Goal: Transaction & Acquisition: Purchase product/service

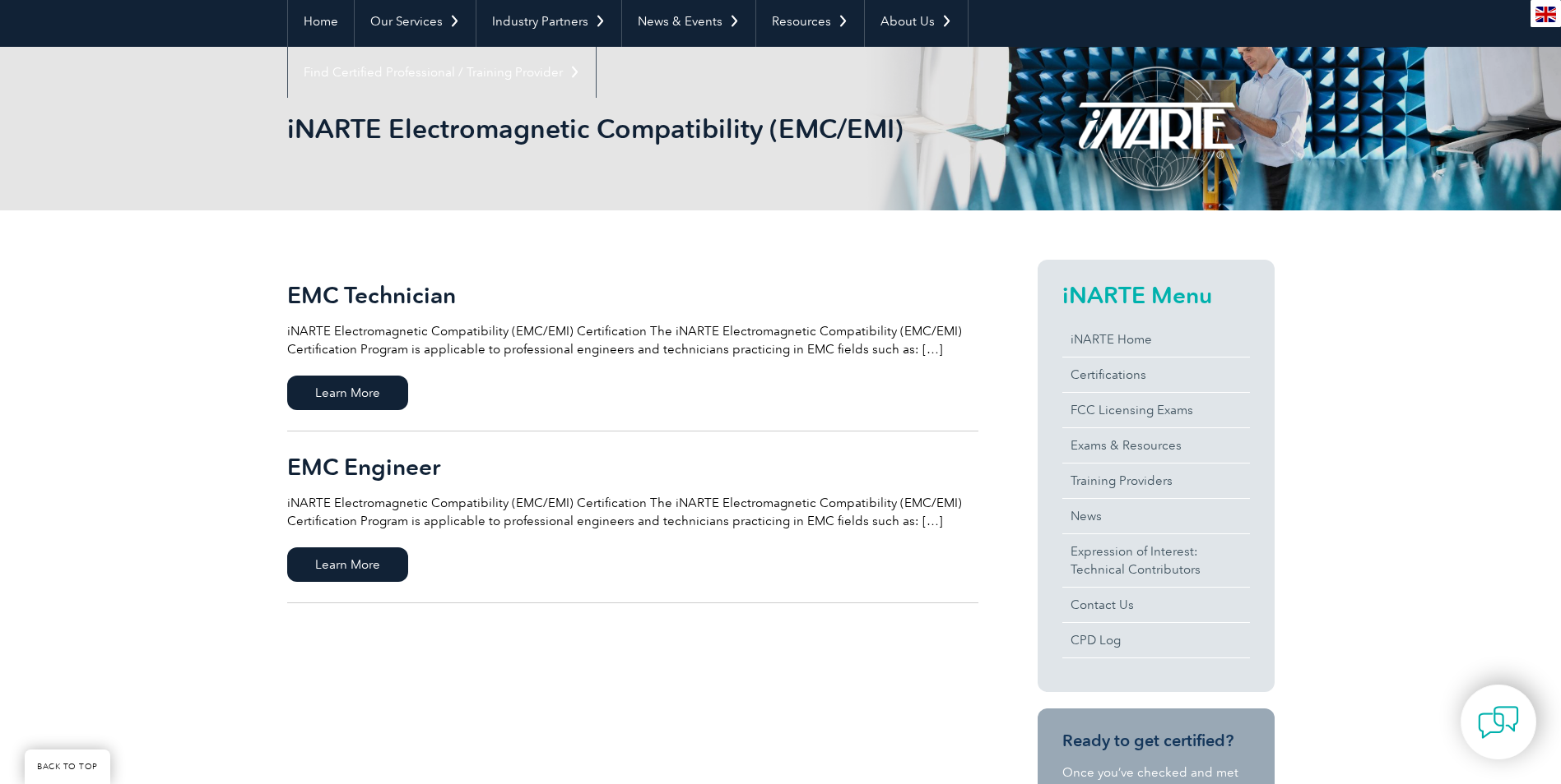
scroll to position [329, 0]
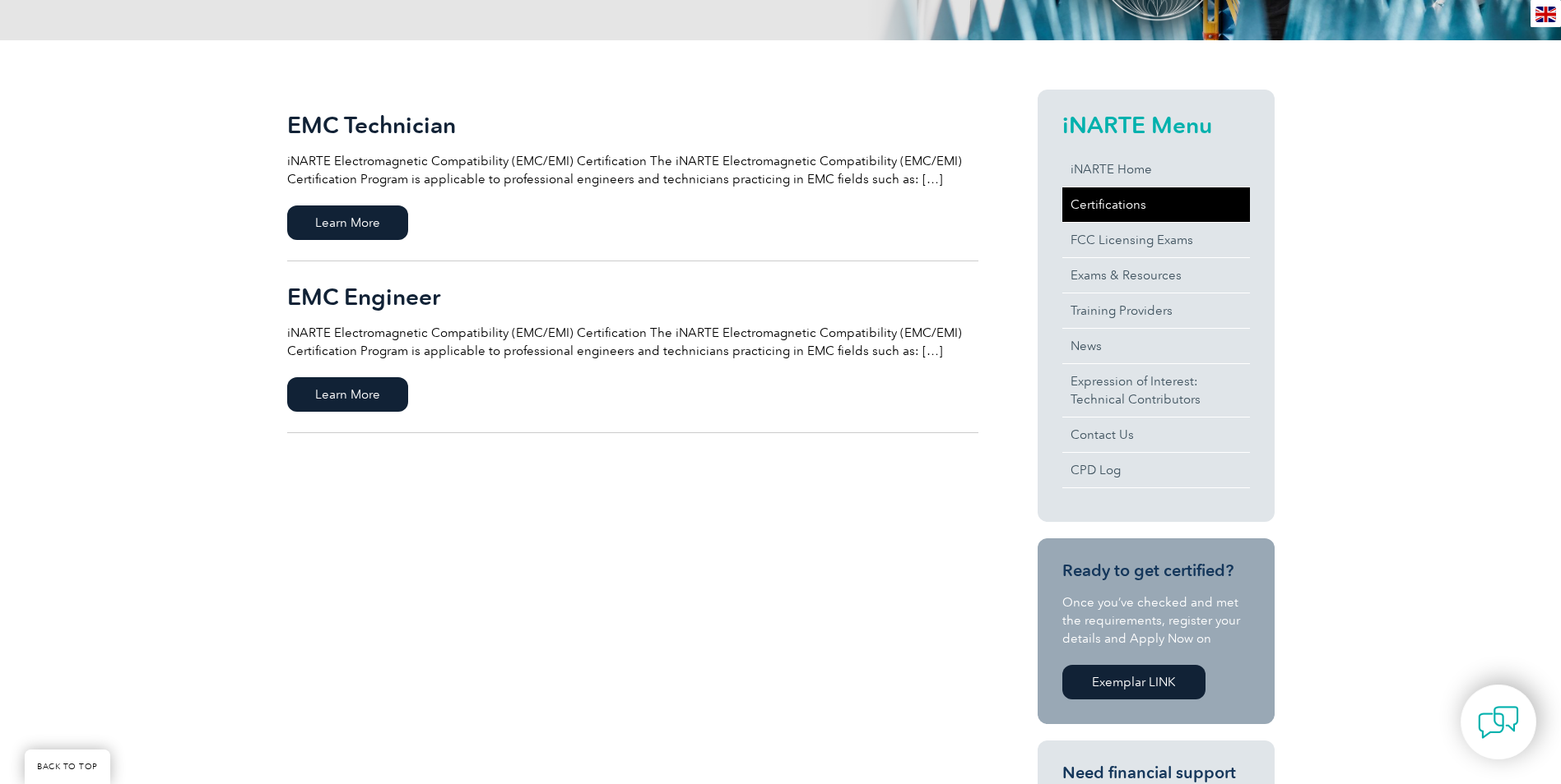
click at [1130, 204] on link "Certifications" at bounding box center [1156, 204] width 187 height 34
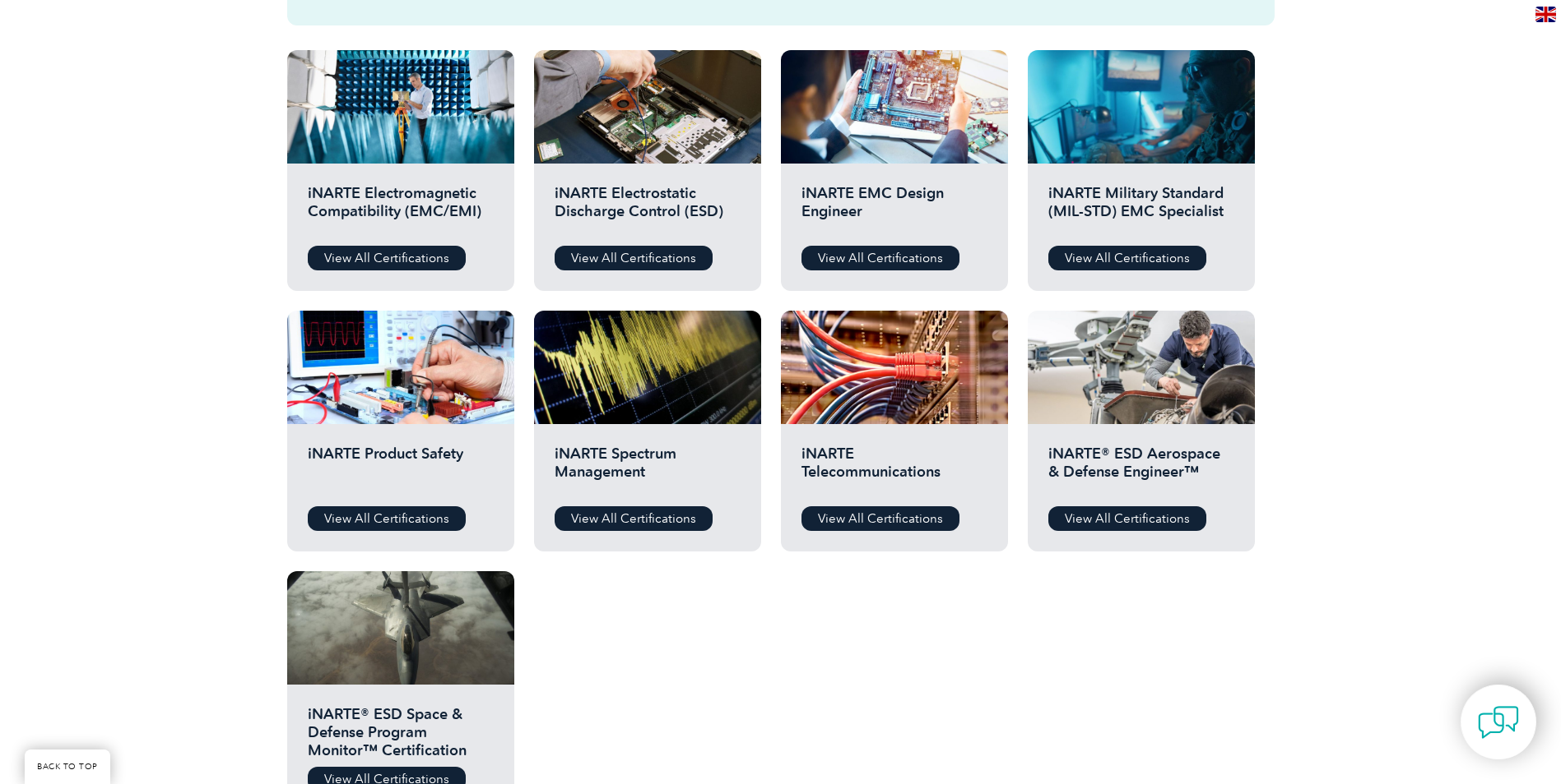
scroll to position [576, 0]
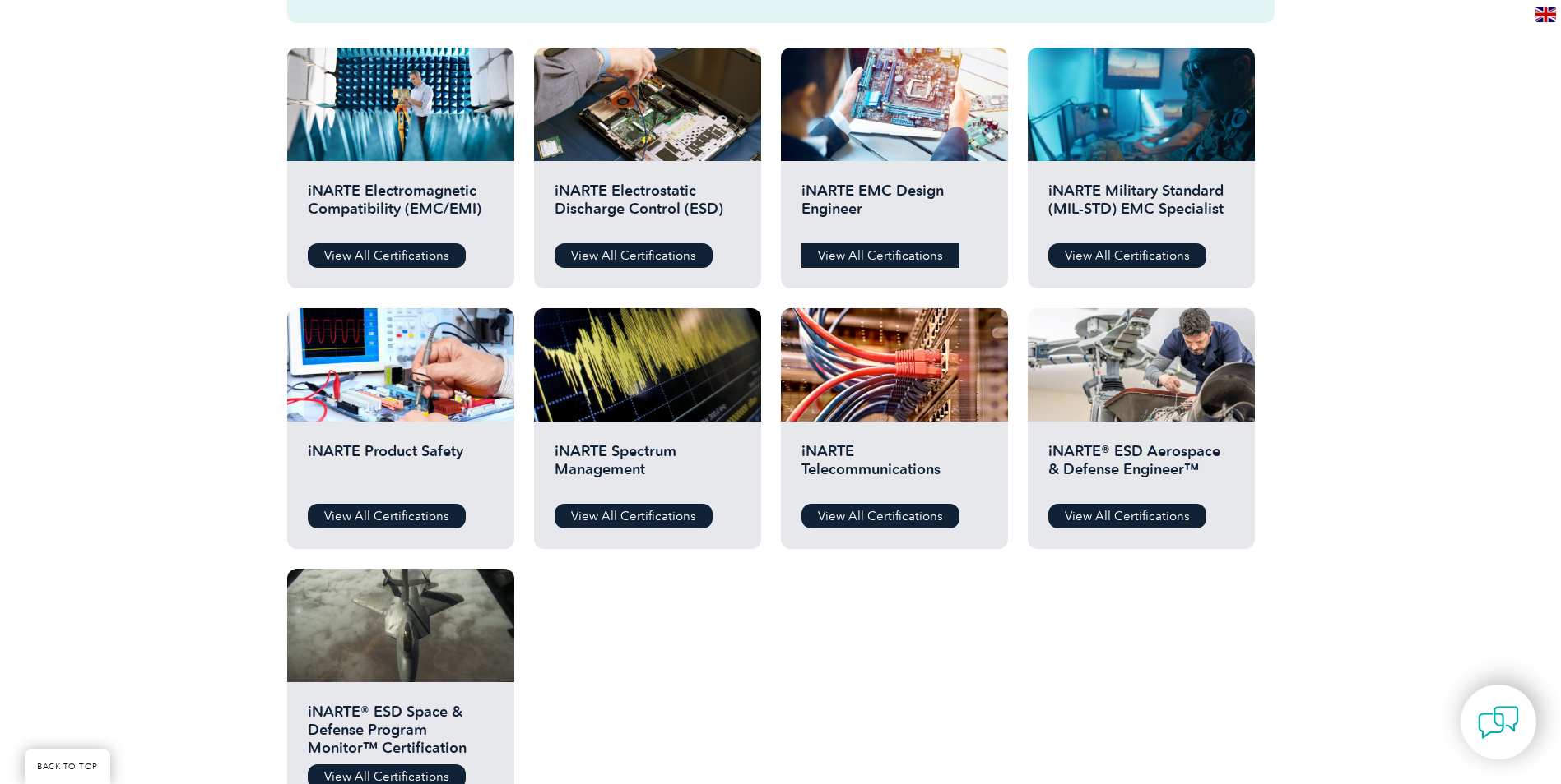
click at [851, 257] on link "View All Certifications" at bounding box center [880, 256] width 158 height 25
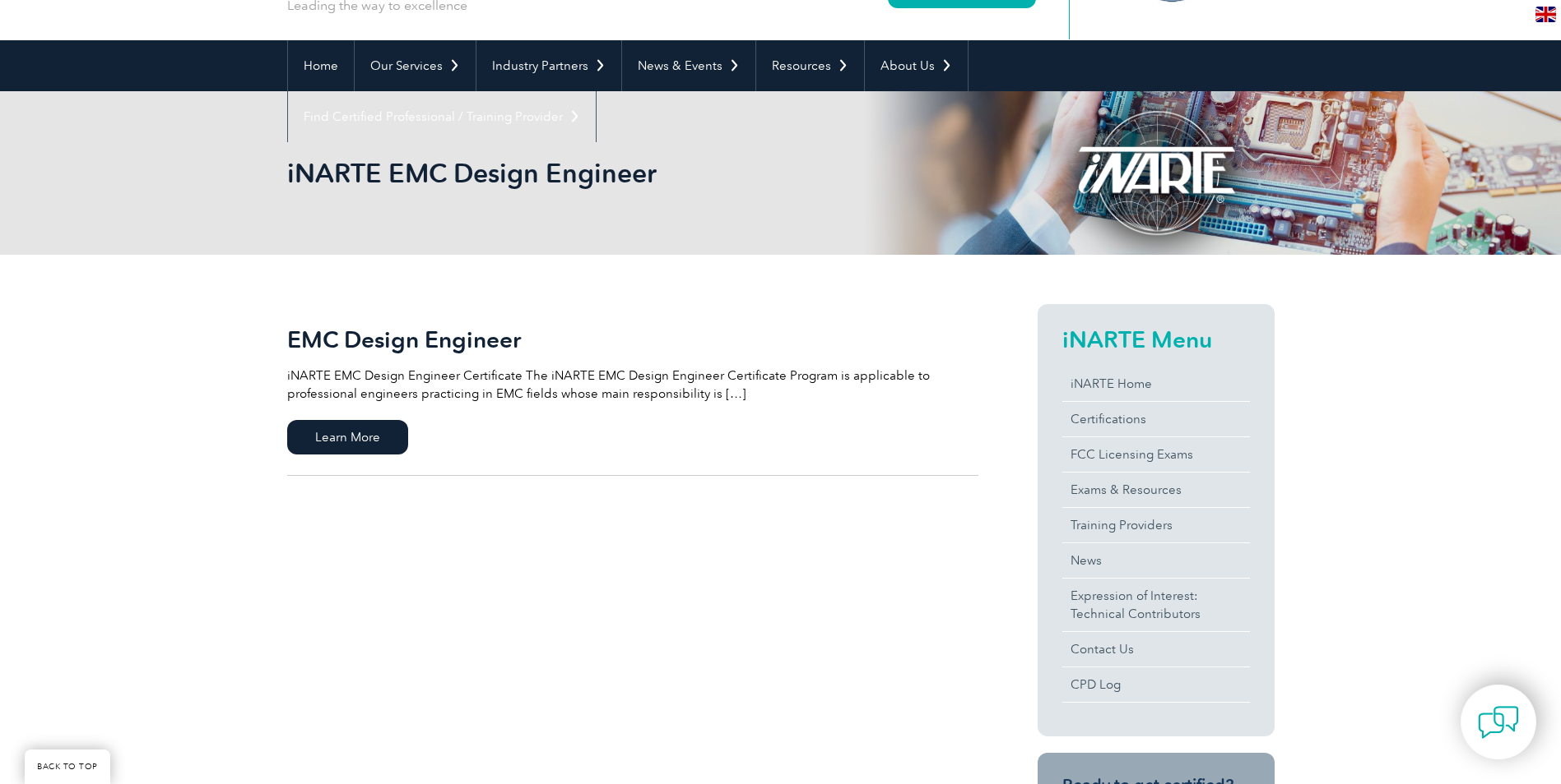
scroll to position [164, 0]
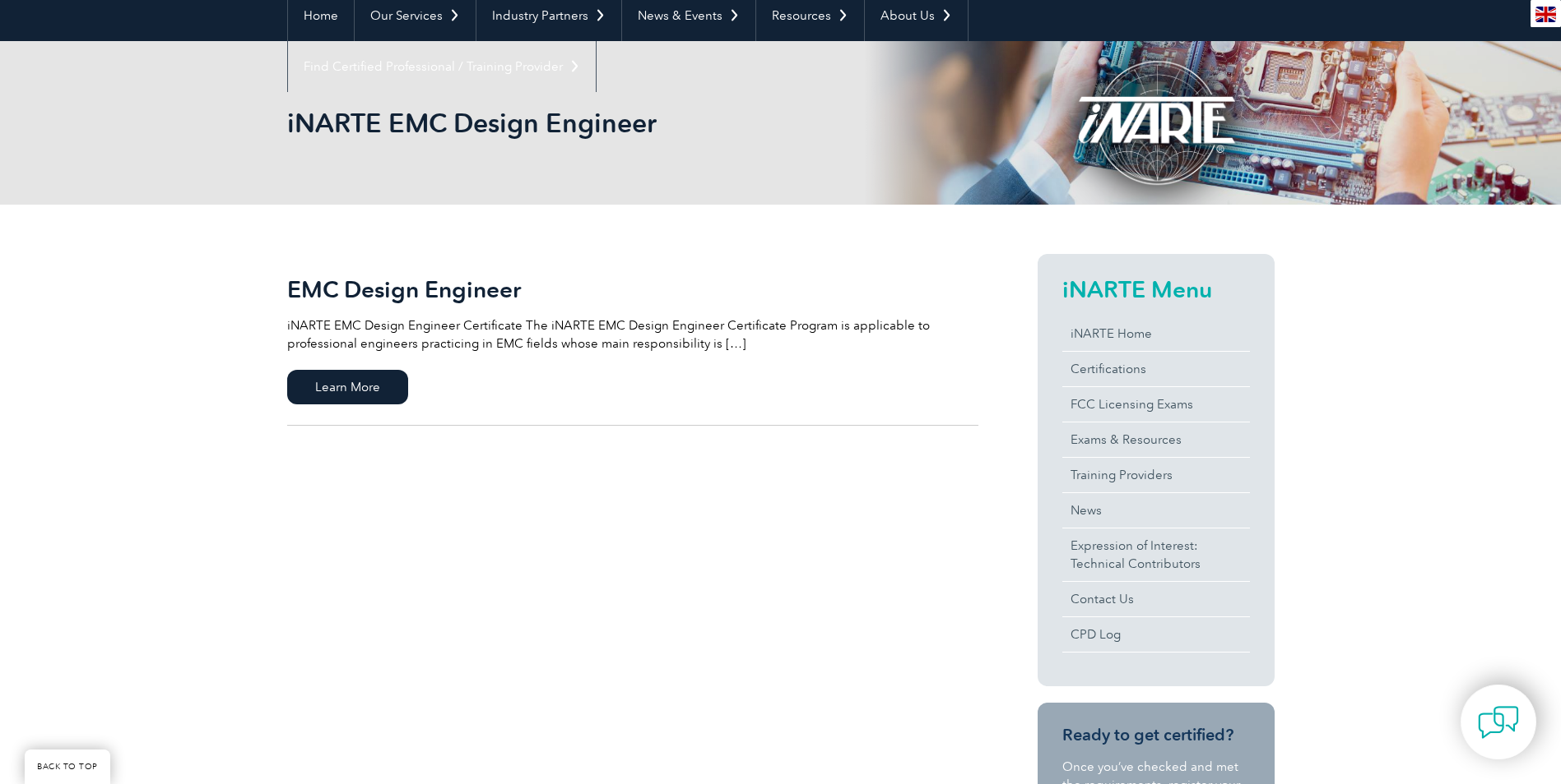
drag, startPoint x: 388, startPoint y: 388, endPoint x: 436, endPoint y: 387, distance: 48.0
click at [388, 388] on span "Learn More" at bounding box center [347, 387] width 121 height 34
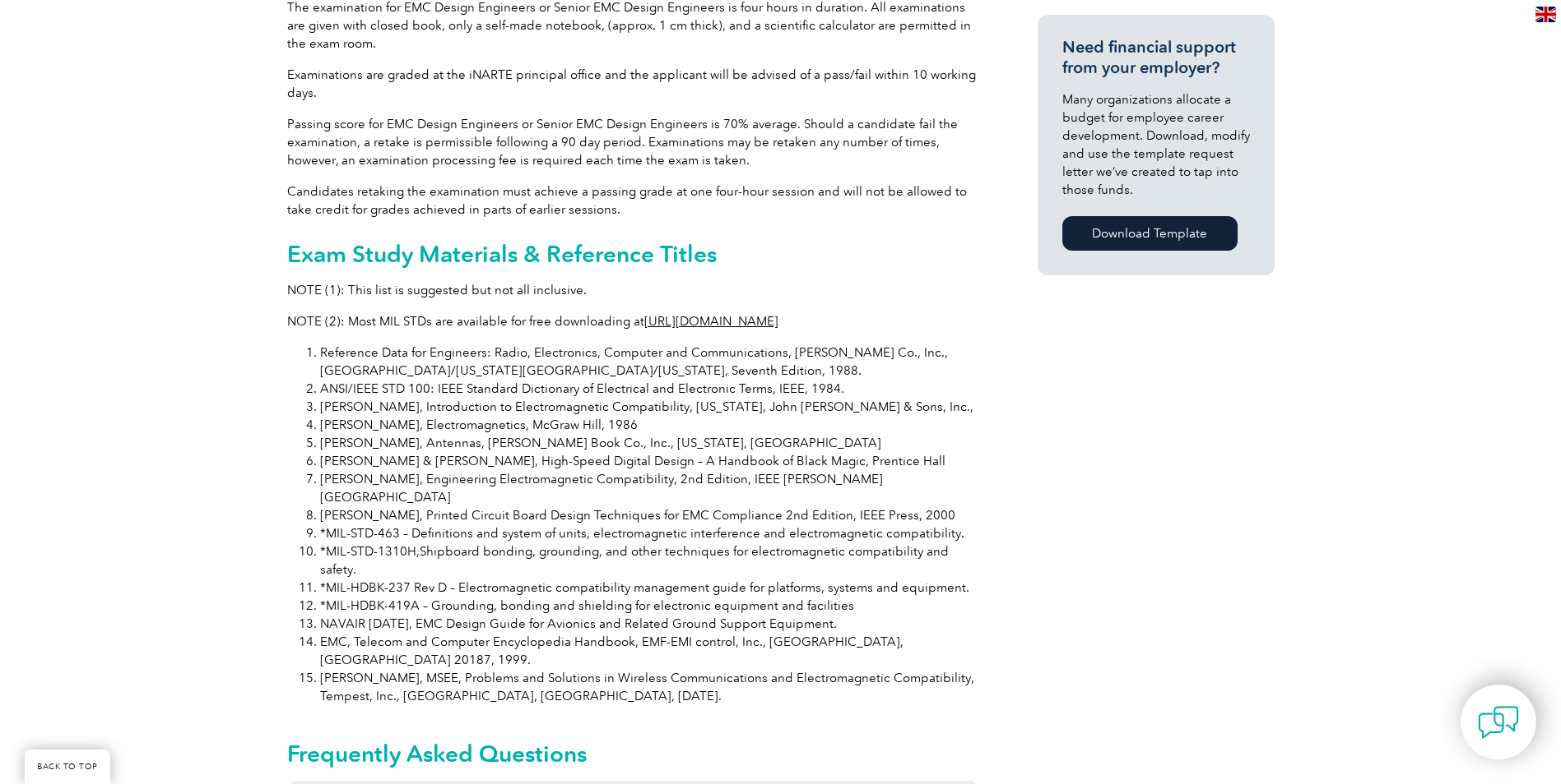
scroll to position [1151, 0]
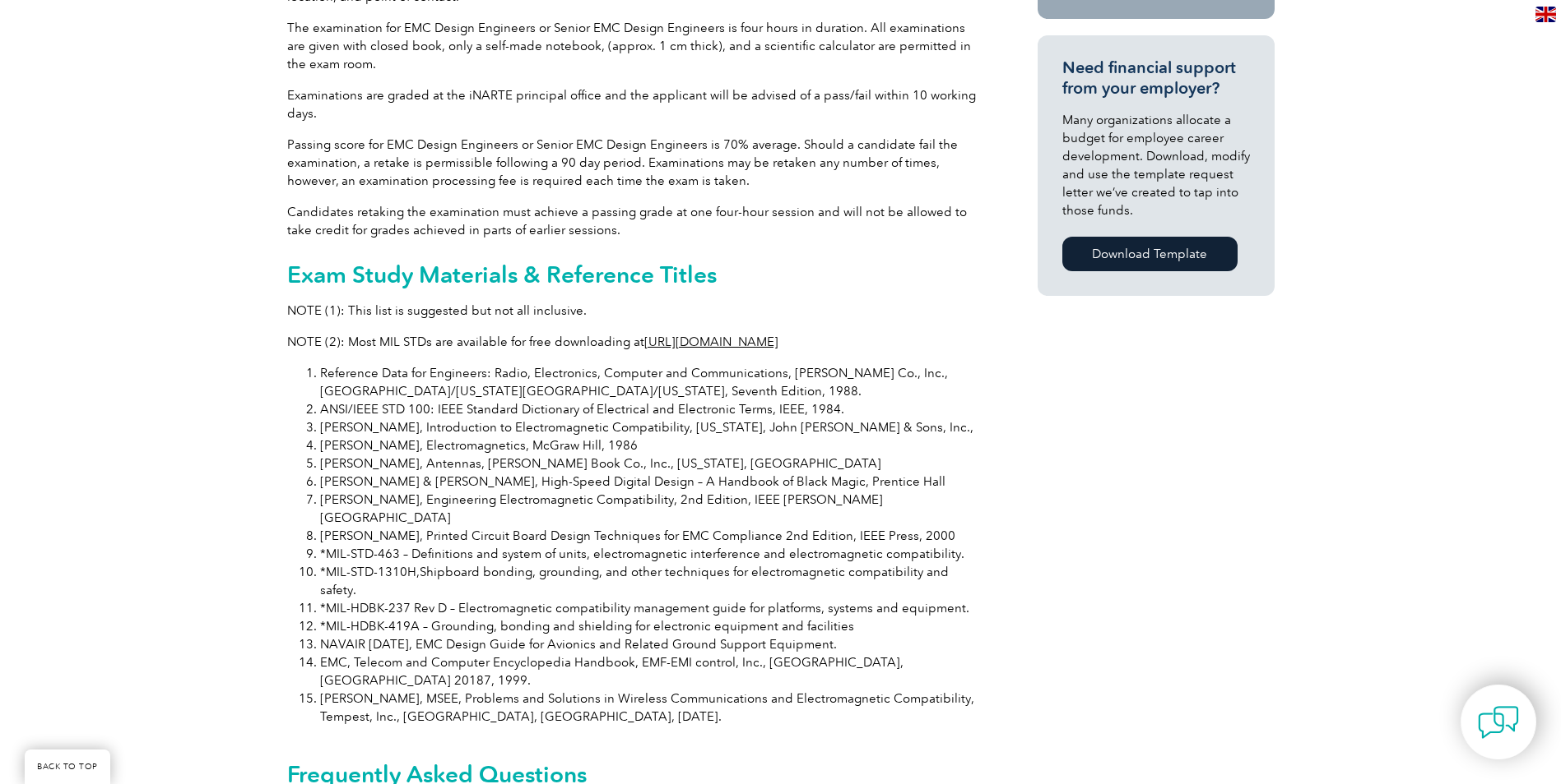
click at [666, 335] on link "http://www.everyspec.com" at bounding box center [711, 342] width 134 height 15
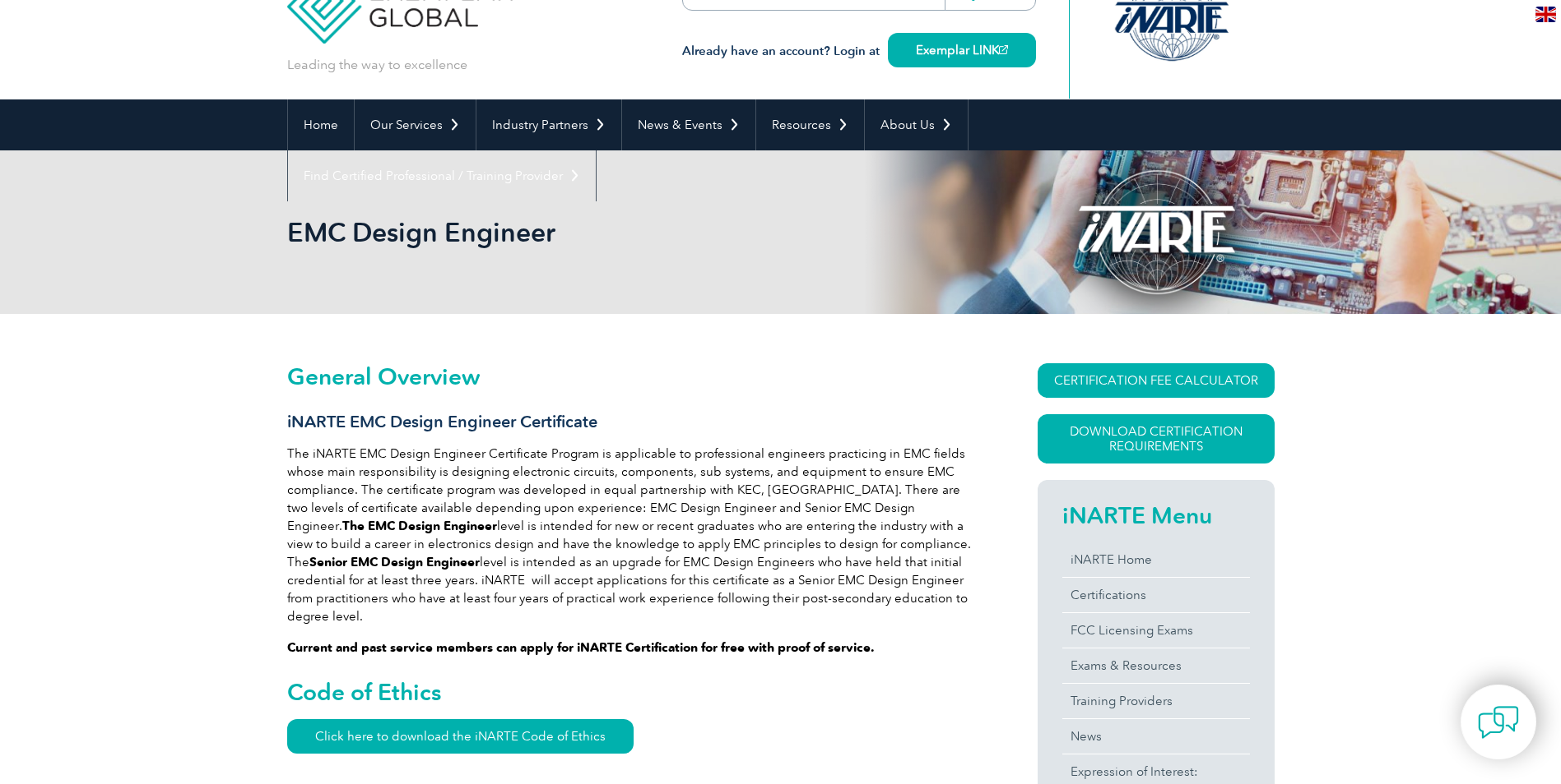
scroll to position [0, 0]
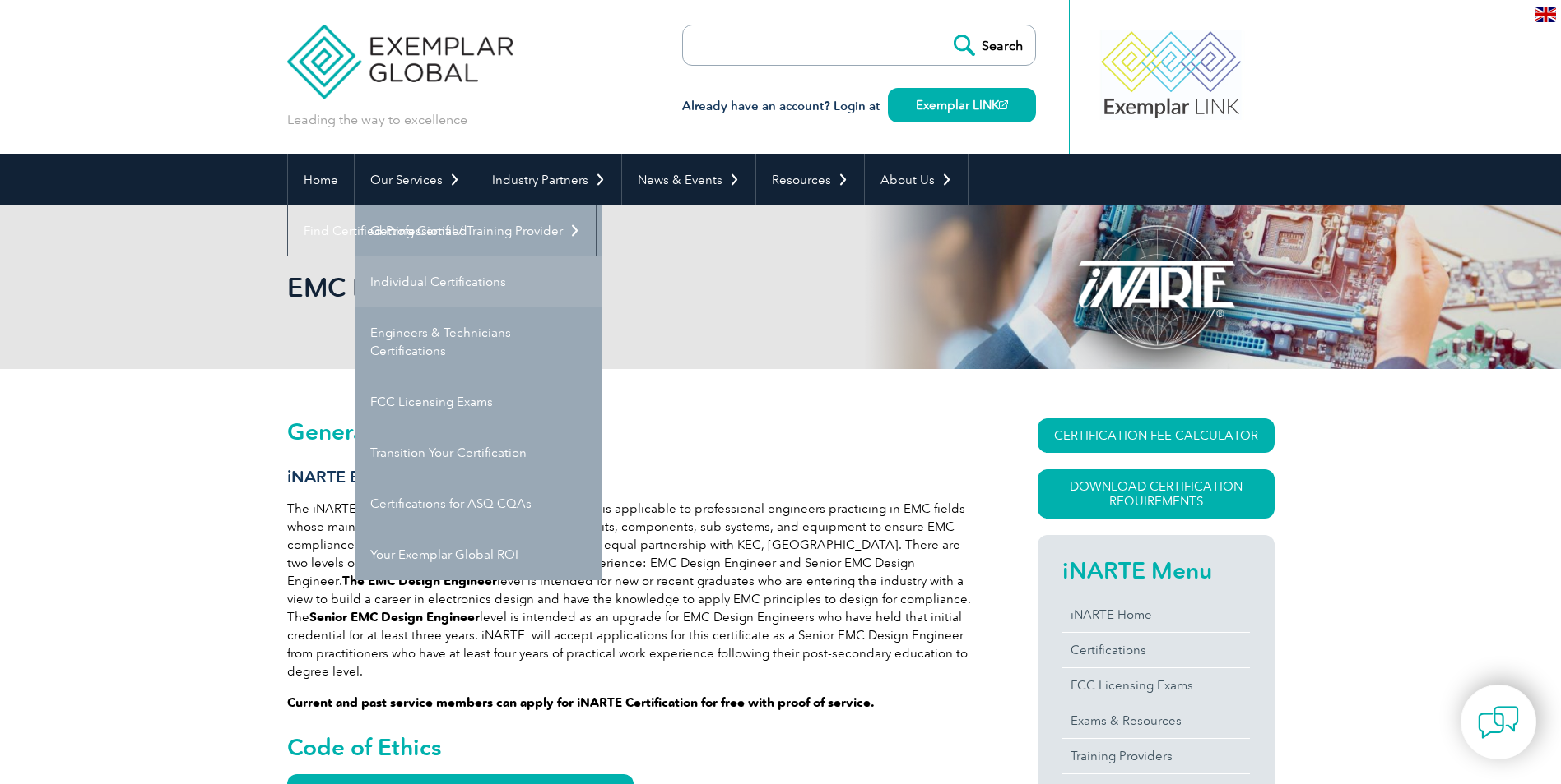
click at [443, 283] on link "Individual Certifications" at bounding box center [477, 283] width 246 height 51
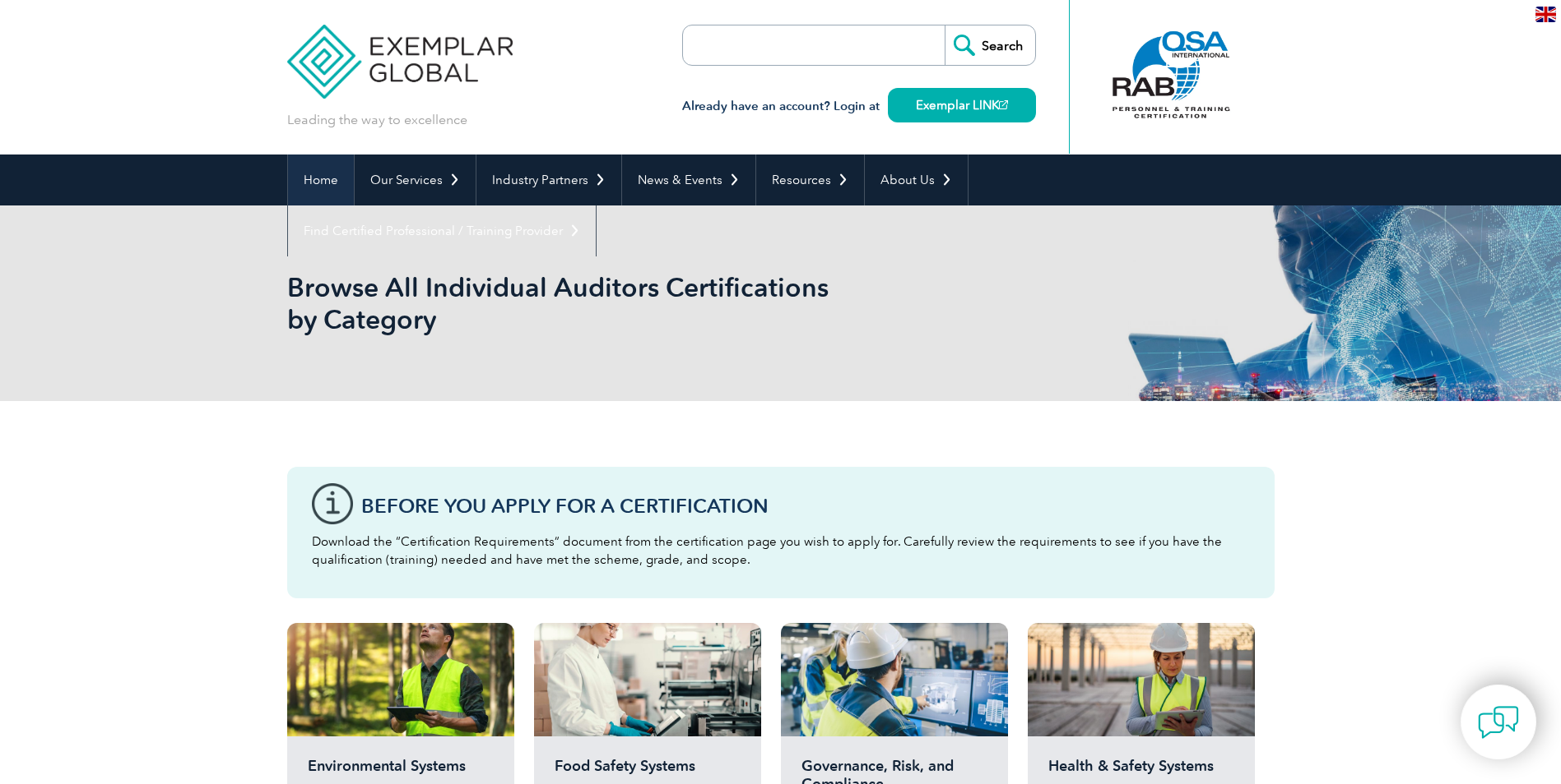
click at [342, 174] on link "Home" at bounding box center [321, 180] width 66 height 51
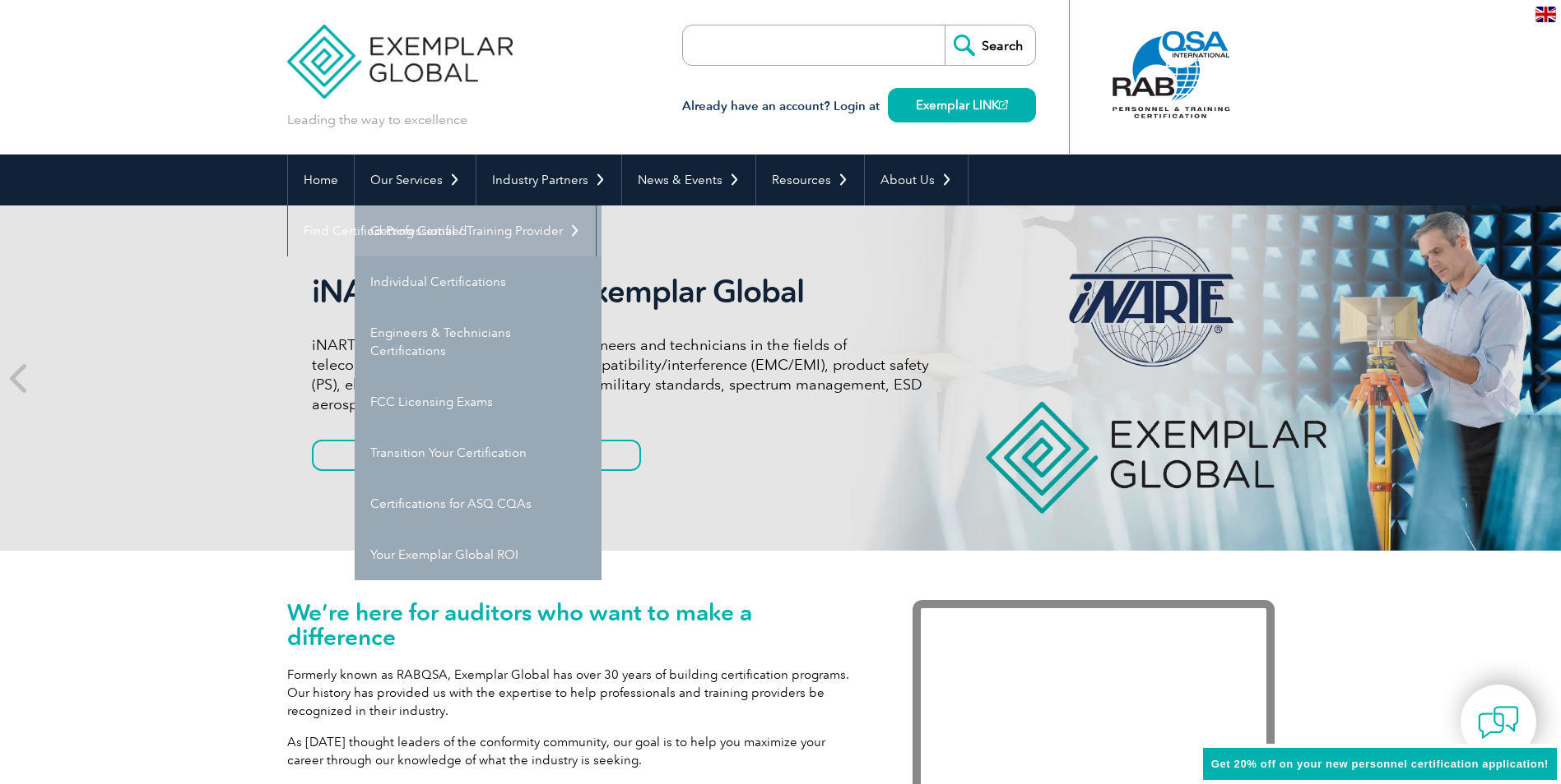
click at [433, 232] on link "Getting Certified" at bounding box center [477, 231] width 246 height 51
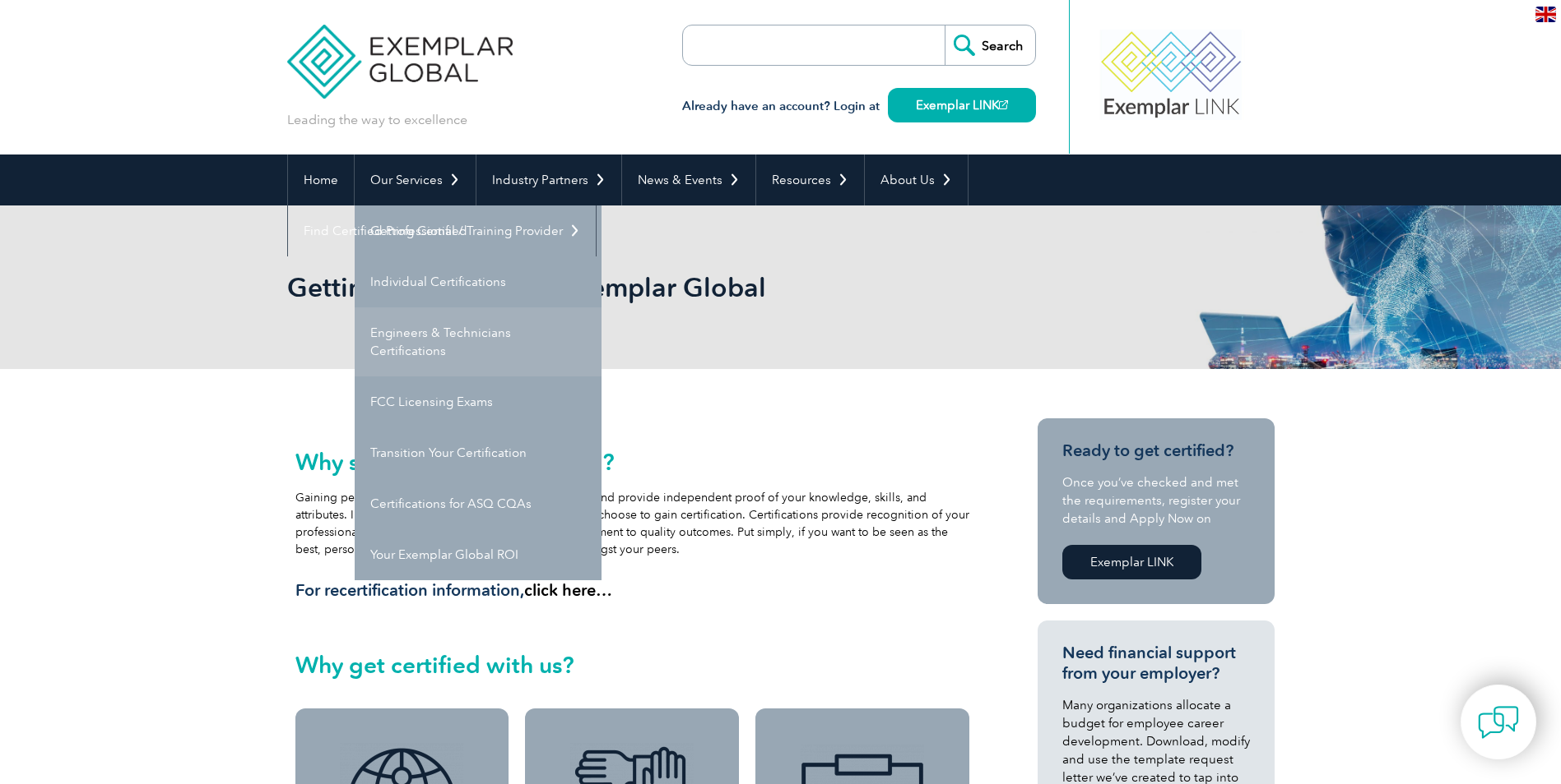
click at [443, 333] on link "Engineers & Technicians Certifications" at bounding box center [477, 342] width 246 height 69
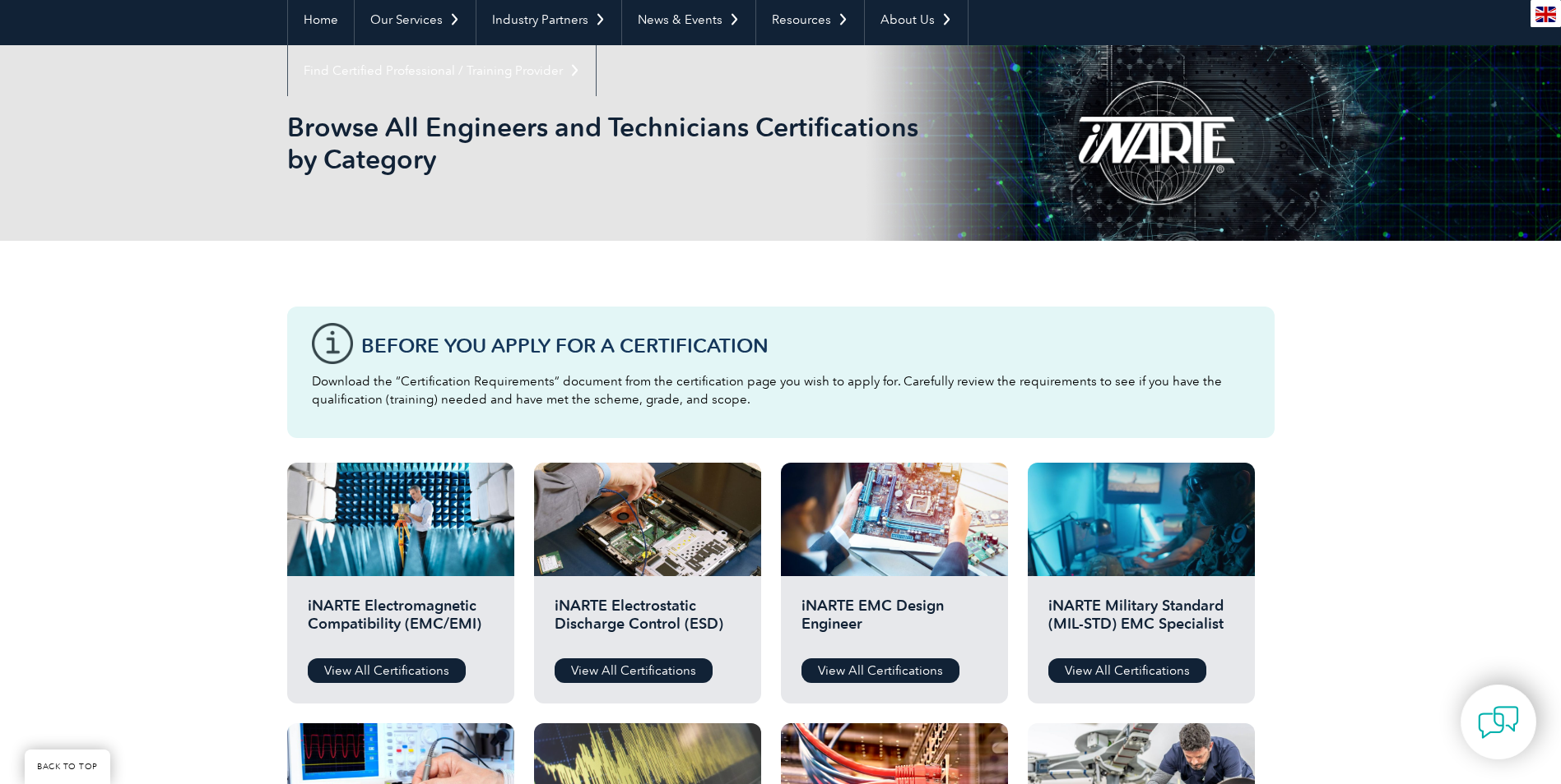
scroll to position [411, 0]
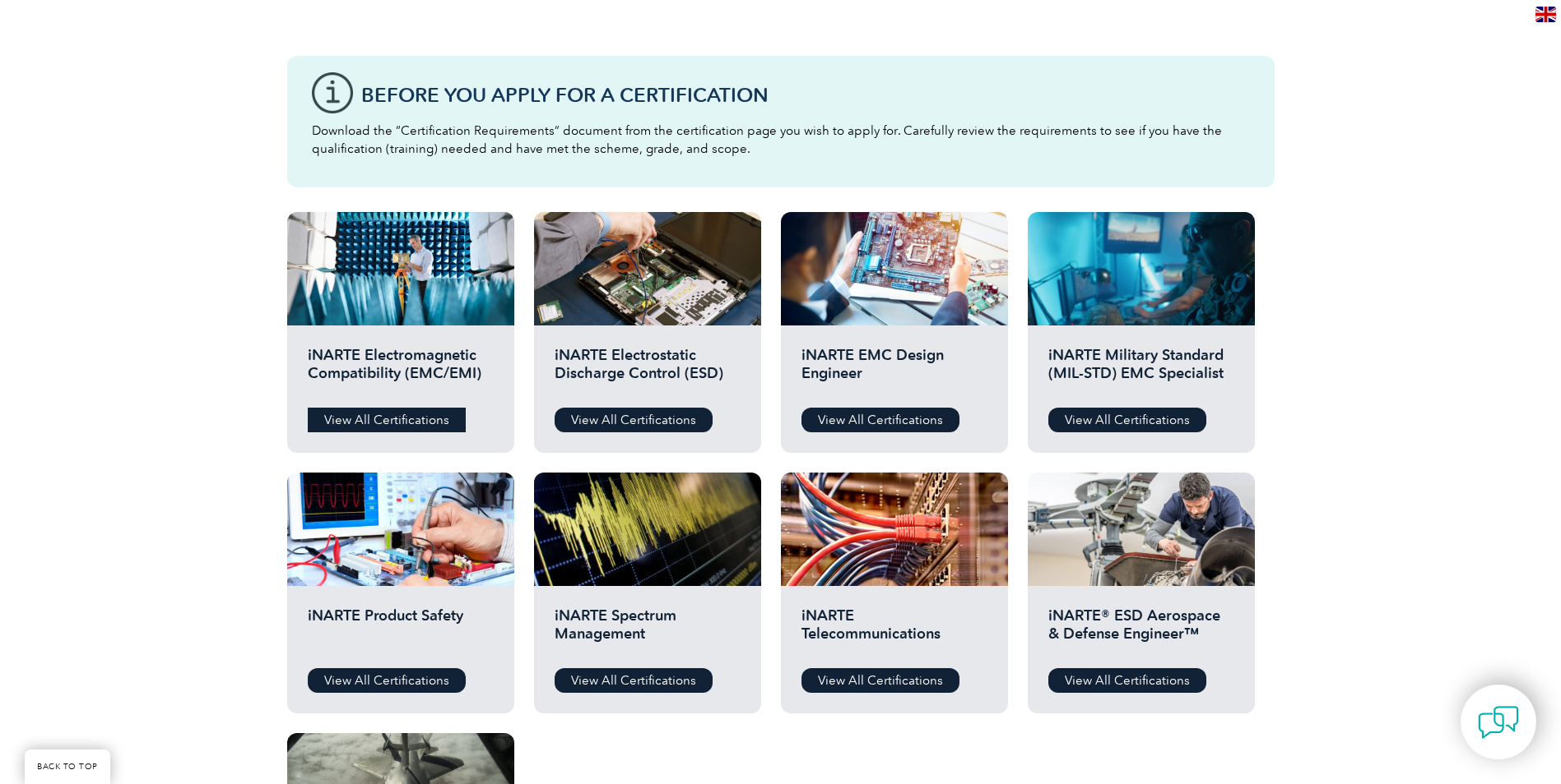
click at [443, 423] on link "View All Certifications" at bounding box center [386, 420] width 158 height 25
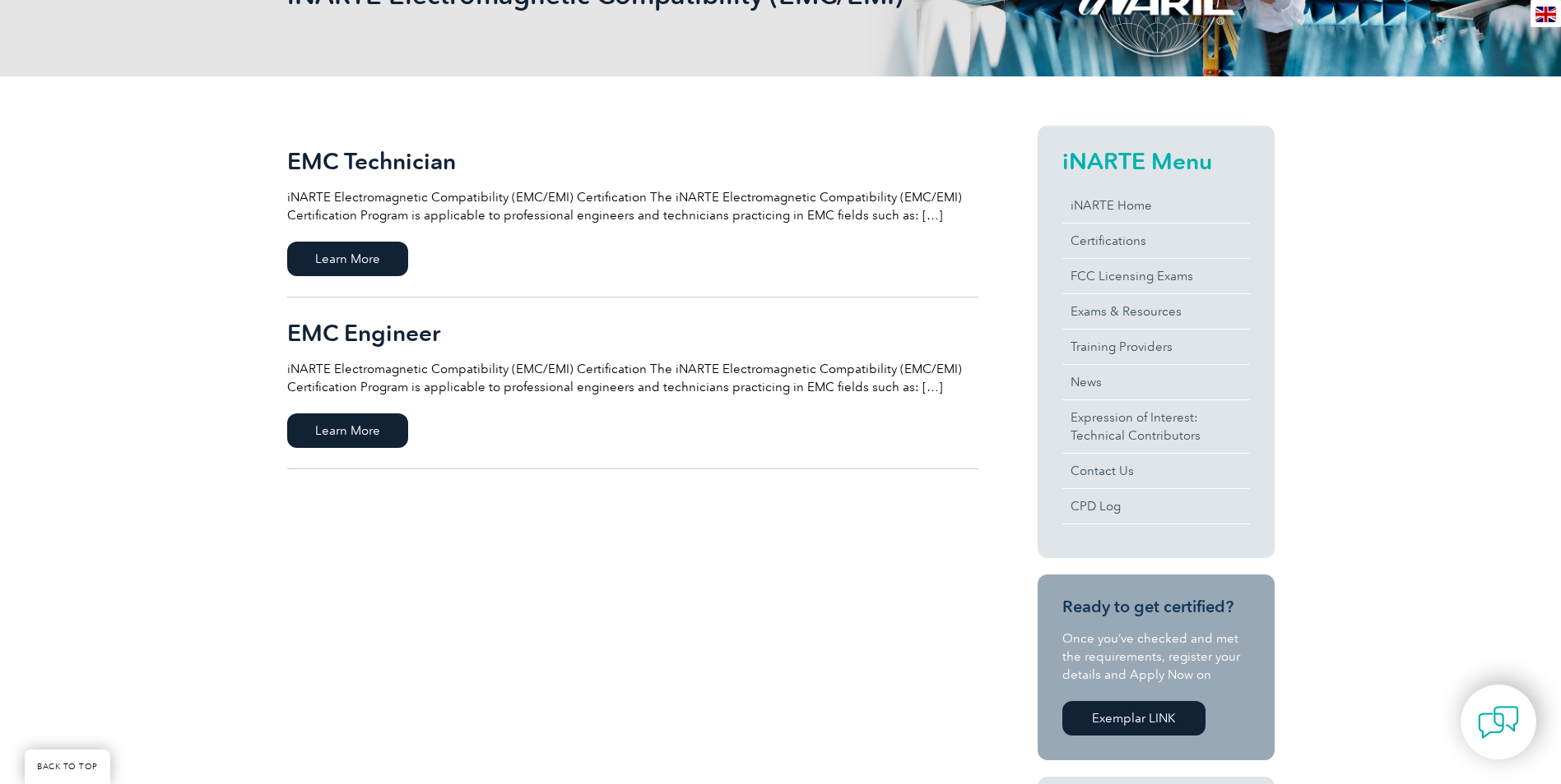
scroll to position [164, 0]
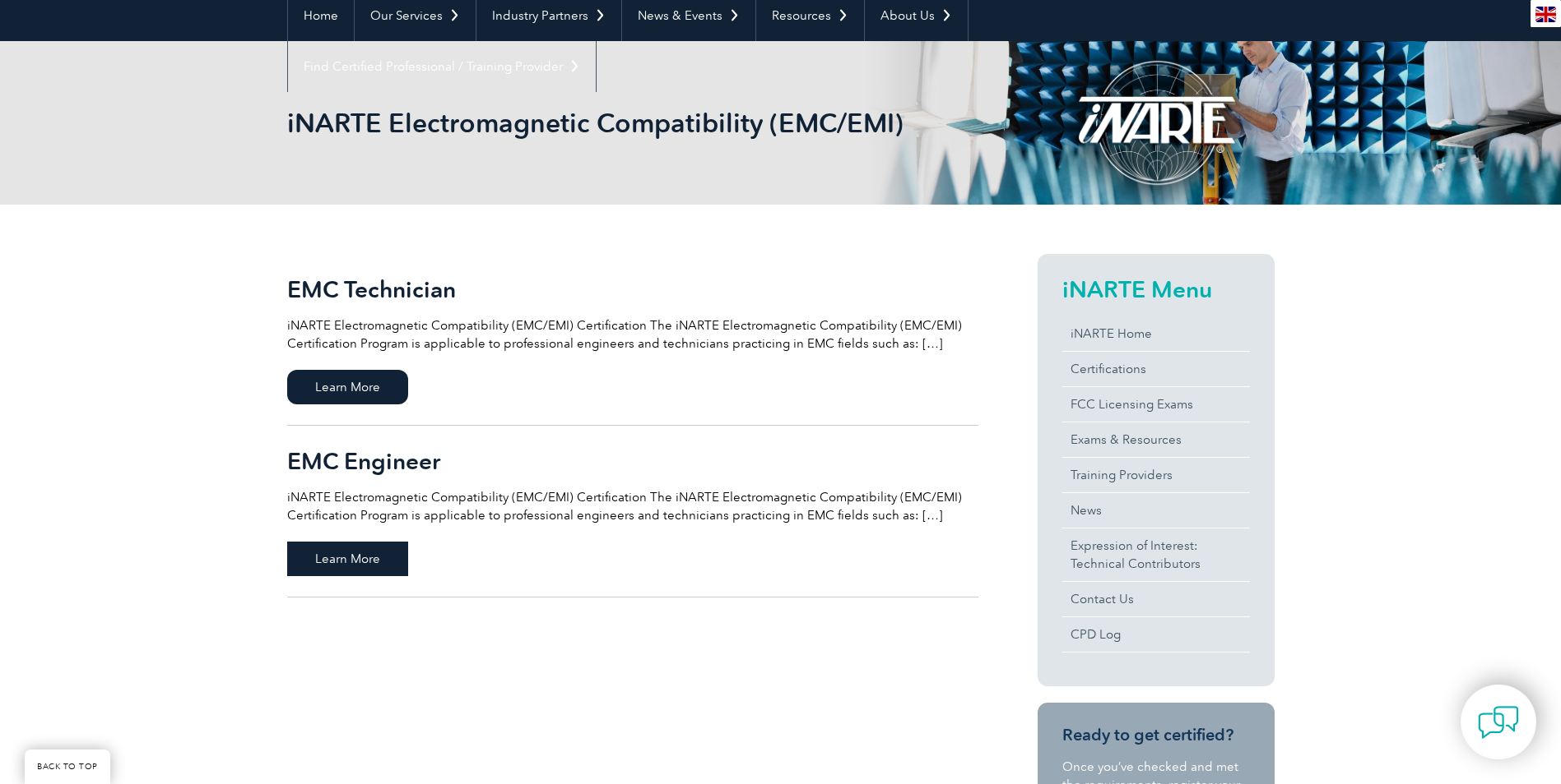
click at [378, 553] on span "Learn More" at bounding box center [347, 559] width 121 height 34
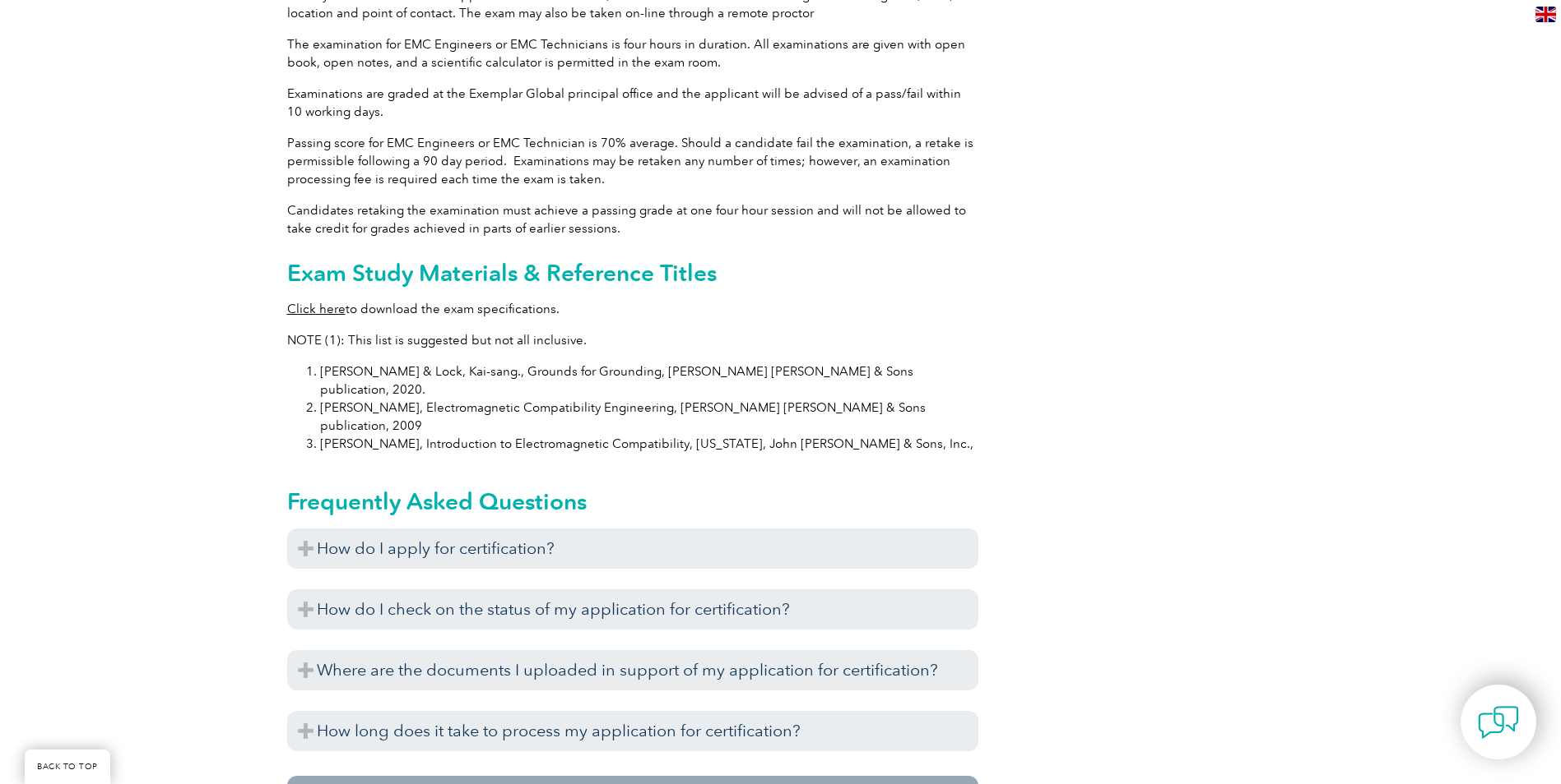
scroll to position [1398, 0]
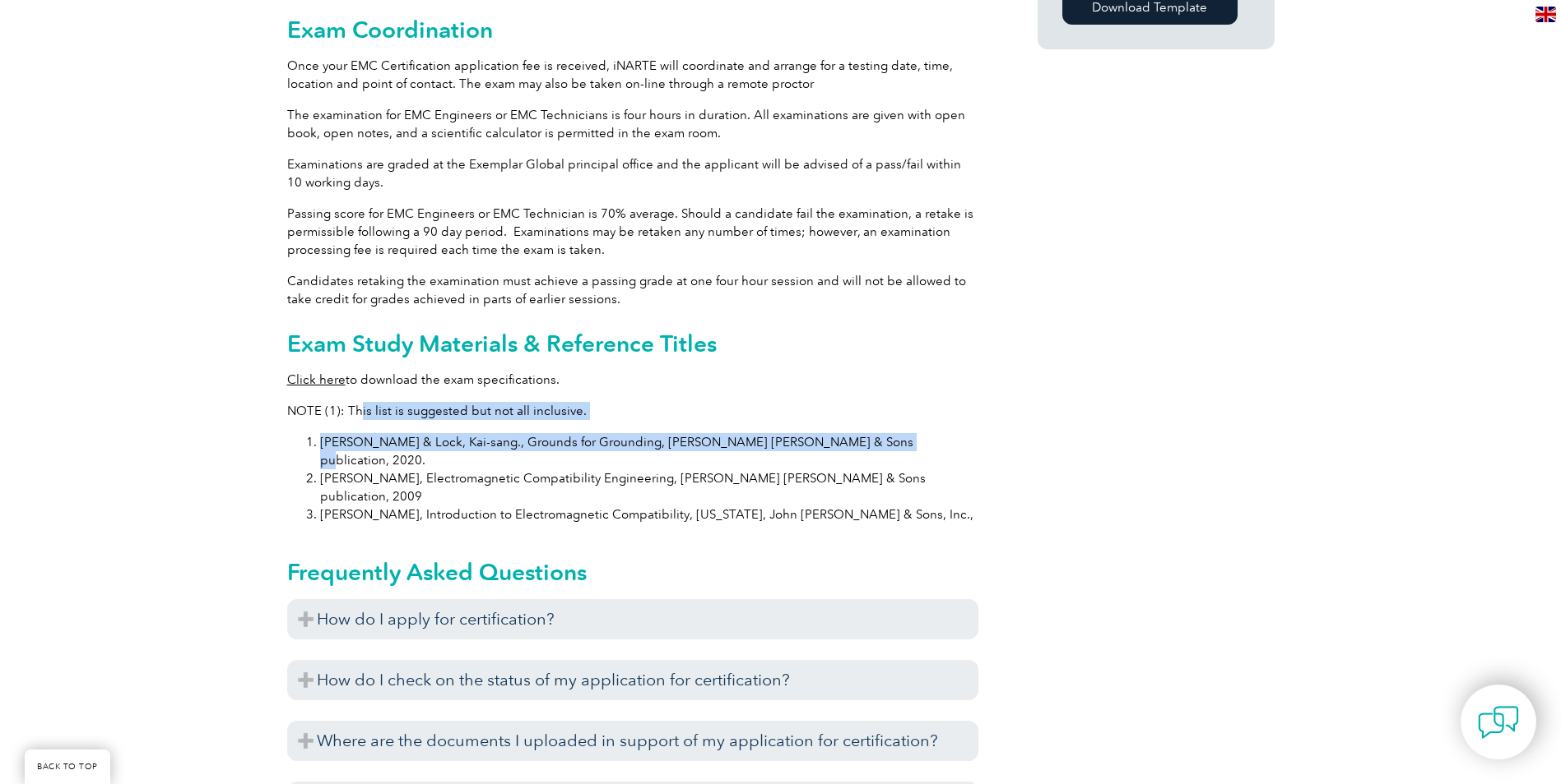
drag, startPoint x: 848, startPoint y: 420, endPoint x: 360, endPoint y: 400, distance: 488.4
click at [360, 400] on div "General Overview iNARTE Electromagnetic Compatibility (EMC/EMI) Certification T…" at bounding box center [633, 87] width 691 height 2134
drag, startPoint x: 360, startPoint y: 400, endPoint x: 368, endPoint y: 412, distance: 14.4
click at [366, 412] on div "General Overview iNARTE Electromagnetic Compatibility (EMC/EMI) Certification T…" at bounding box center [633, 87] width 691 height 2134
click at [481, 433] on li "[PERSON_NAME] & Lock, Kai-sang., Grounds for Grounding, [PERSON_NAME] [PERSON_N…" at bounding box center [648, 451] width 658 height 36
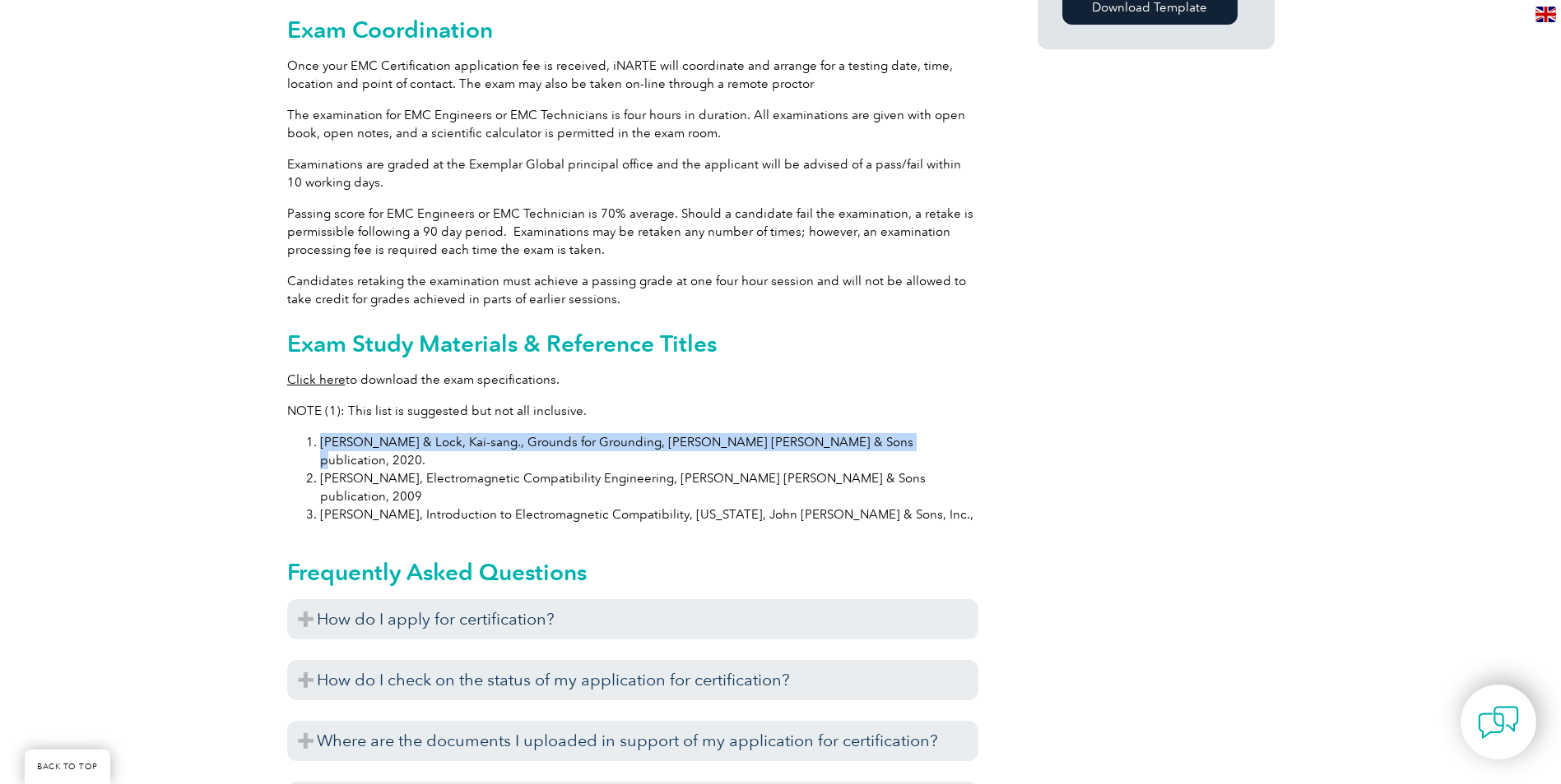
drag, startPoint x: 320, startPoint y: 425, endPoint x: 836, endPoint y: 413, distance: 516.1
click at [836, 413] on div "General Overview iNARTE Electromagnetic Compatibility (EMC/EMI) Certification T…" at bounding box center [633, 87] width 691 height 2134
copy li "Joffe, Elya B. & Lock, Kai-sang., Grounds for Grounding, John Wiley & Sons publ…"
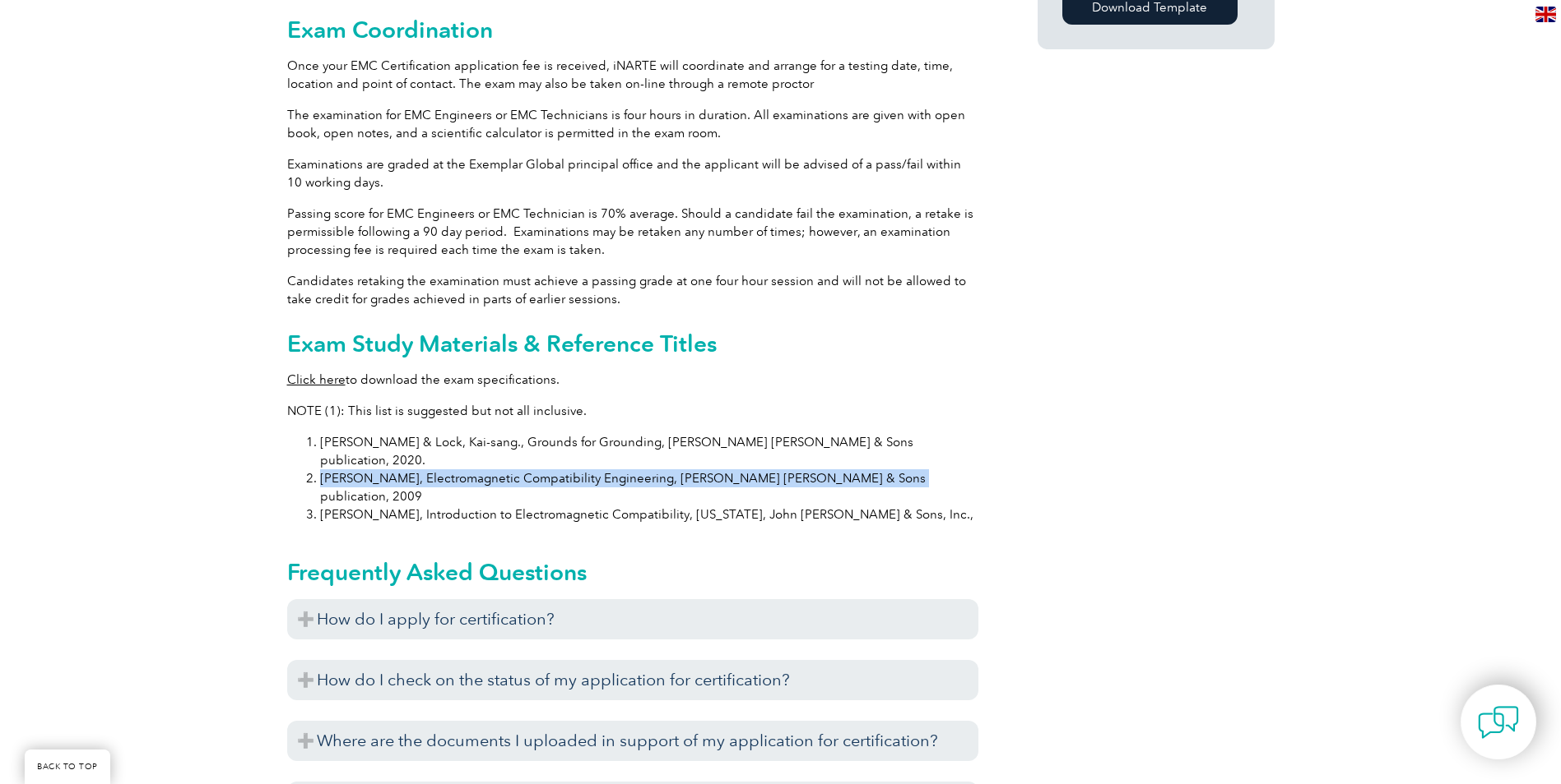
drag, startPoint x: 318, startPoint y: 441, endPoint x: 853, endPoint y: 450, distance: 535.1
click at [853, 470] on li "Ott, Henry W., Electromagnetic Compatibility Engineering, John Wiley & Sons pub…" at bounding box center [648, 487] width 658 height 36
copy li "Ott, Henry W., Electromagnetic Compatibility Engineering, John Wiley & Sons pub…"
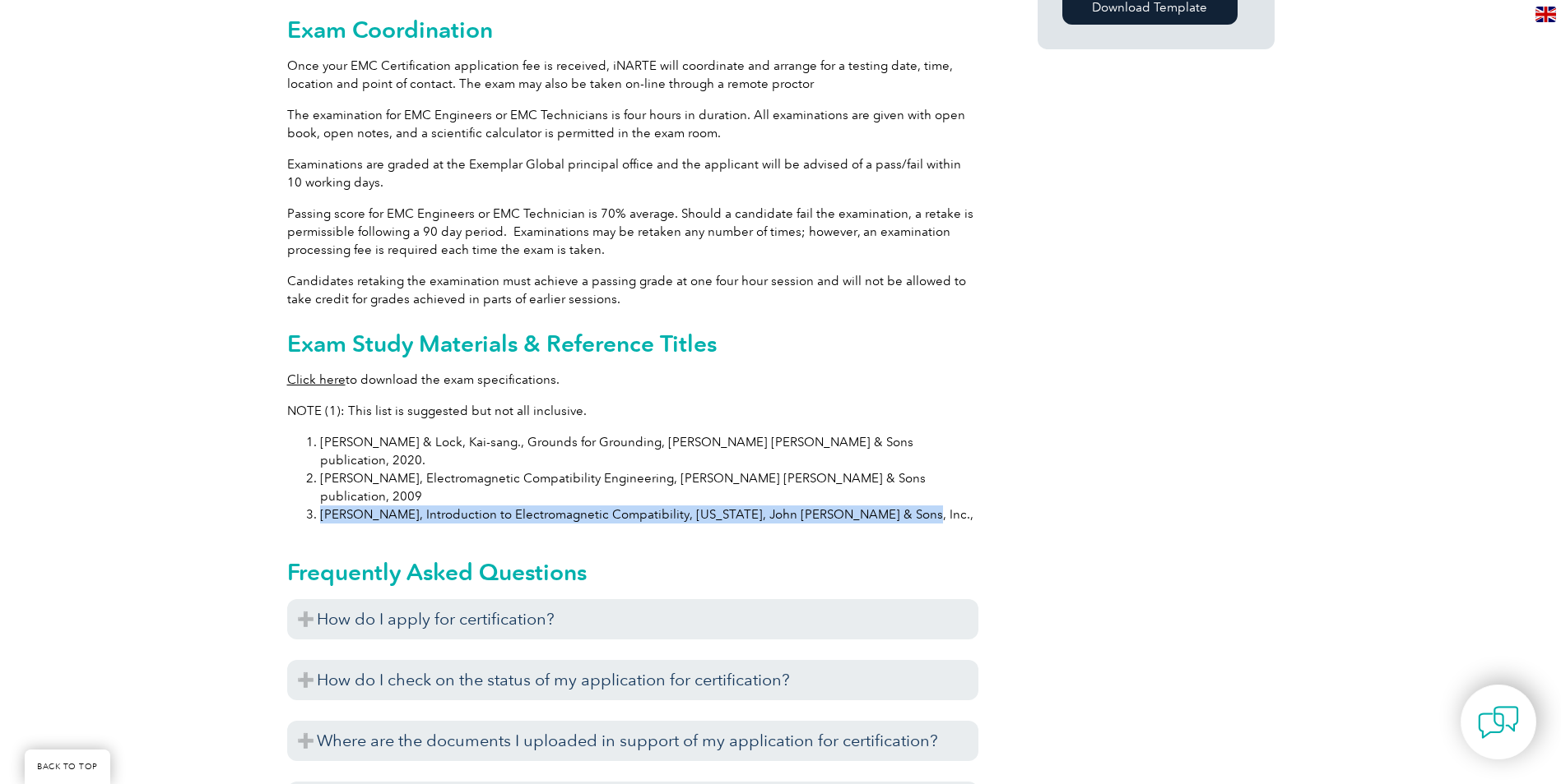
drag, startPoint x: 872, startPoint y: 462, endPoint x: 312, endPoint y: 466, distance: 560.0
click at [320, 506] on li "Paul, Clayton R., Introduction to Electromagnetic Compatibility, New York, John…" at bounding box center [648, 515] width 658 height 18
copy li "Paul, Clayton R., Introduction to Electromagnetic Compatibility, New York, John…"
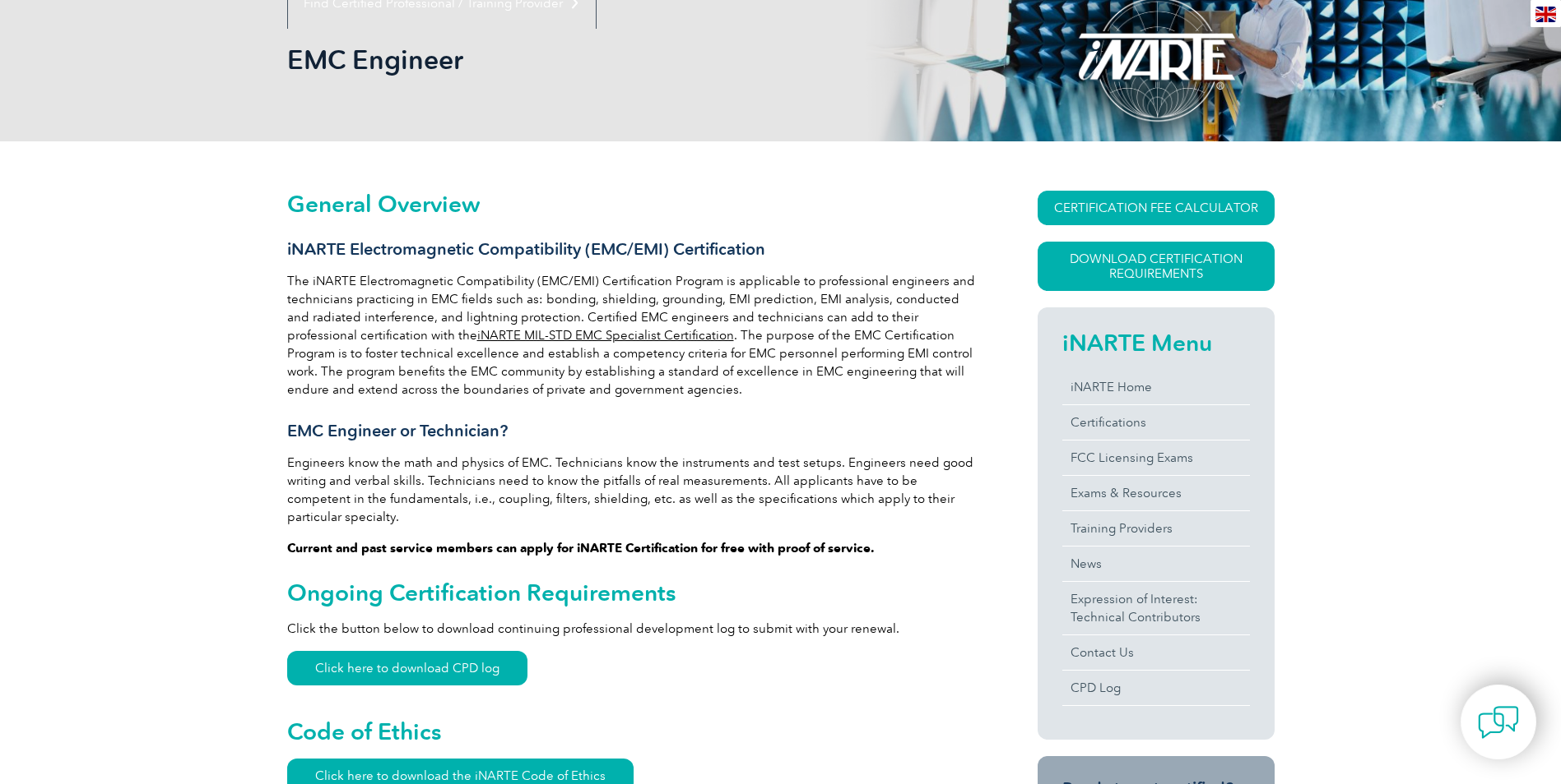
scroll to position [0, 0]
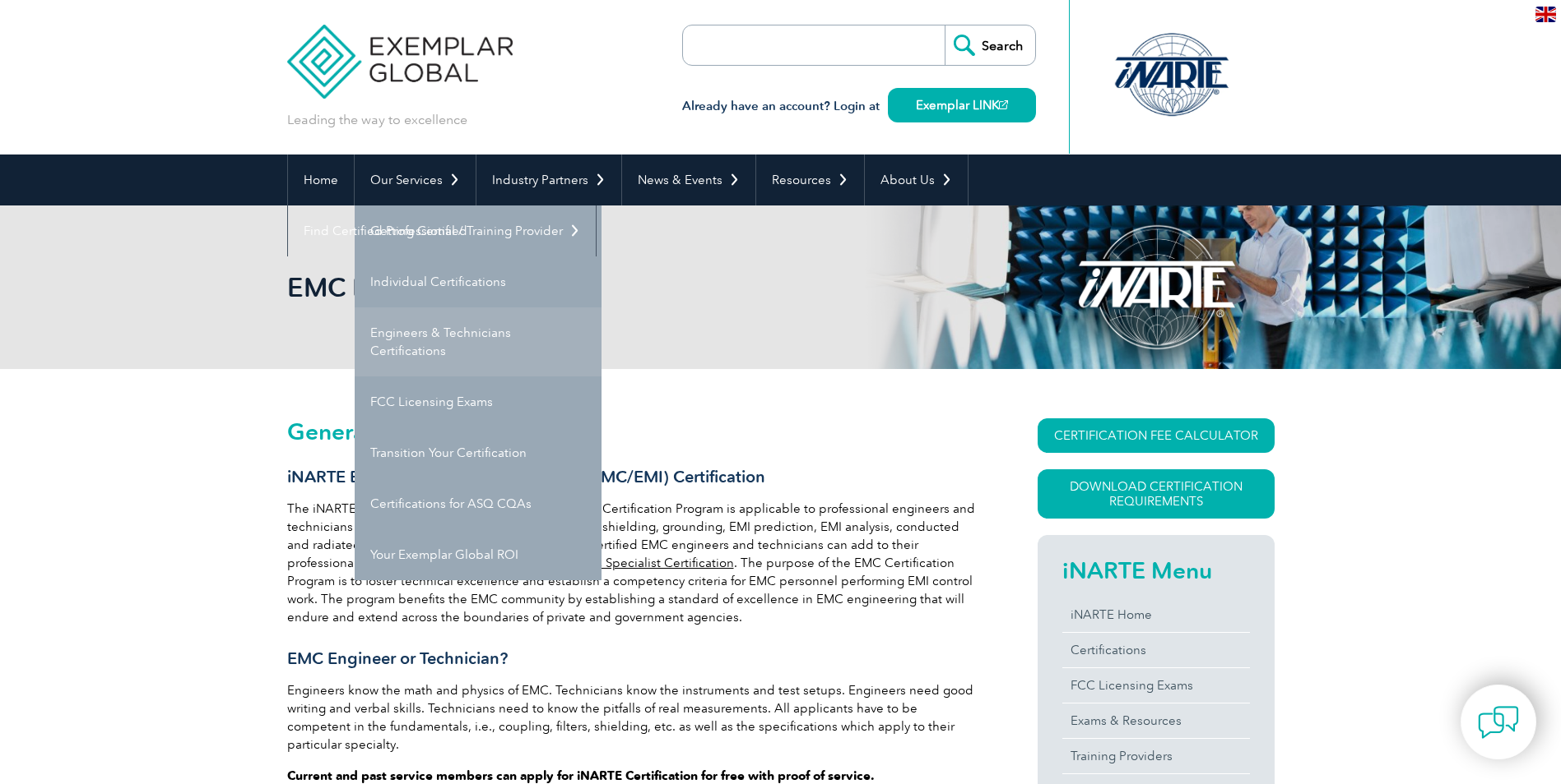
click at [413, 344] on link "Engineers & Technicians Certifications" at bounding box center [477, 342] width 246 height 69
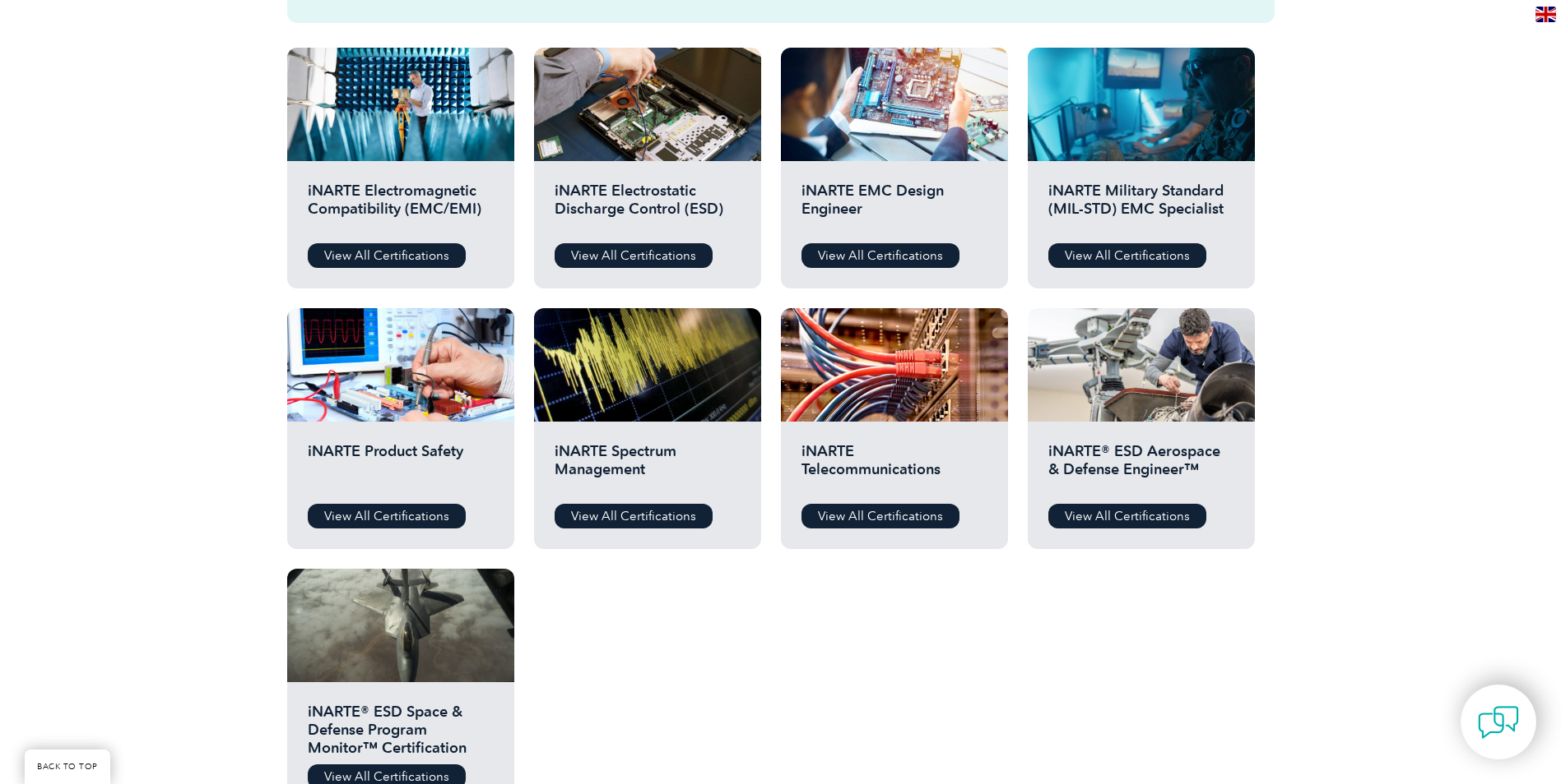
scroll to position [494, 0]
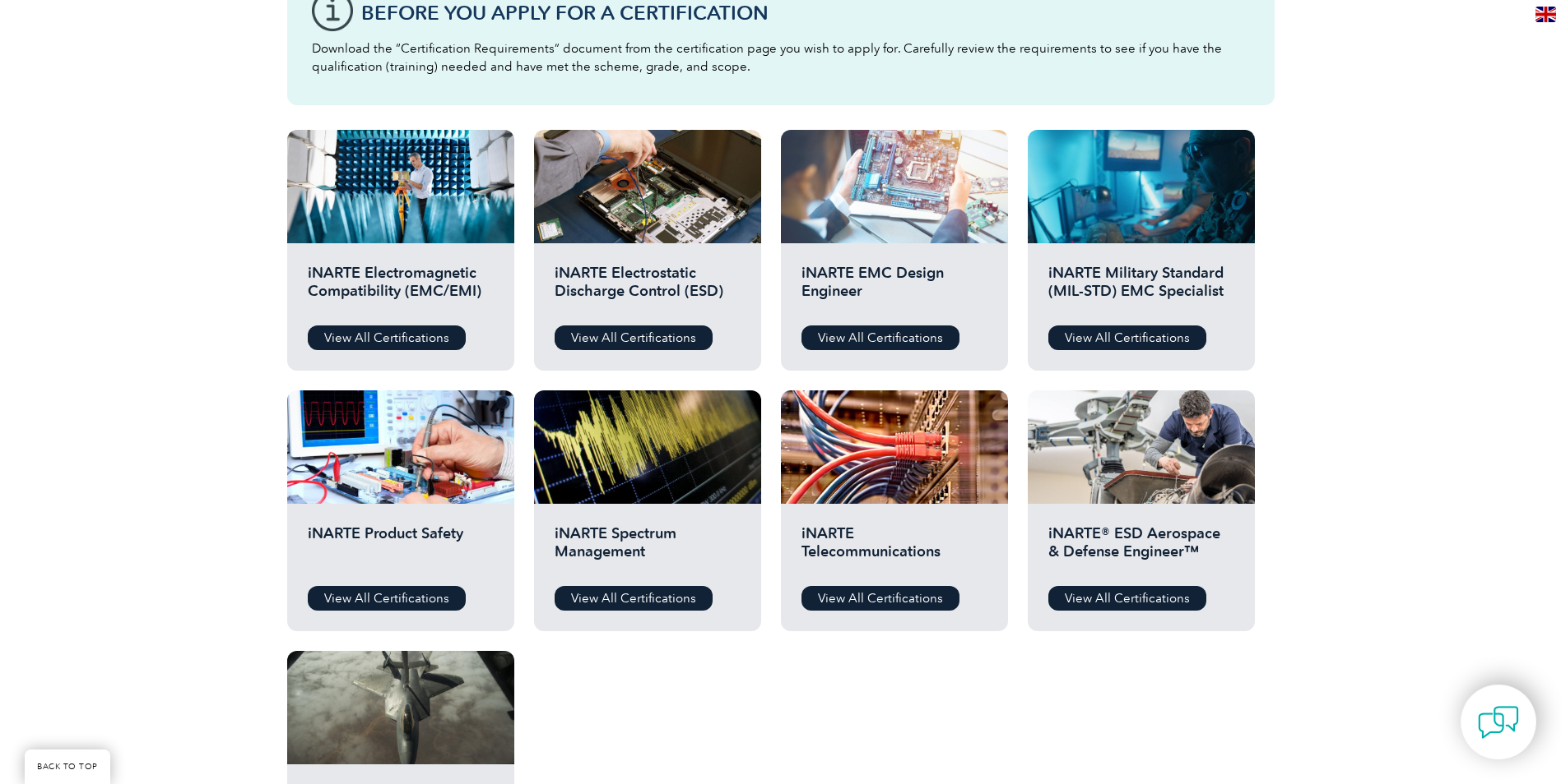
click at [887, 195] on div at bounding box center [894, 186] width 227 height 114
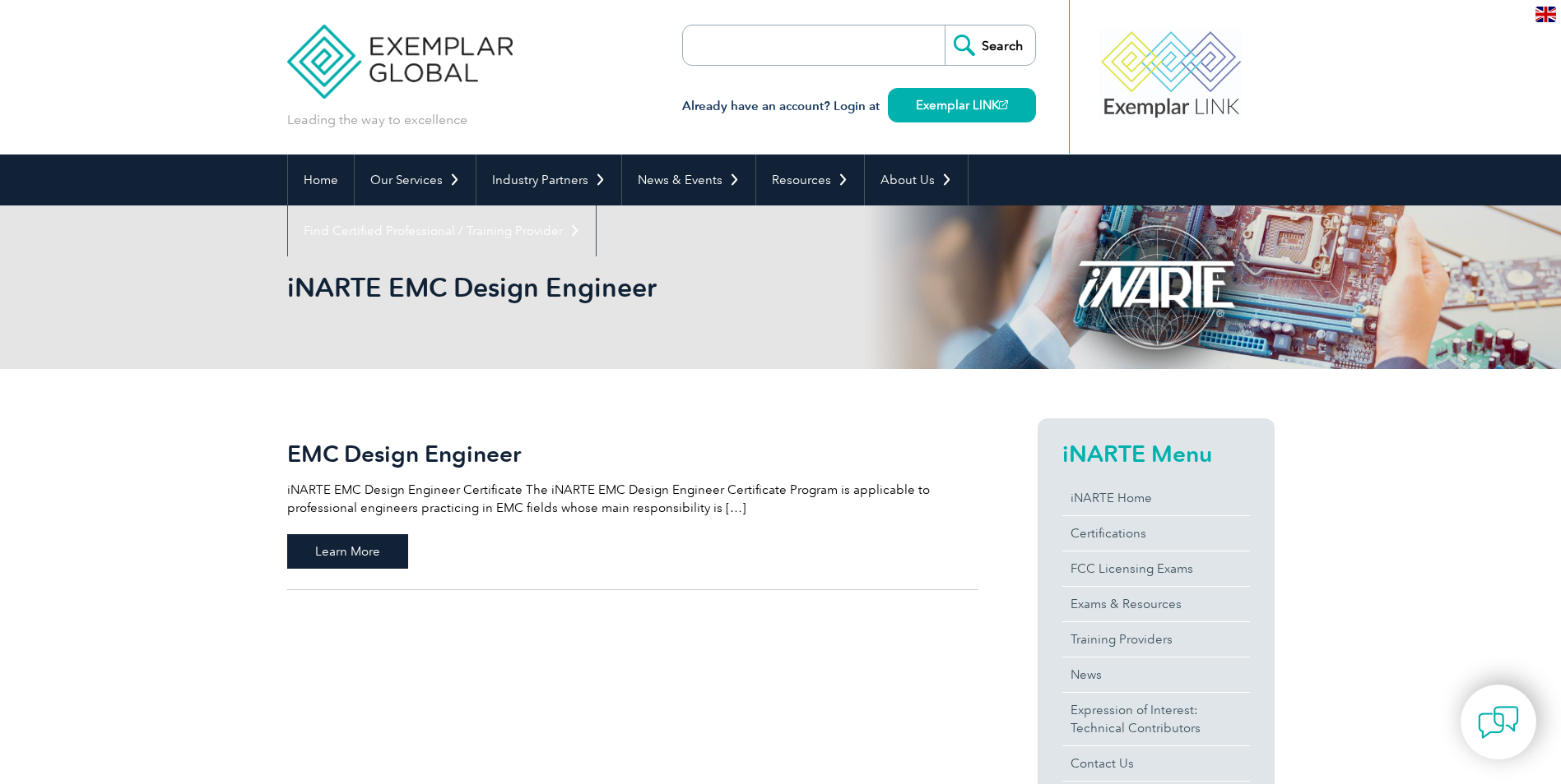
click at [337, 546] on span "Learn More" at bounding box center [347, 551] width 121 height 34
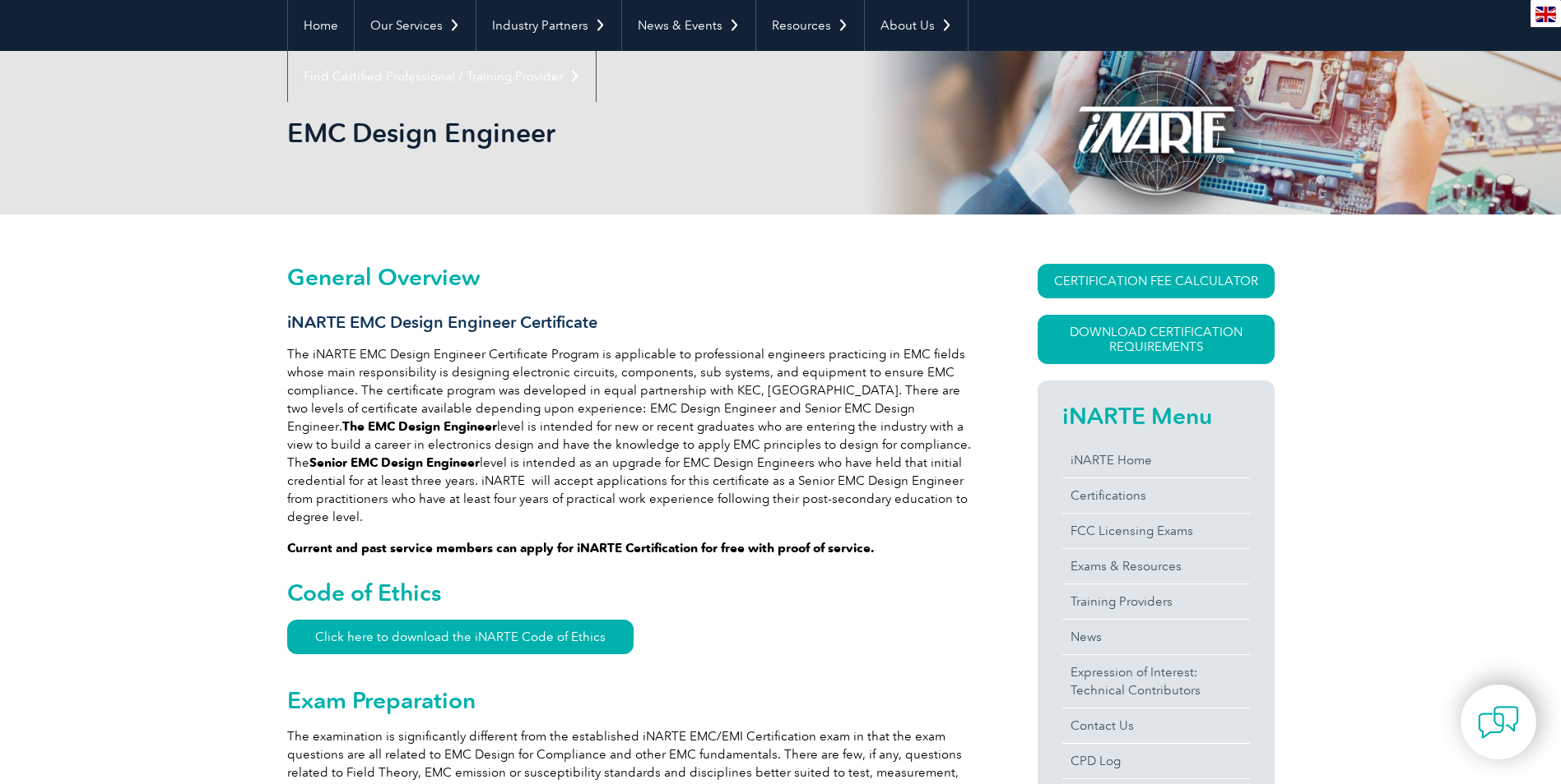
scroll to position [164, 0]
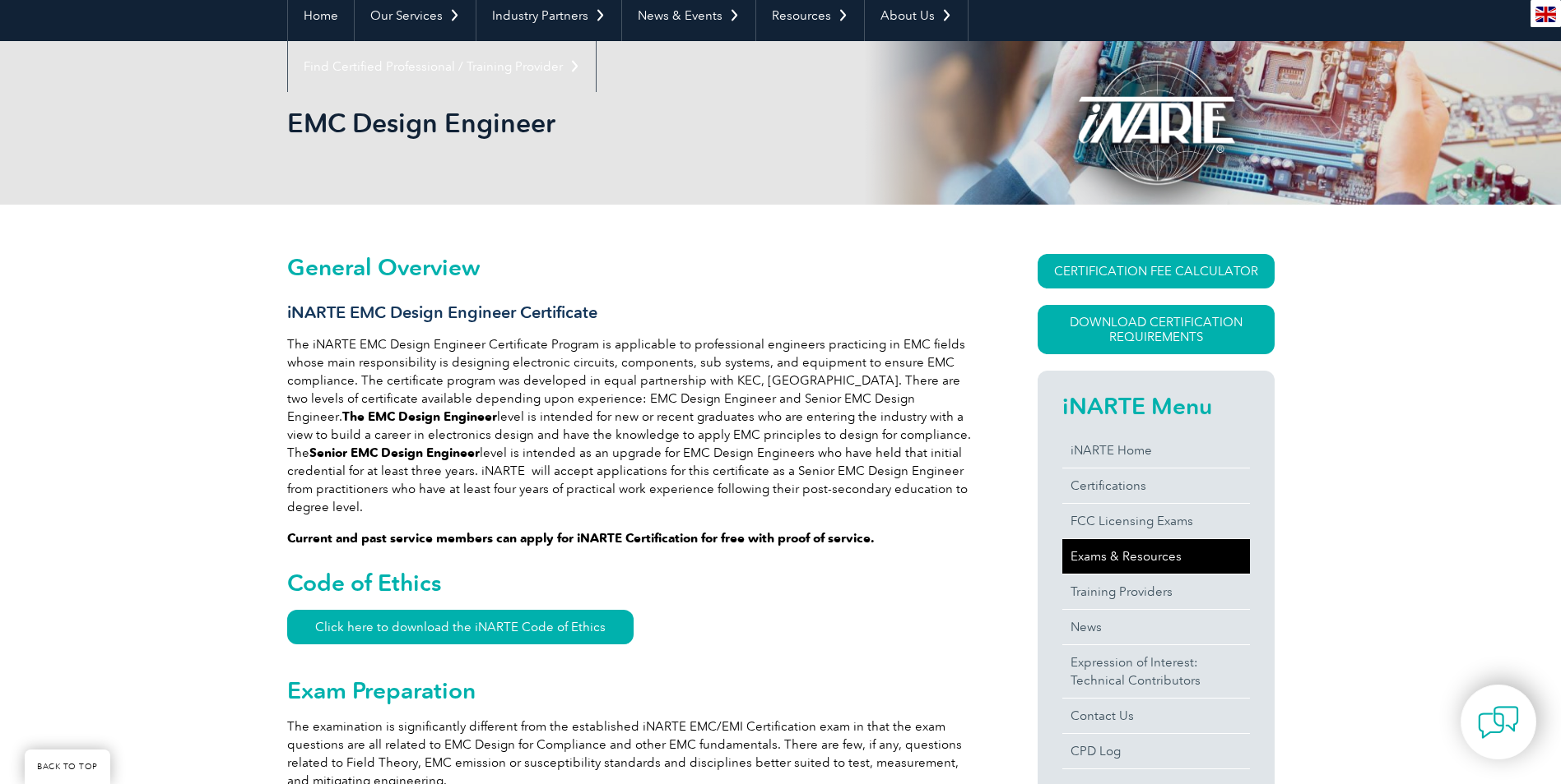
click at [1141, 565] on link "Exams & Resources" at bounding box center [1156, 556] width 187 height 34
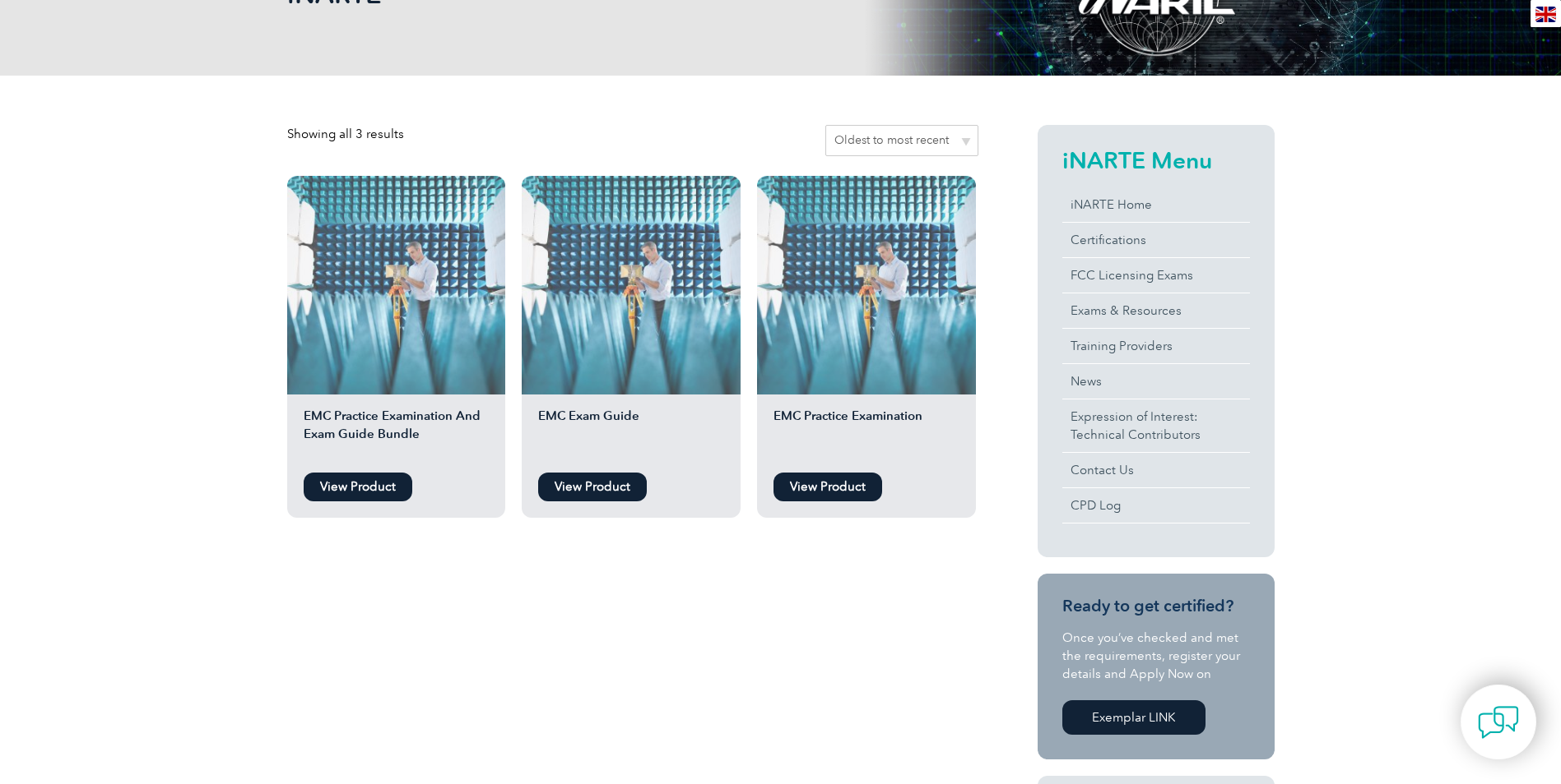
scroll to position [329, 0]
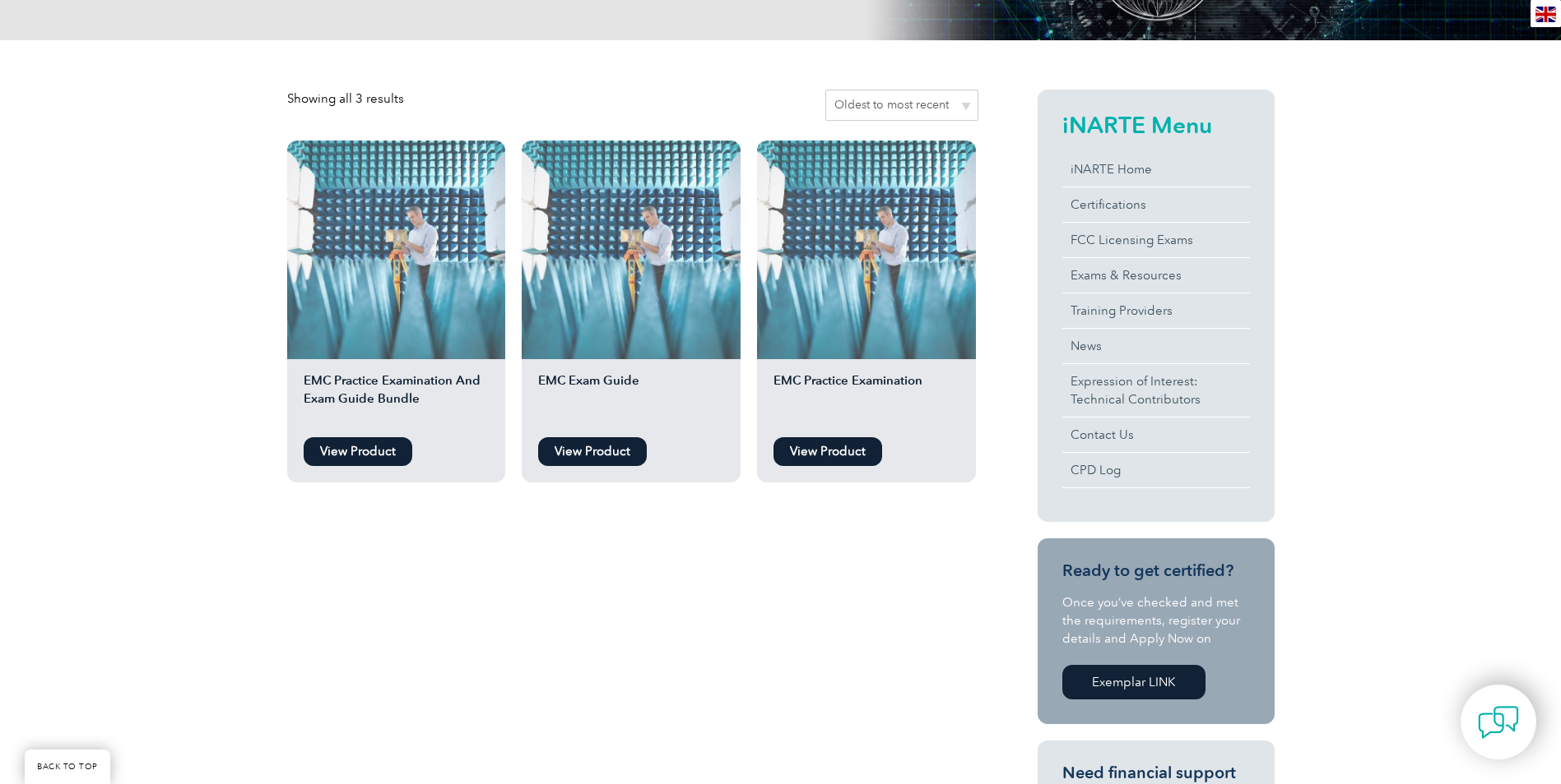
click at [331, 456] on link "View Product" at bounding box center [358, 451] width 109 height 29
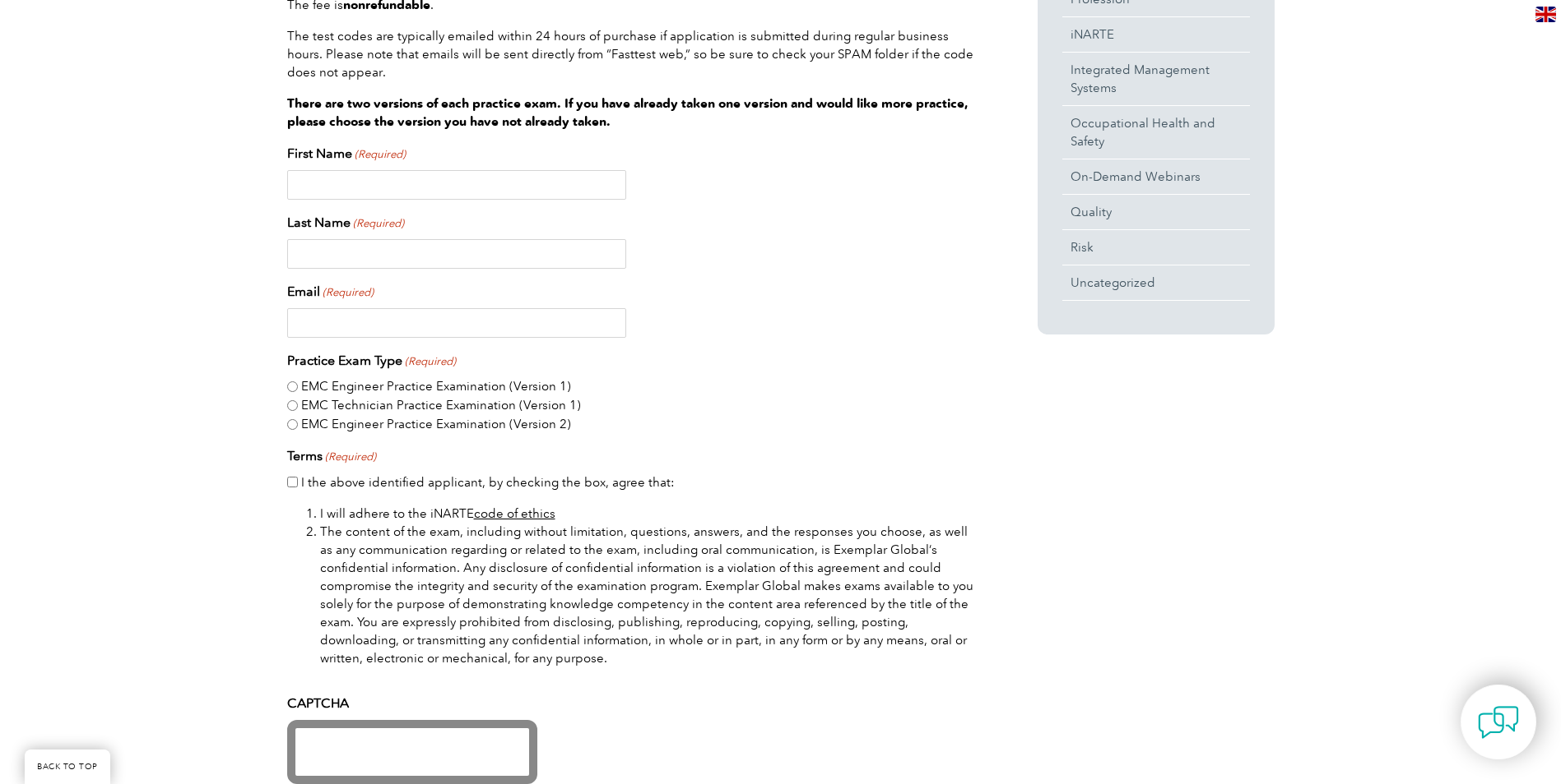
scroll to position [658, 0]
click at [292, 425] on input "EMC Engineer Practice Examination (Version 2)" at bounding box center [292, 426] width 11 height 11
radio input "true"
click at [293, 386] on input "EMC Engineer Practice Examination (Version 1)" at bounding box center [292, 388] width 11 height 11
radio input "true"
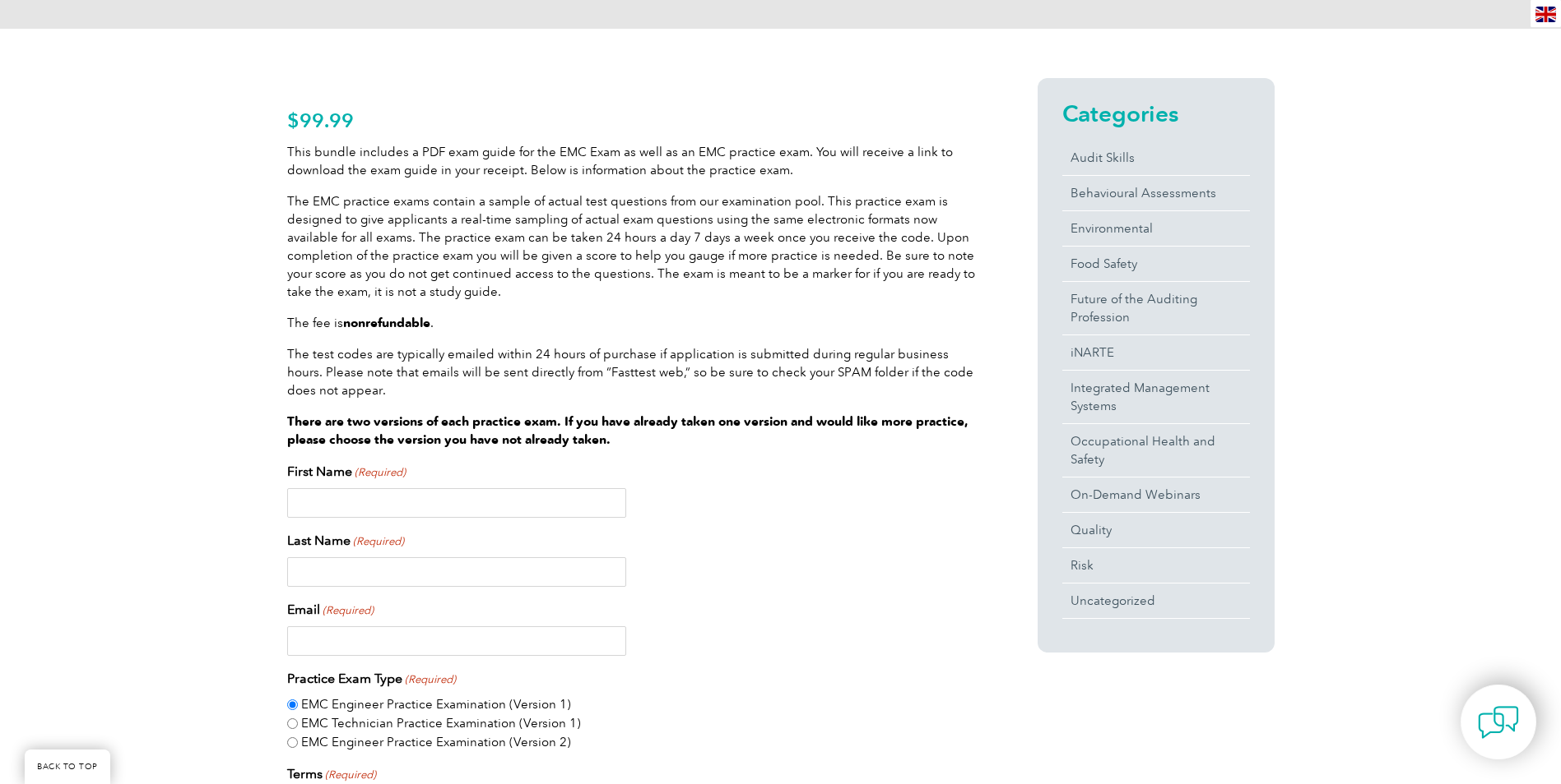
scroll to position [576, 0]
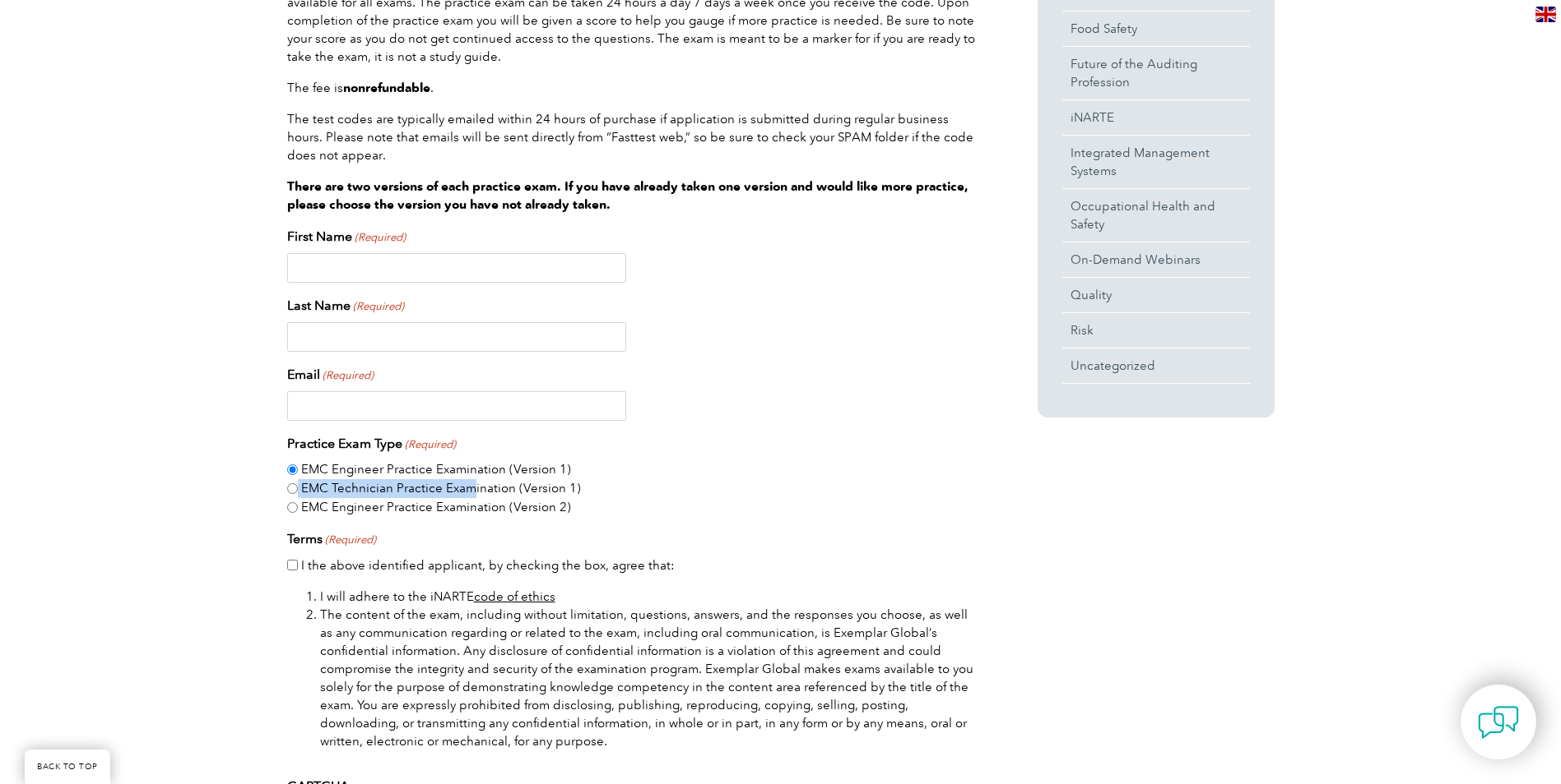
drag, startPoint x: 569, startPoint y: 470, endPoint x: 471, endPoint y: 486, distance: 99.3
click at [471, 486] on div "EMC Engineer Practice Examination (Version 1) EMC Technician Practice Examinati…" at bounding box center [633, 488] width 691 height 56
drag, startPoint x: 471, startPoint y: 486, endPoint x: 701, endPoint y: 500, distance: 230.4
click at [701, 500] on div "EMC Engineer Practice Examination (Version 1) EMC Technician Practice Examinati…" at bounding box center [633, 488] width 691 height 56
click at [936, 500] on div "EMC Engineer Practice Examination (Version 2)" at bounding box center [633, 507] width 691 height 19
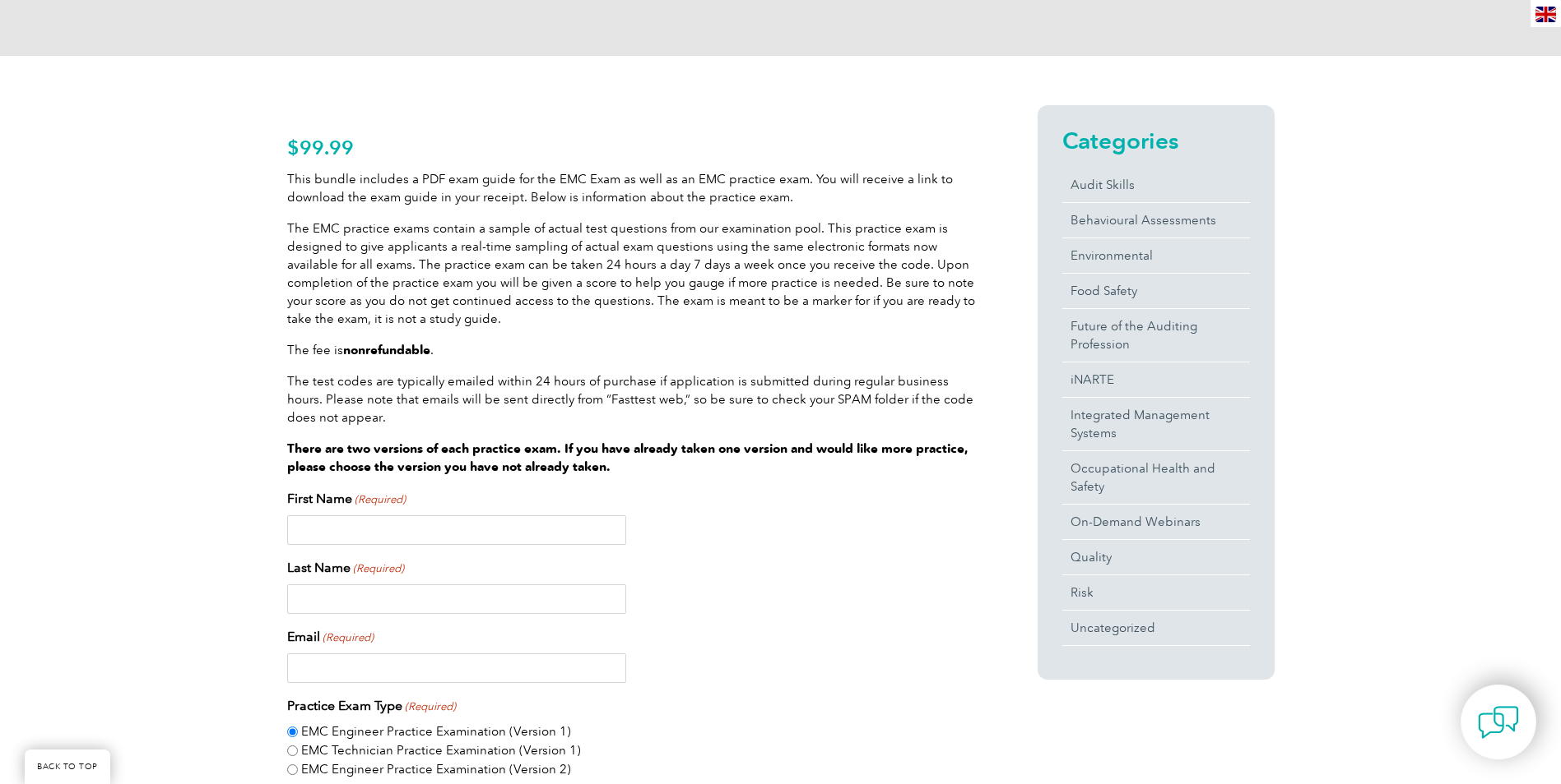
scroll to position [329, 0]
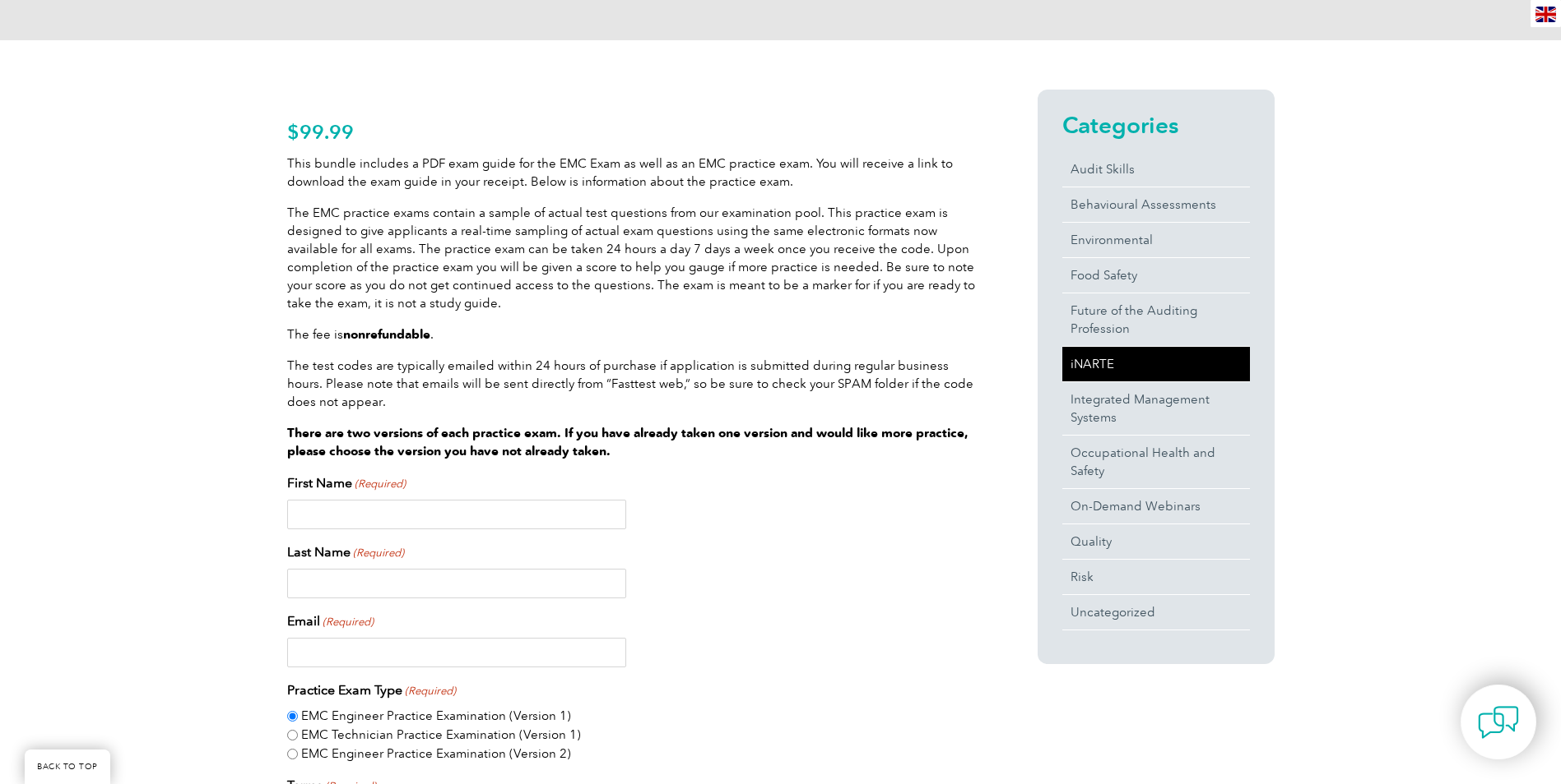
click at [1105, 359] on link "iNARTE" at bounding box center [1156, 364] width 187 height 34
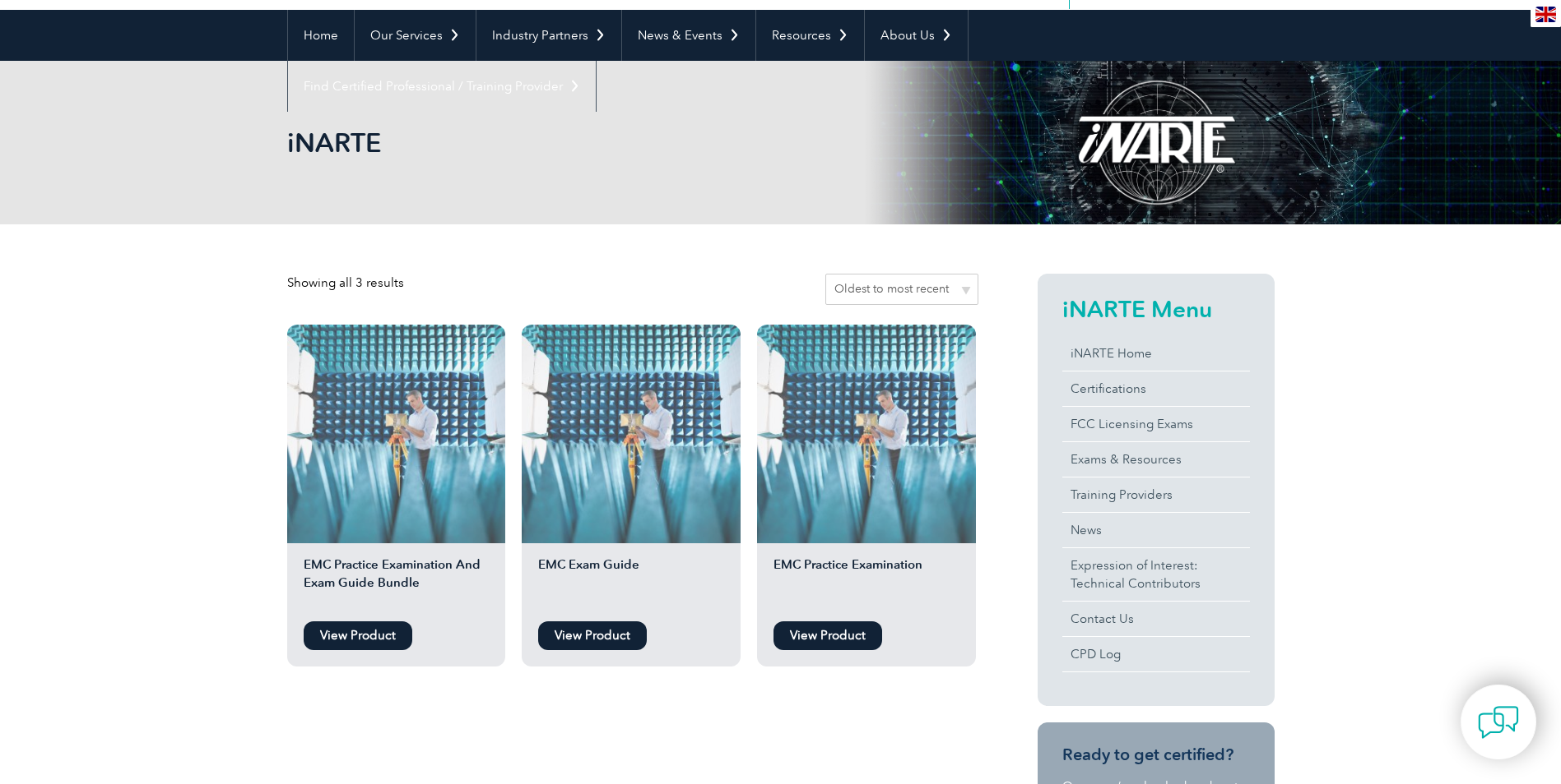
scroll to position [82, 0]
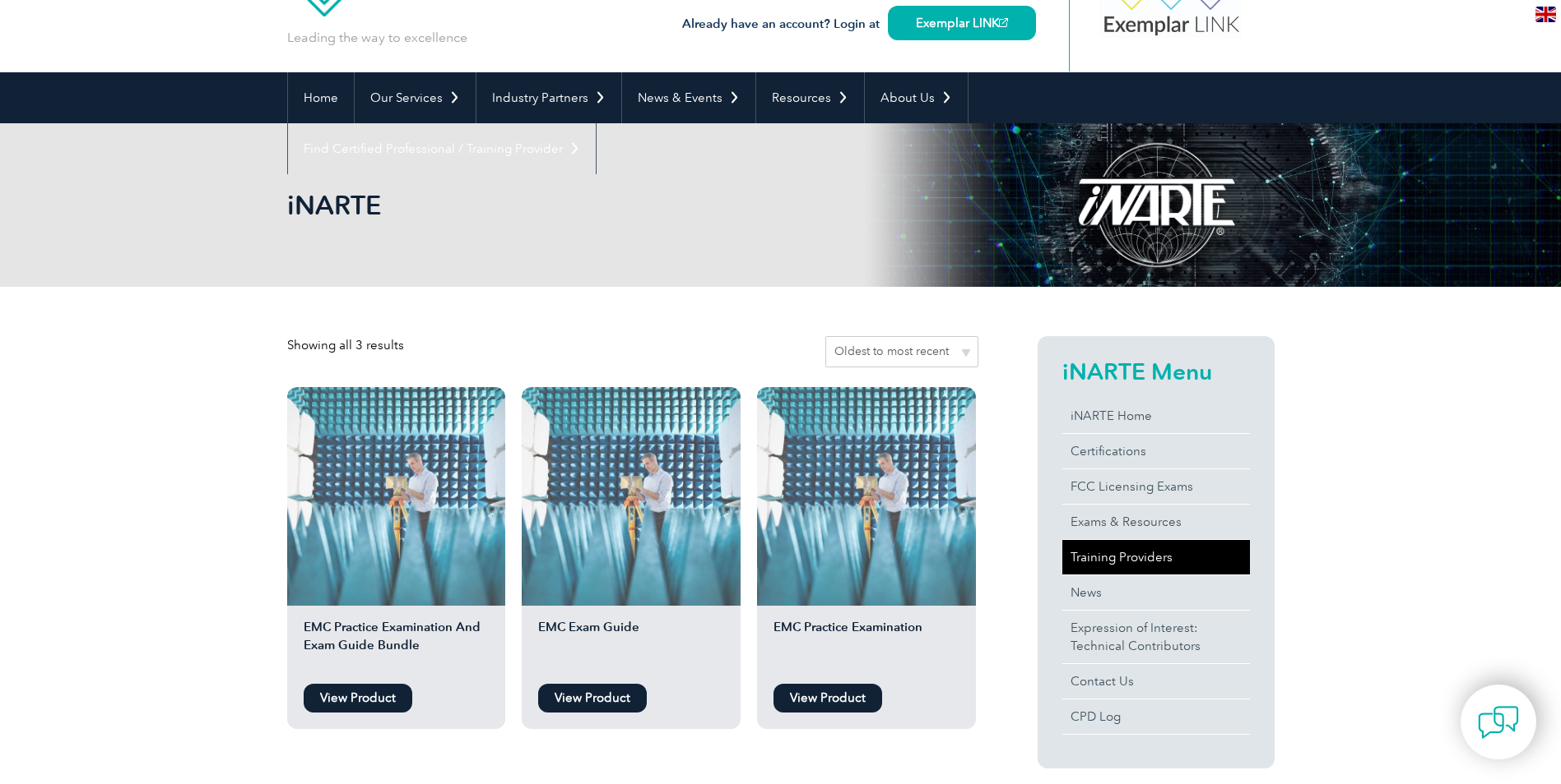
click at [1161, 548] on link "Training Providers" at bounding box center [1156, 557] width 187 height 34
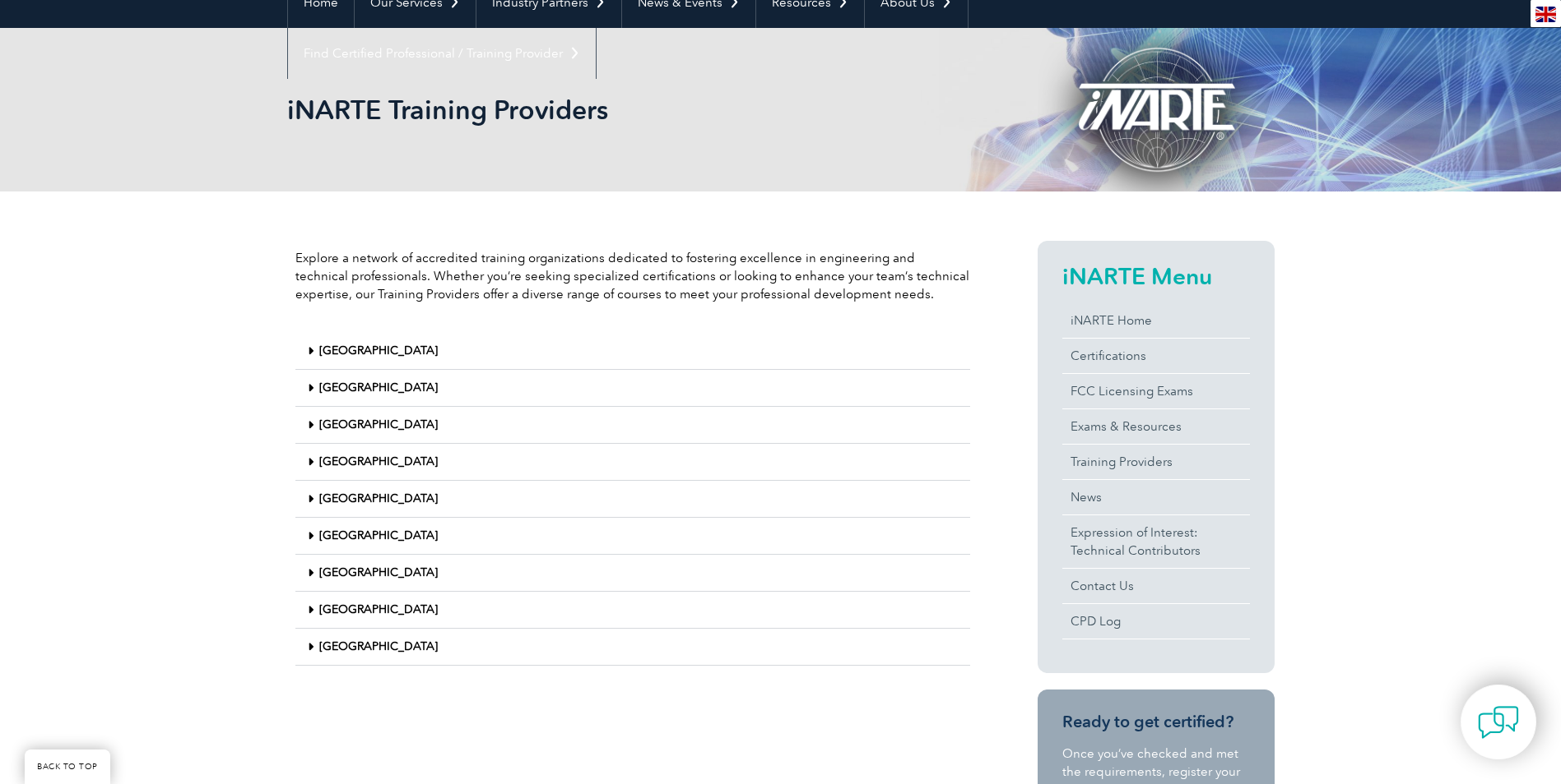
scroll to position [246, 0]
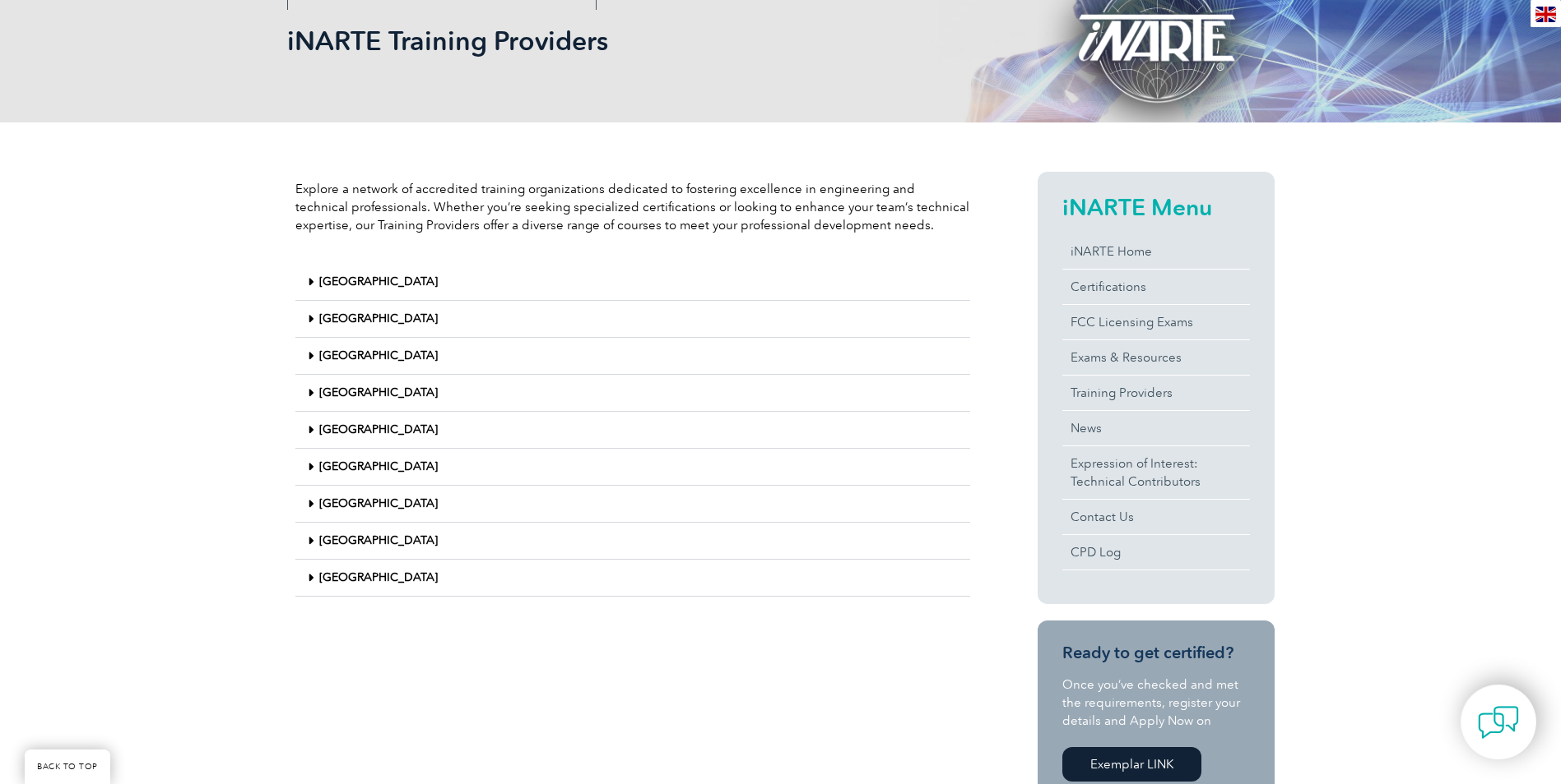
click at [360, 584] on link "[GEOGRAPHIC_DATA]" at bounding box center [378, 577] width 118 height 14
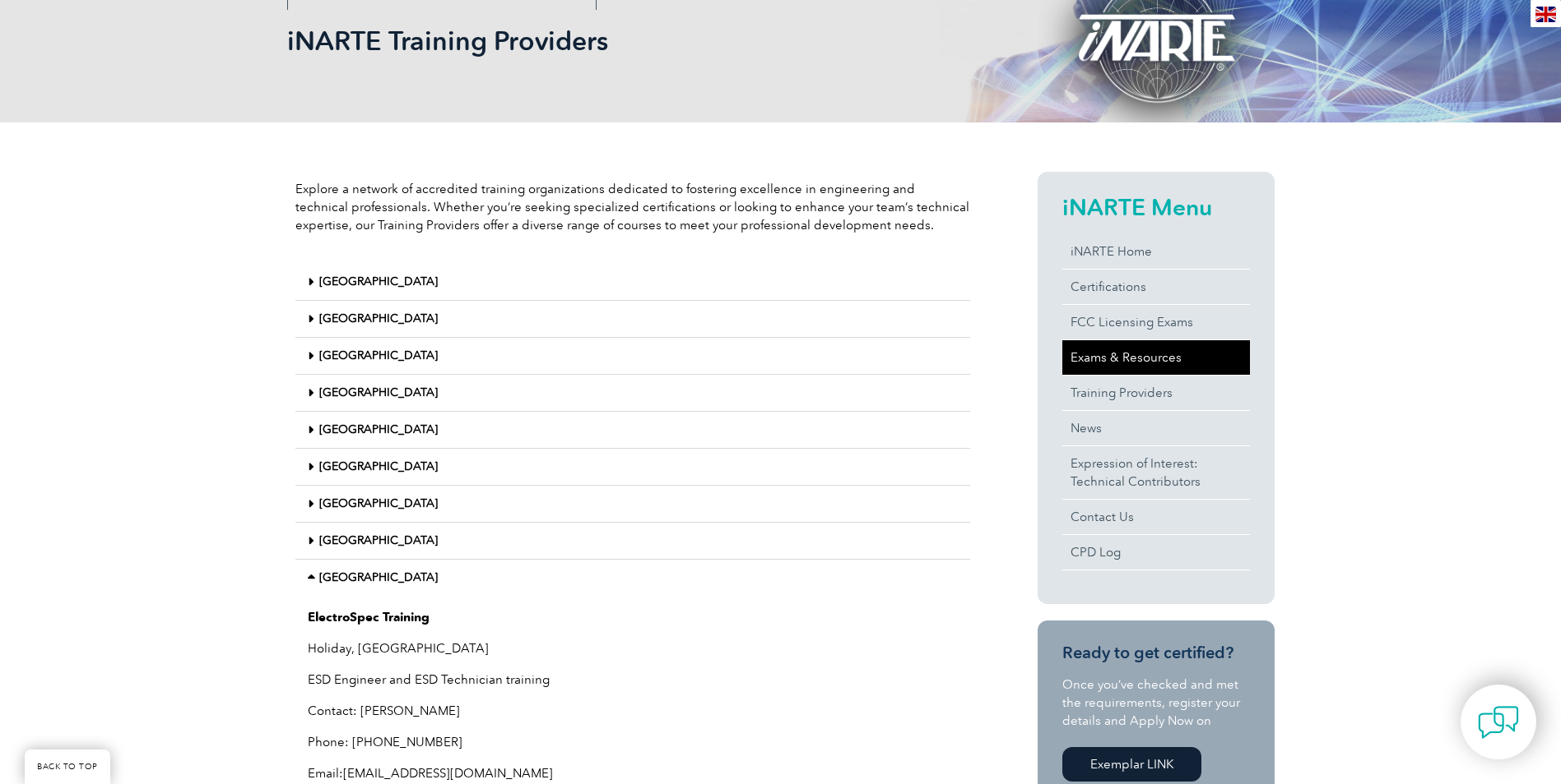
click at [1131, 364] on link "Exams & Resources" at bounding box center [1156, 358] width 187 height 34
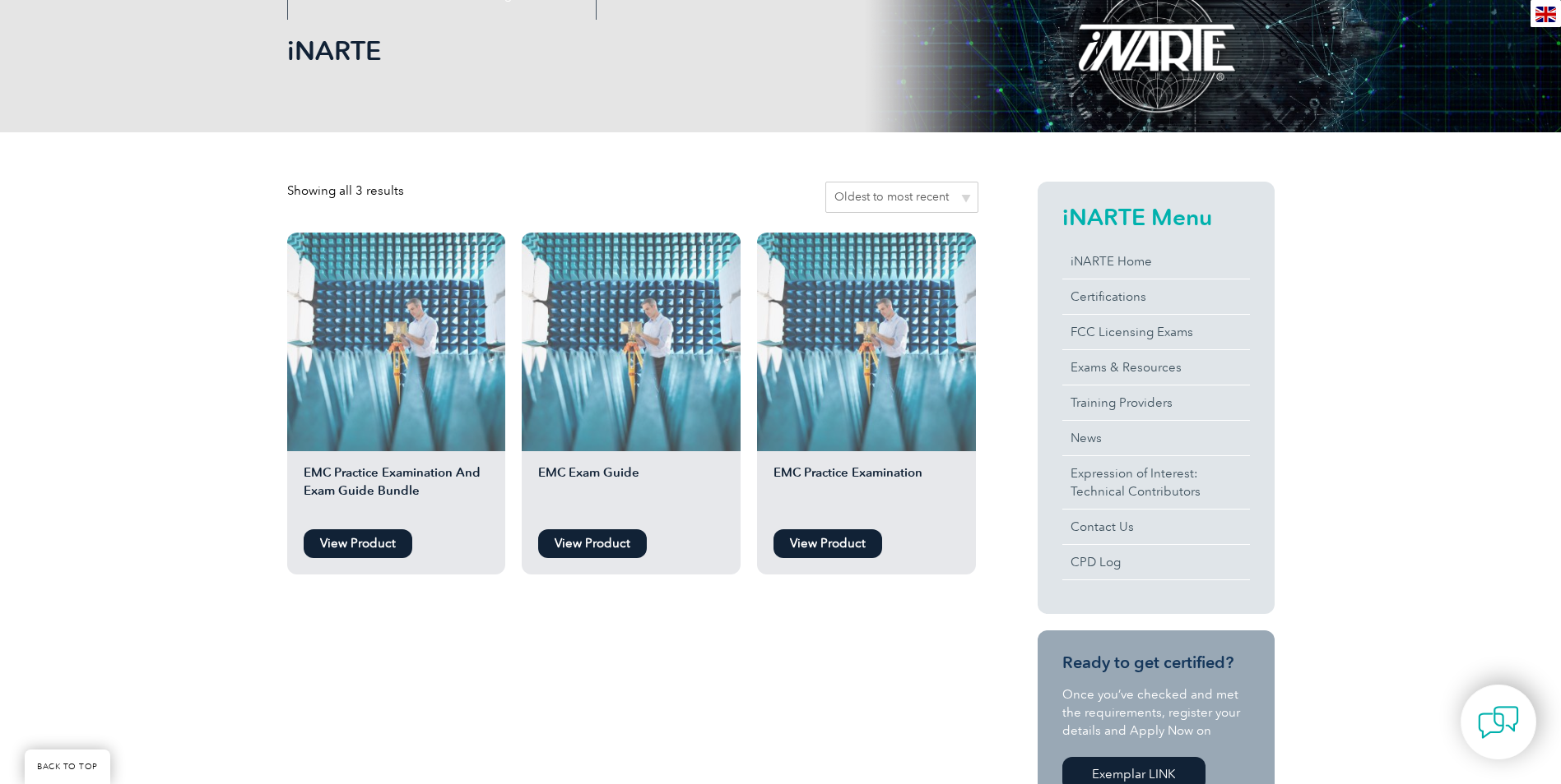
scroll to position [246, 0]
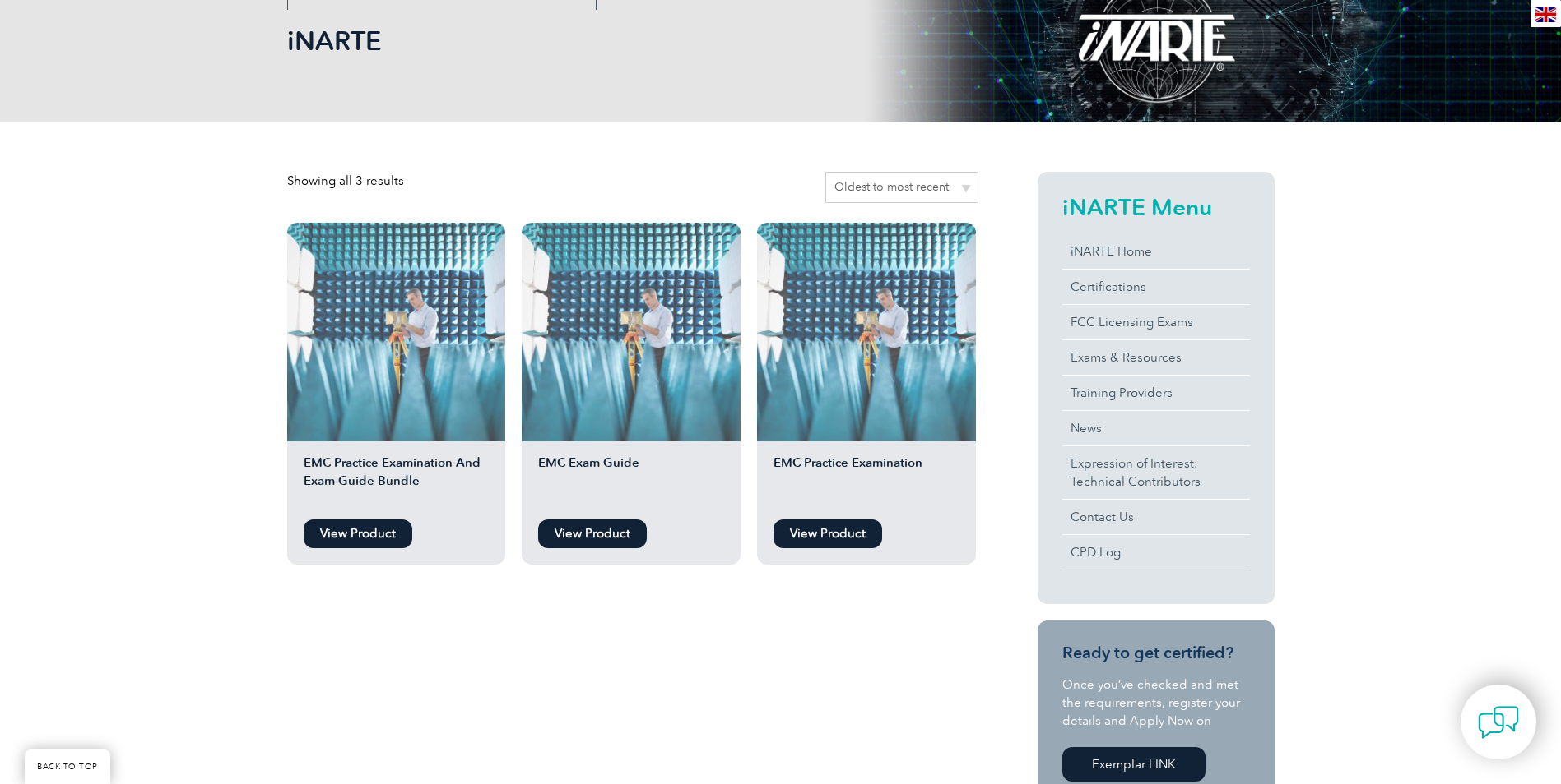
click at [612, 403] on img at bounding box center [631, 332] width 219 height 219
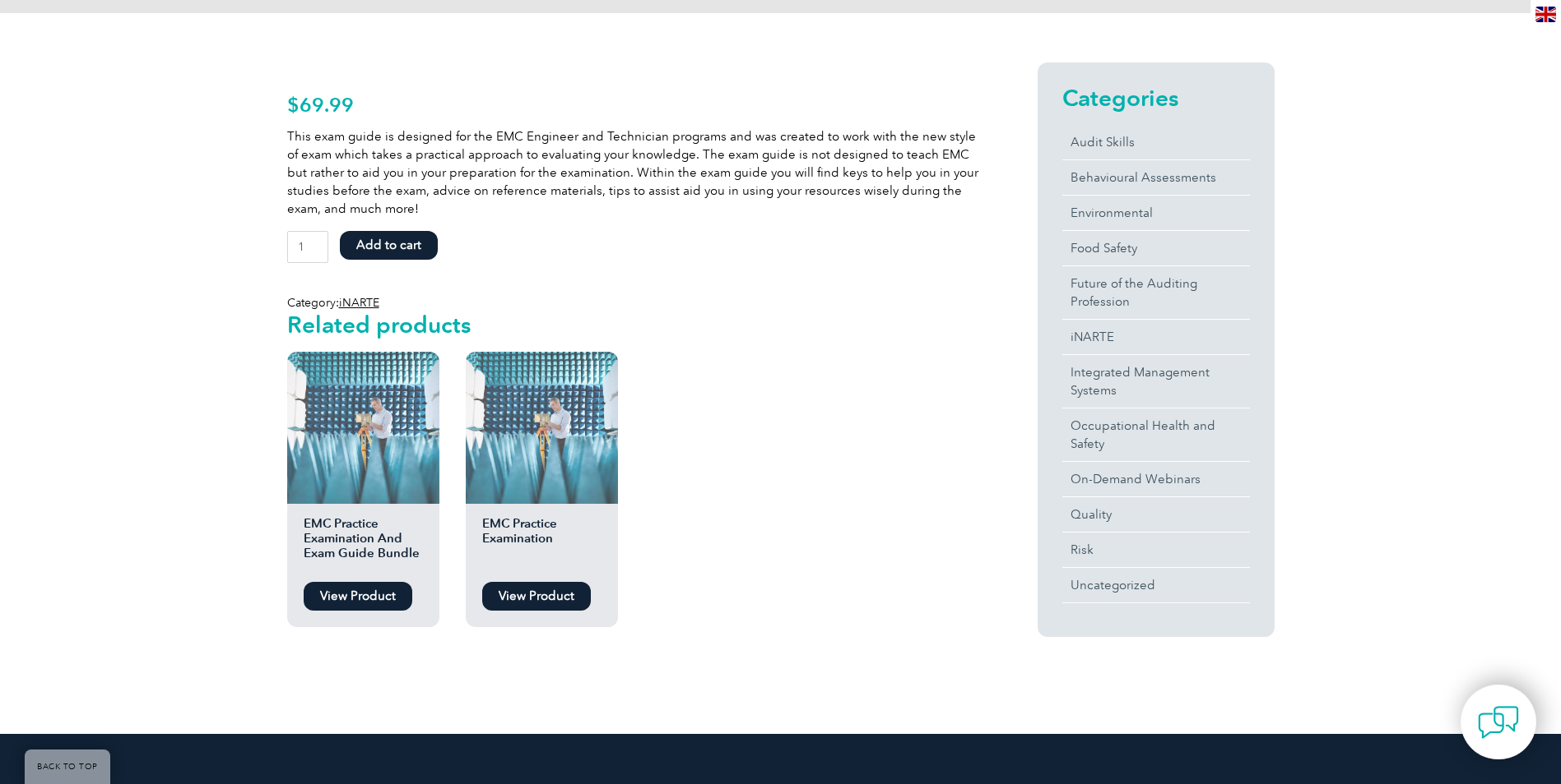
scroll to position [329, 0]
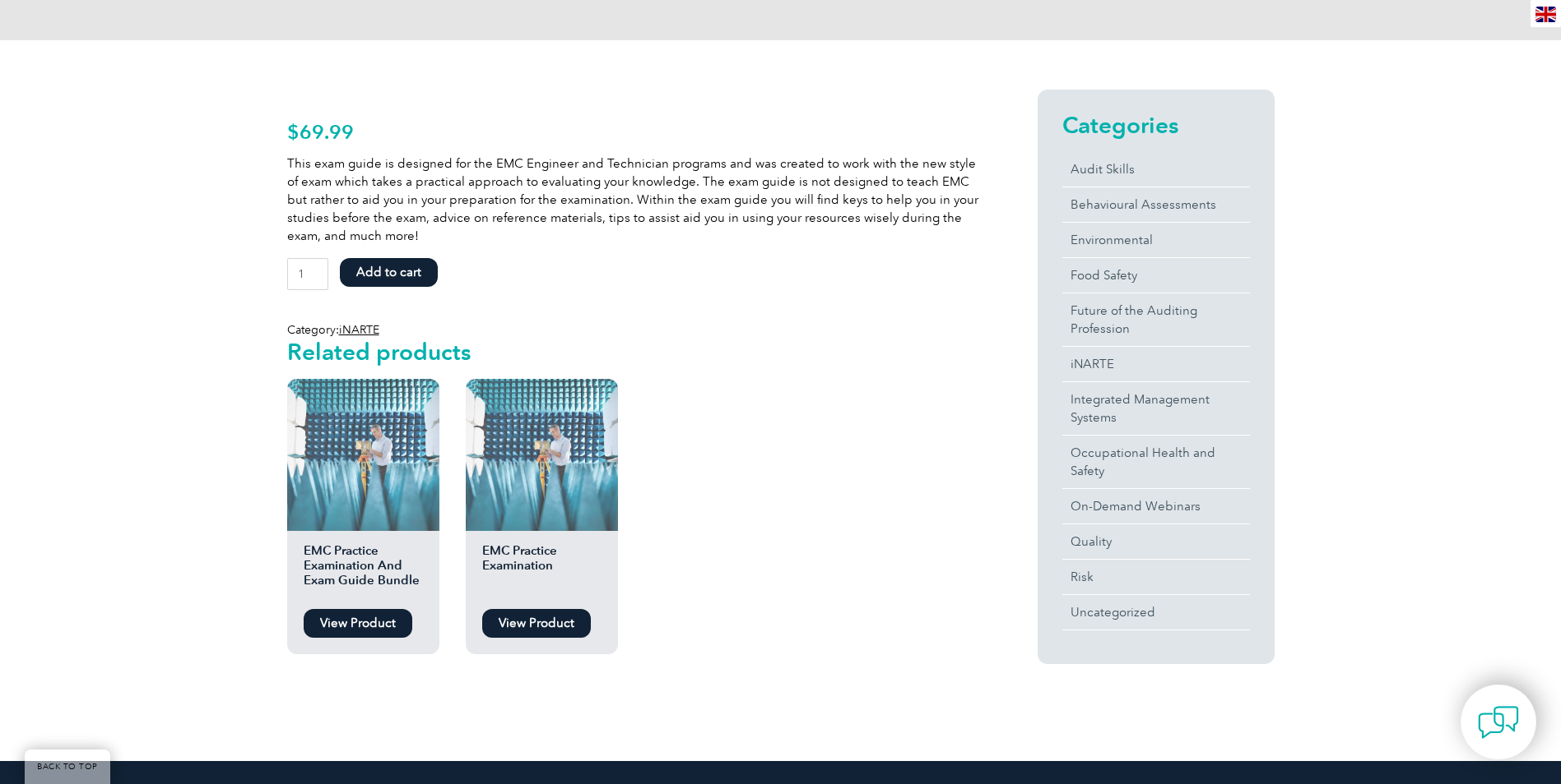
click at [529, 556] on h2 "EMC Practice Examination" at bounding box center [542, 572] width 152 height 57
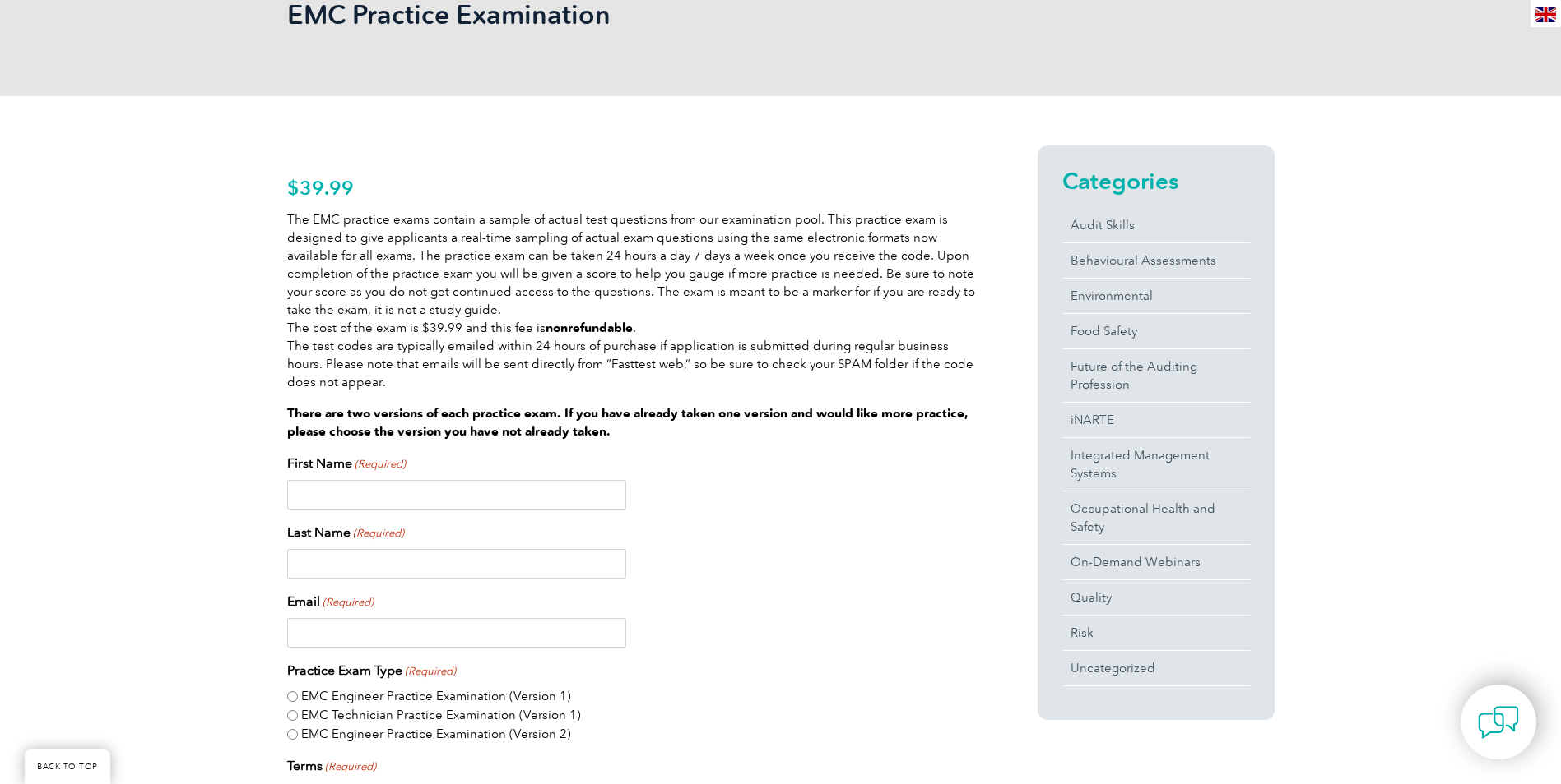
scroll to position [246, 0]
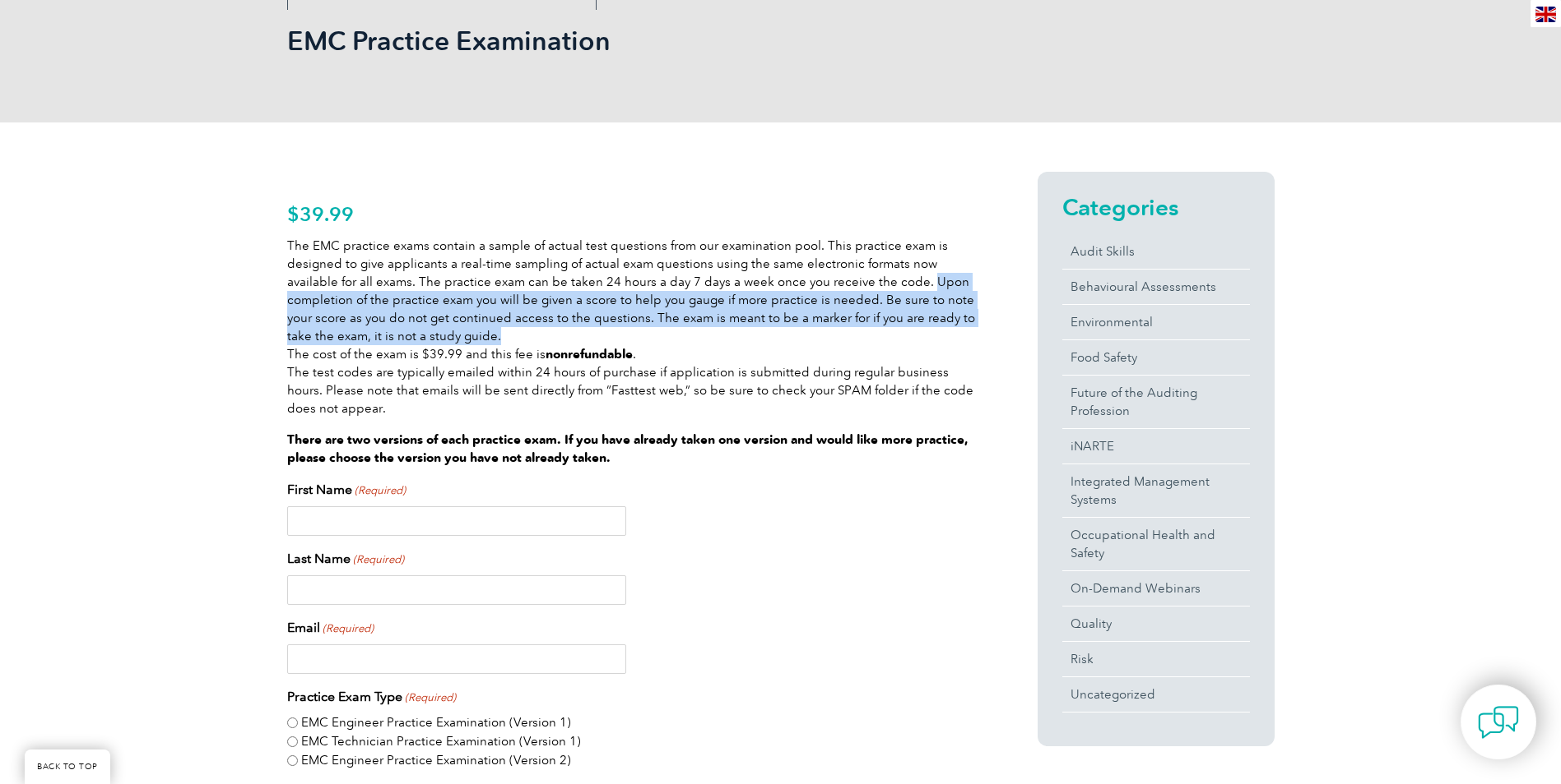
drag, startPoint x: 870, startPoint y: 274, endPoint x: 616, endPoint y: 343, distance: 263.2
click at [616, 343] on p "The EMC practice exams contain a sample of actual test questions from our exami…" at bounding box center [633, 327] width 691 height 181
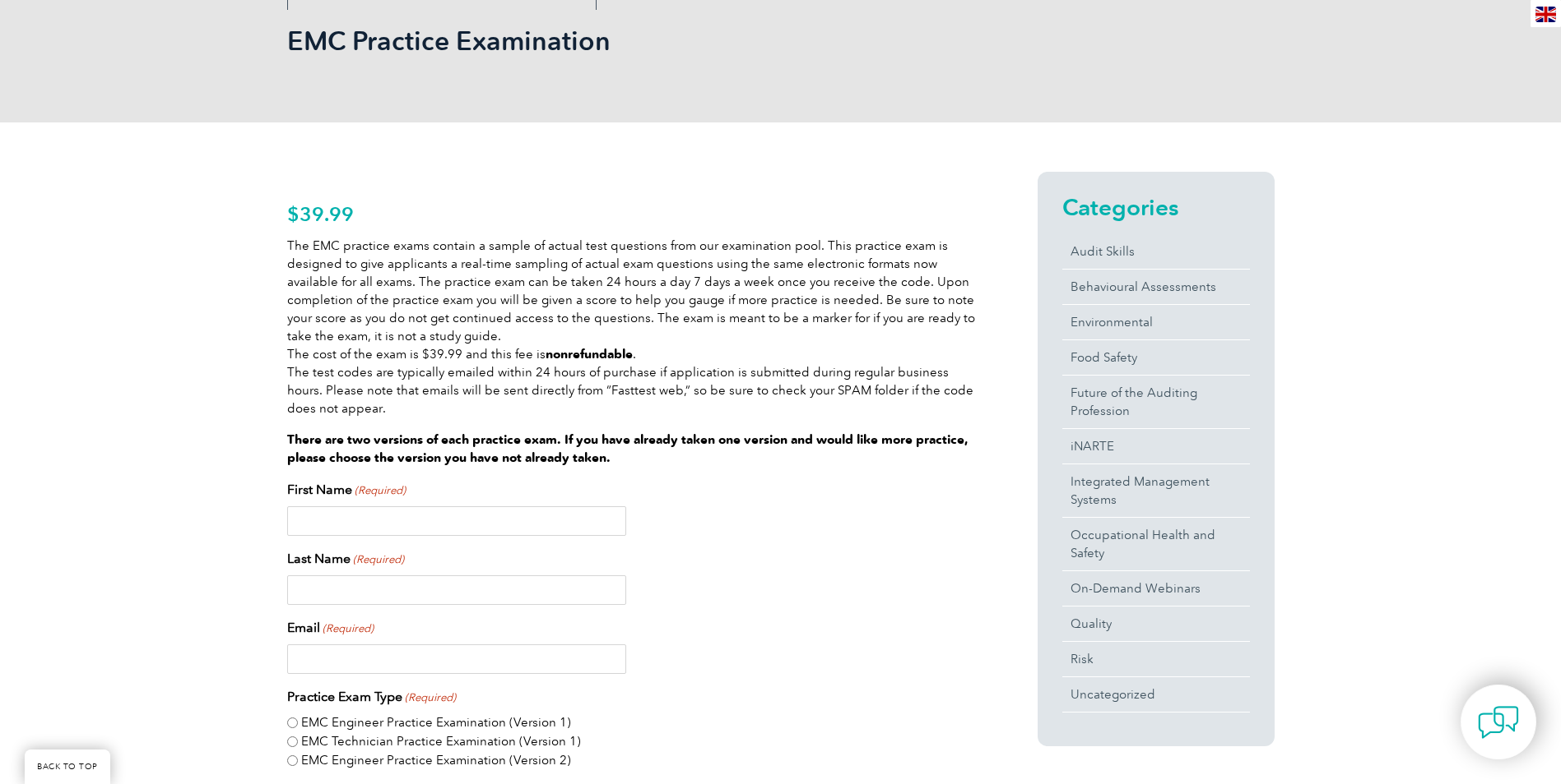
drag, startPoint x: 616, startPoint y: 343, endPoint x: 797, endPoint y: 380, distance: 184.7
click at [797, 380] on p "The EMC practice exams contain a sample of actual test questions from our exami…" at bounding box center [633, 327] width 691 height 181
drag, startPoint x: 583, startPoint y: 316, endPoint x: 956, endPoint y: 417, distance: 386.4
click at [956, 417] on p "The EMC practice exams contain a sample of actual test questions from our exami…" at bounding box center [633, 327] width 691 height 181
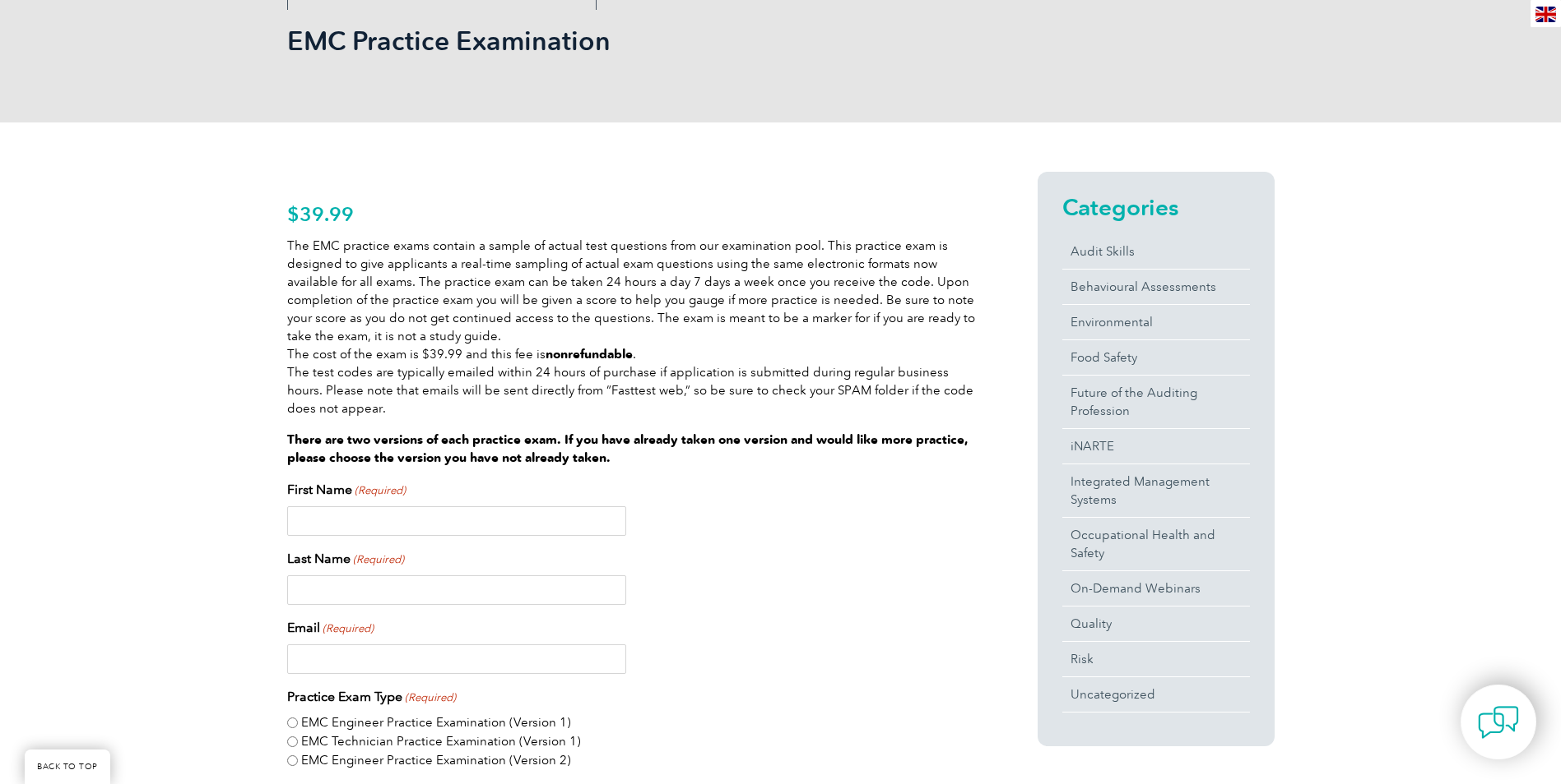
click at [837, 570] on div "Last Name (Required)" at bounding box center [633, 577] width 691 height 56
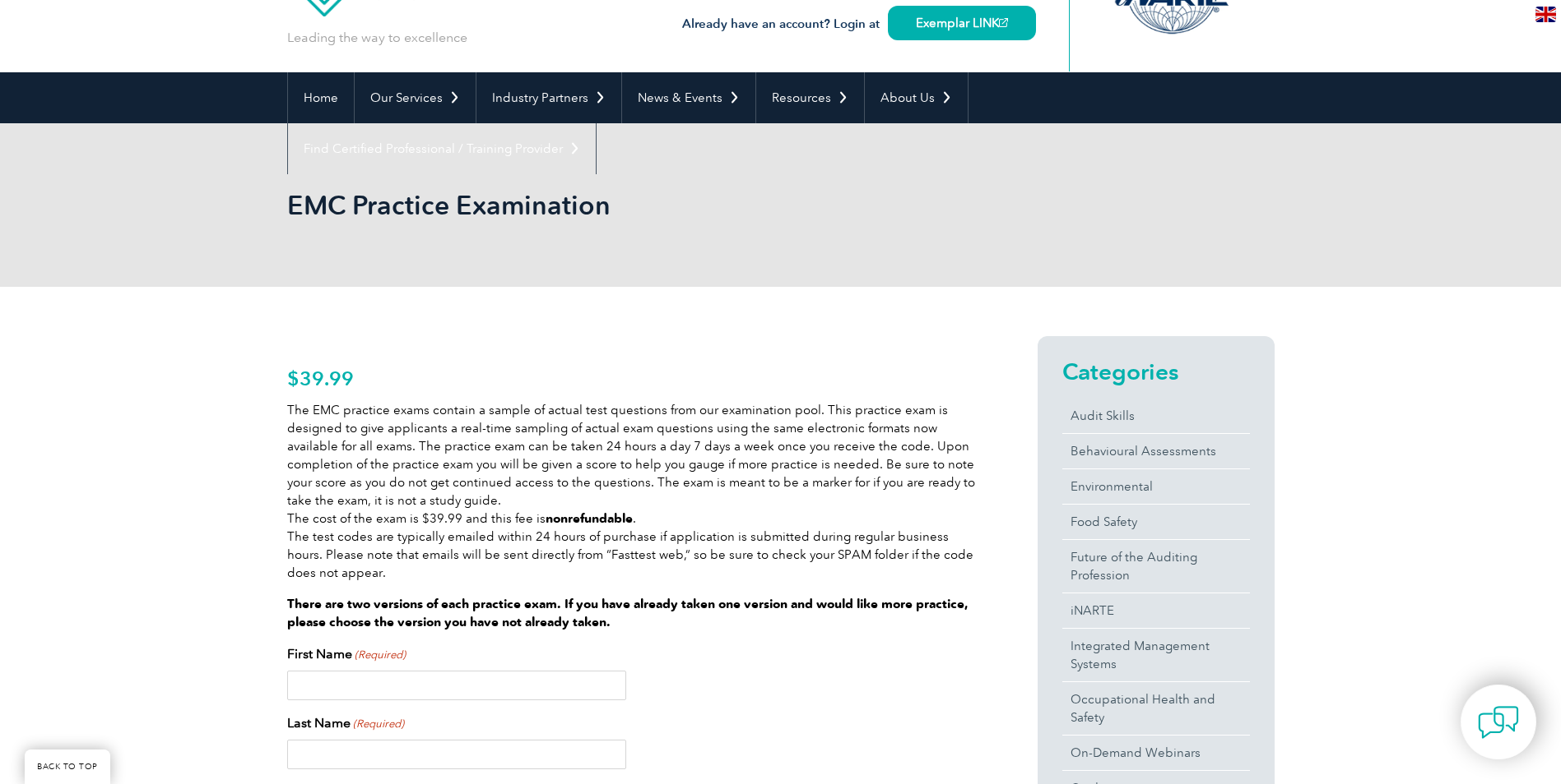
scroll to position [0, 0]
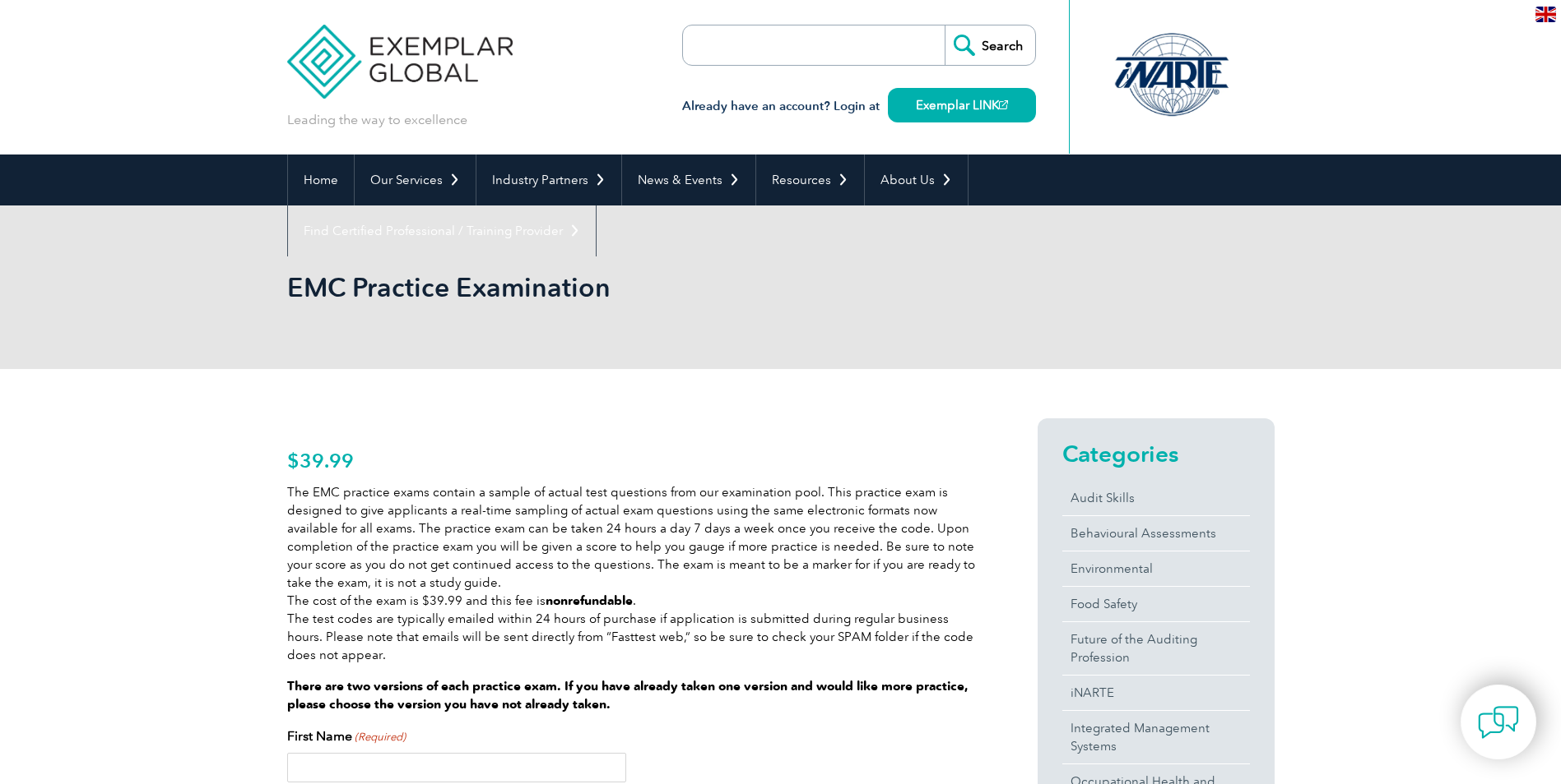
drag, startPoint x: 878, startPoint y: 404, endPoint x: 875, endPoint y: 413, distance: 9.5
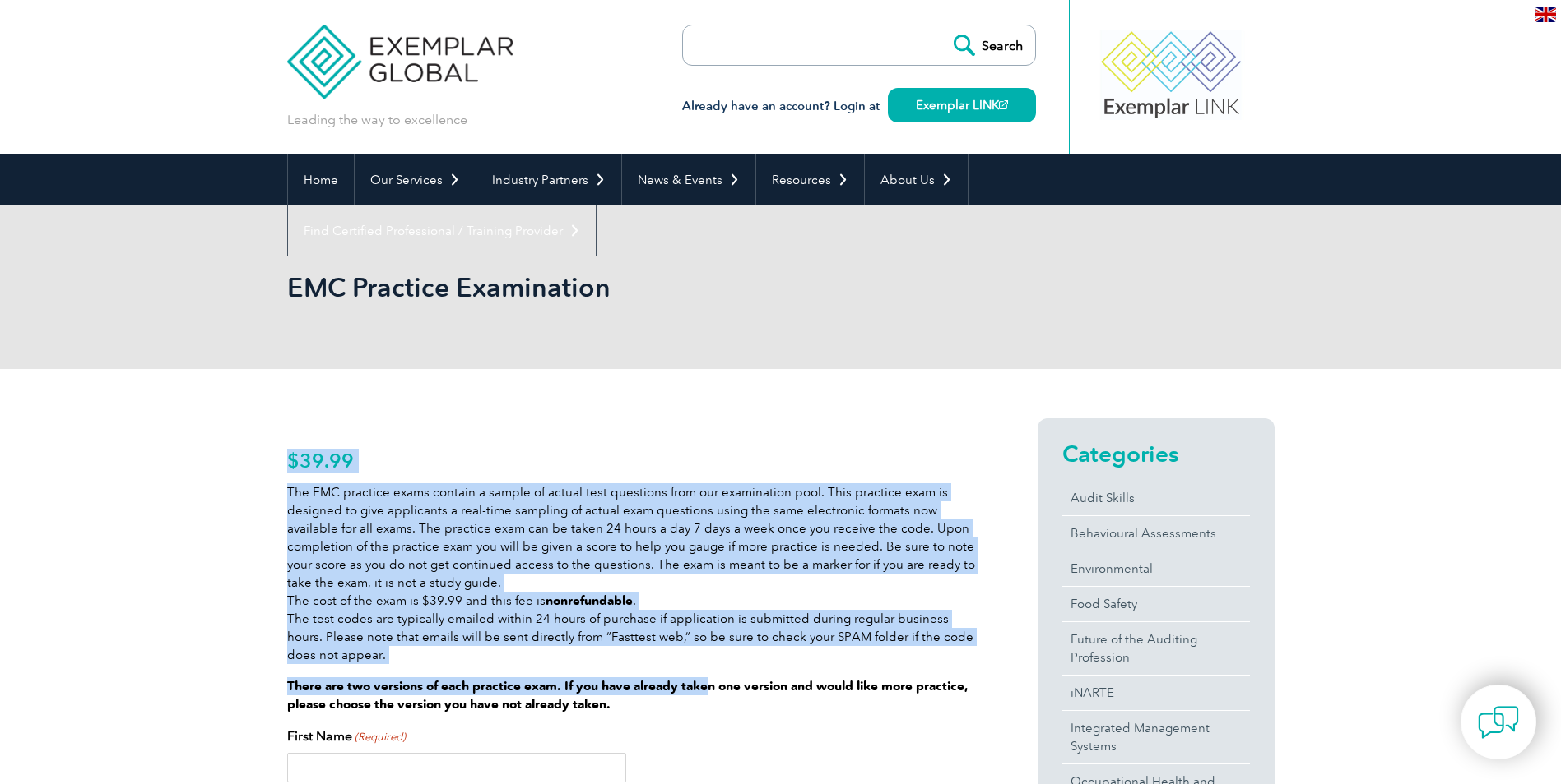
drag, startPoint x: 286, startPoint y: 456, endPoint x: 707, endPoint y: 669, distance: 471.8
drag, startPoint x: 707, startPoint y: 669, endPoint x: 629, endPoint y: 646, distance: 81.3
click at [629, 646] on p "The EMC practice exams contain a sample of actual test questions from our exami…" at bounding box center [633, 574] width 691 height 181
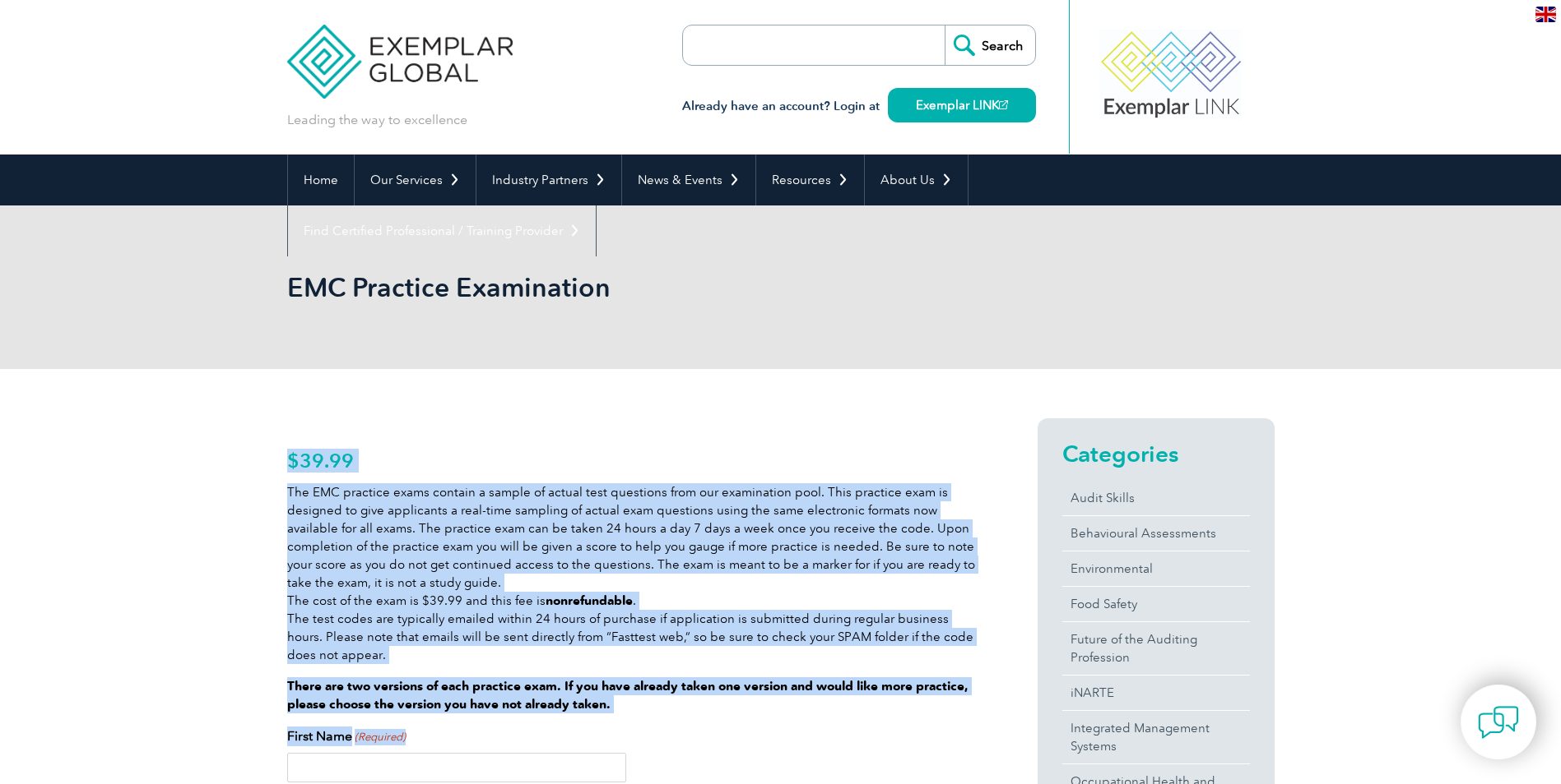
drag, startPoint x: 289, startPoint y: 452, endPoint x: 860, endPoint y: 732, distance: 636.0
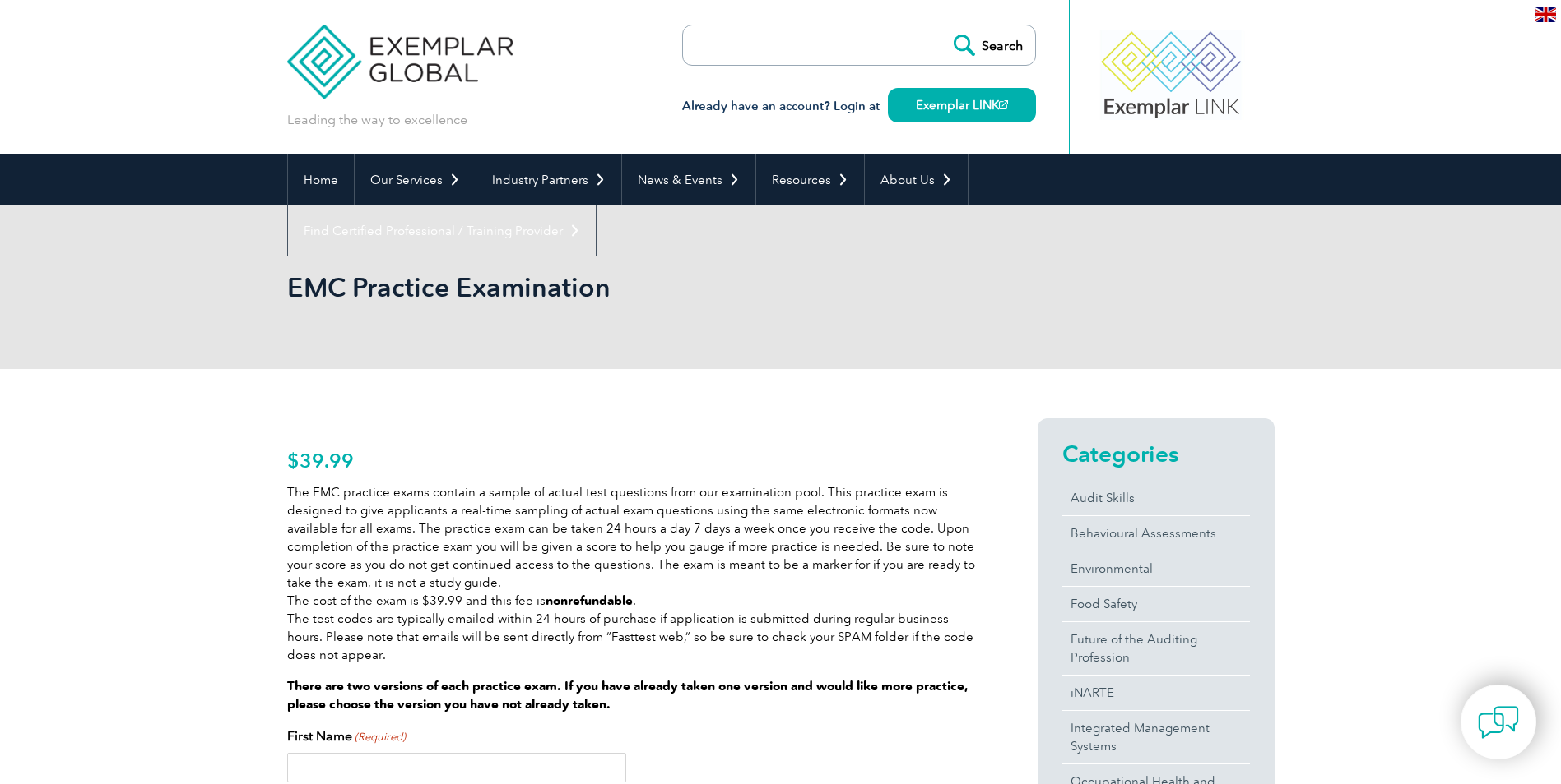
click at [861, 731] on div "First Name (Required)" at bounding box center [633, 754] width 691 height 56
drag, startPoint x: 337, startPoint y: 449, endPoint x: 669, endPoint y: 657, distance: 391.8
click at [669, 657] on p "The EMC practice exams contain a sample of actual test questions from our exami…" at bounding box center [633, 574] width 691 height 181
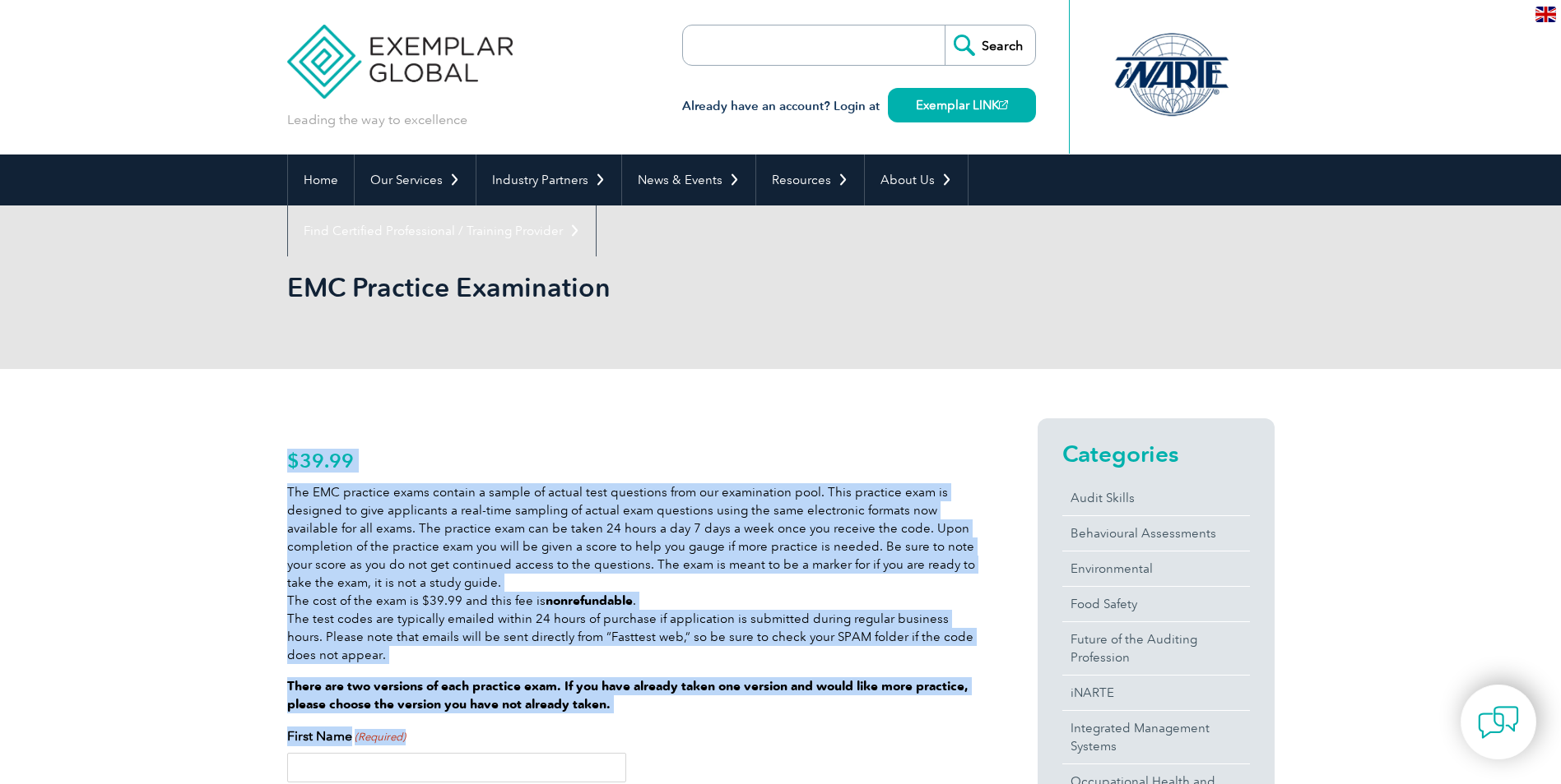
drag, startPoint x: 675, startPoint y: 718, endPoint x: 289, endPoint y: 428, distance: 482.8
drag, startPoint x: 289, startPoint y: 428, endPoint x: 449, endPoint y: 458, distance: 162.8
click at [449, 458] on p "$ 39.99" at bounding box center [633, 461] width 691 height 18
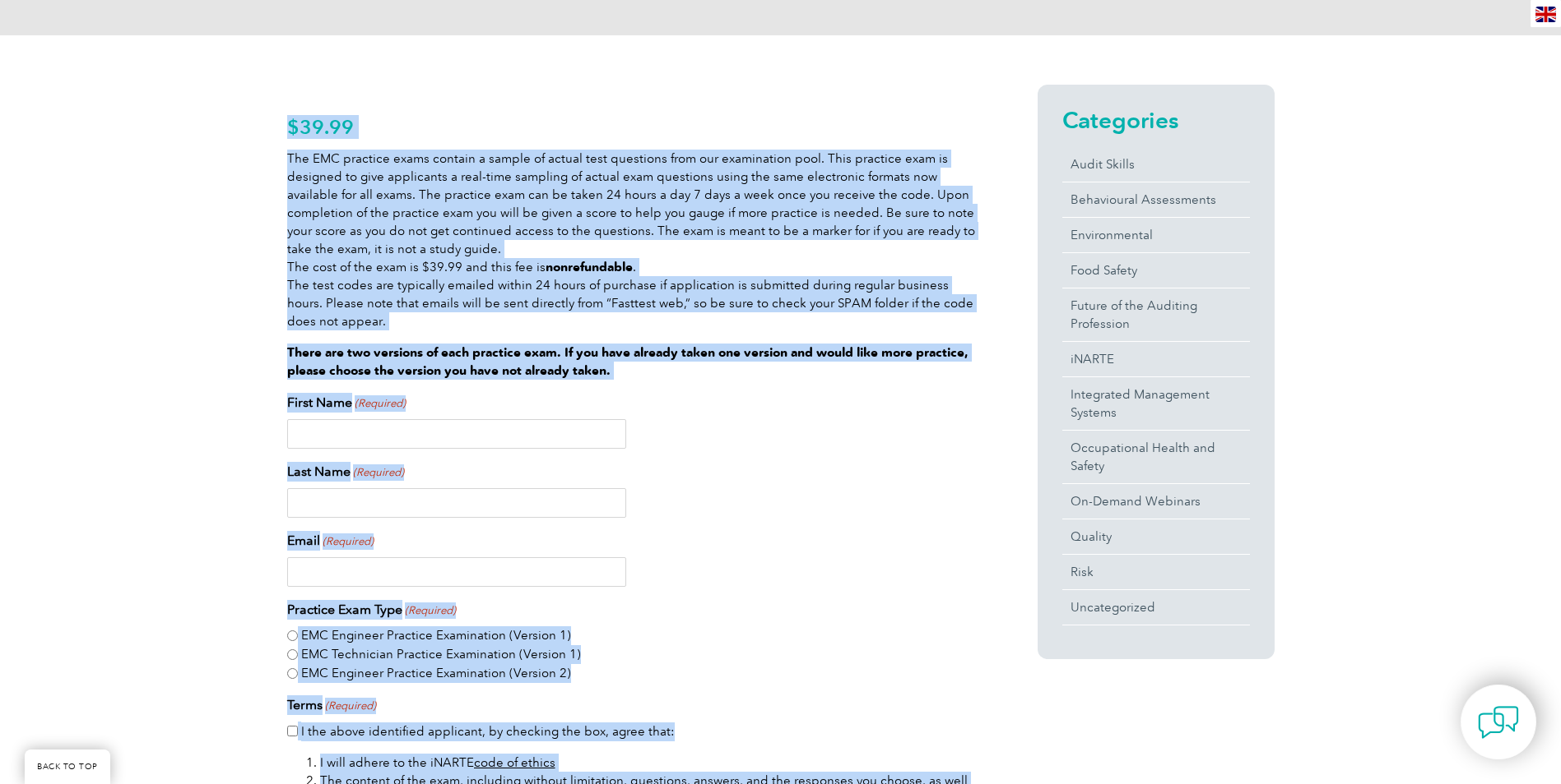
scroll to position [411, 0]
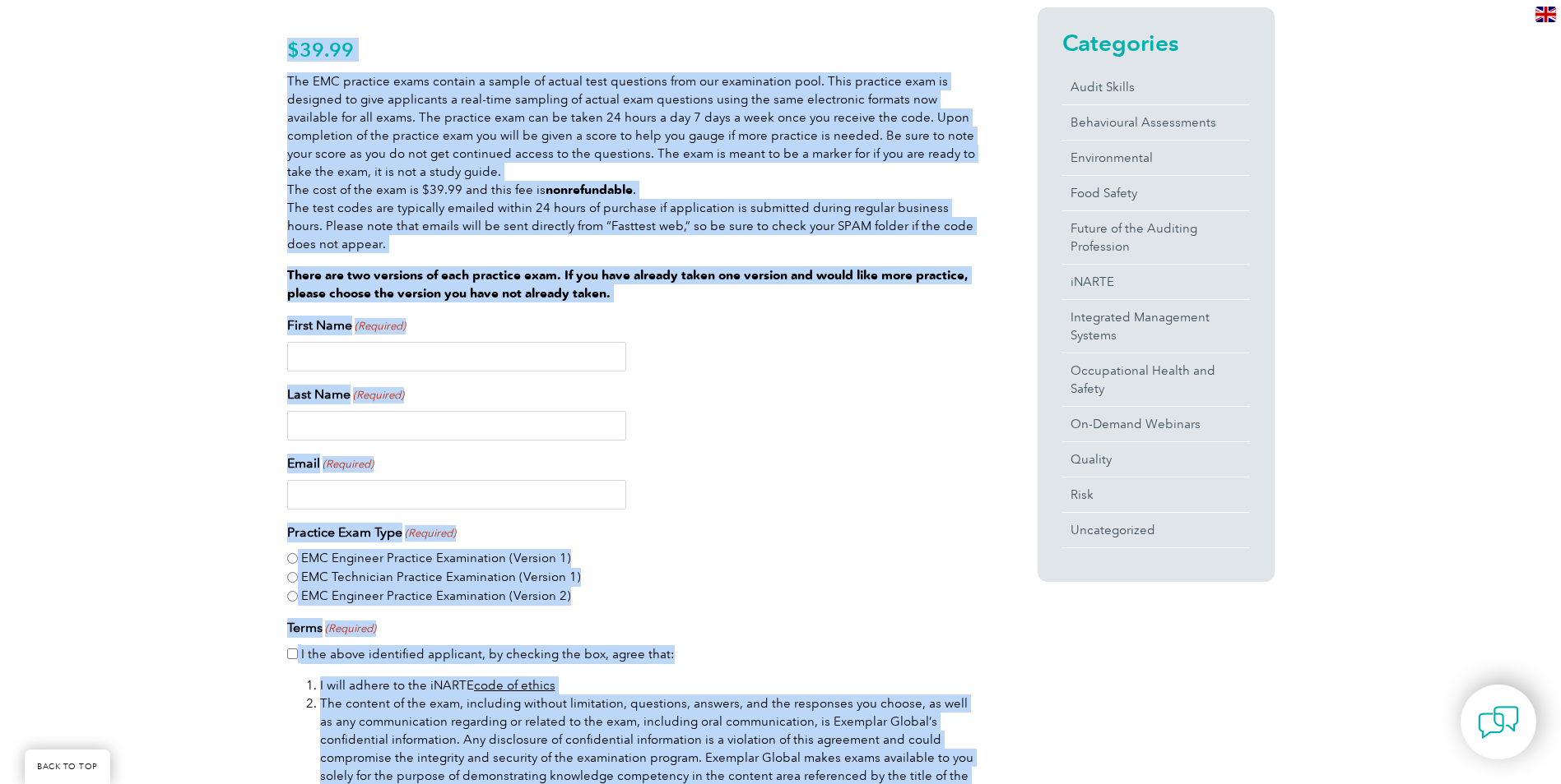
click at [806, 560] on div "EMC Engineer Practice Examination (Version 1)" at bounding box center [633, 558] width 691 height 19
click at [844, 535] on fieldset "Practice Exam Type (Required) EMC Engineer Practice Examination (Version 1) EMC…" at bounding box center [633, 563] width 691 height 82
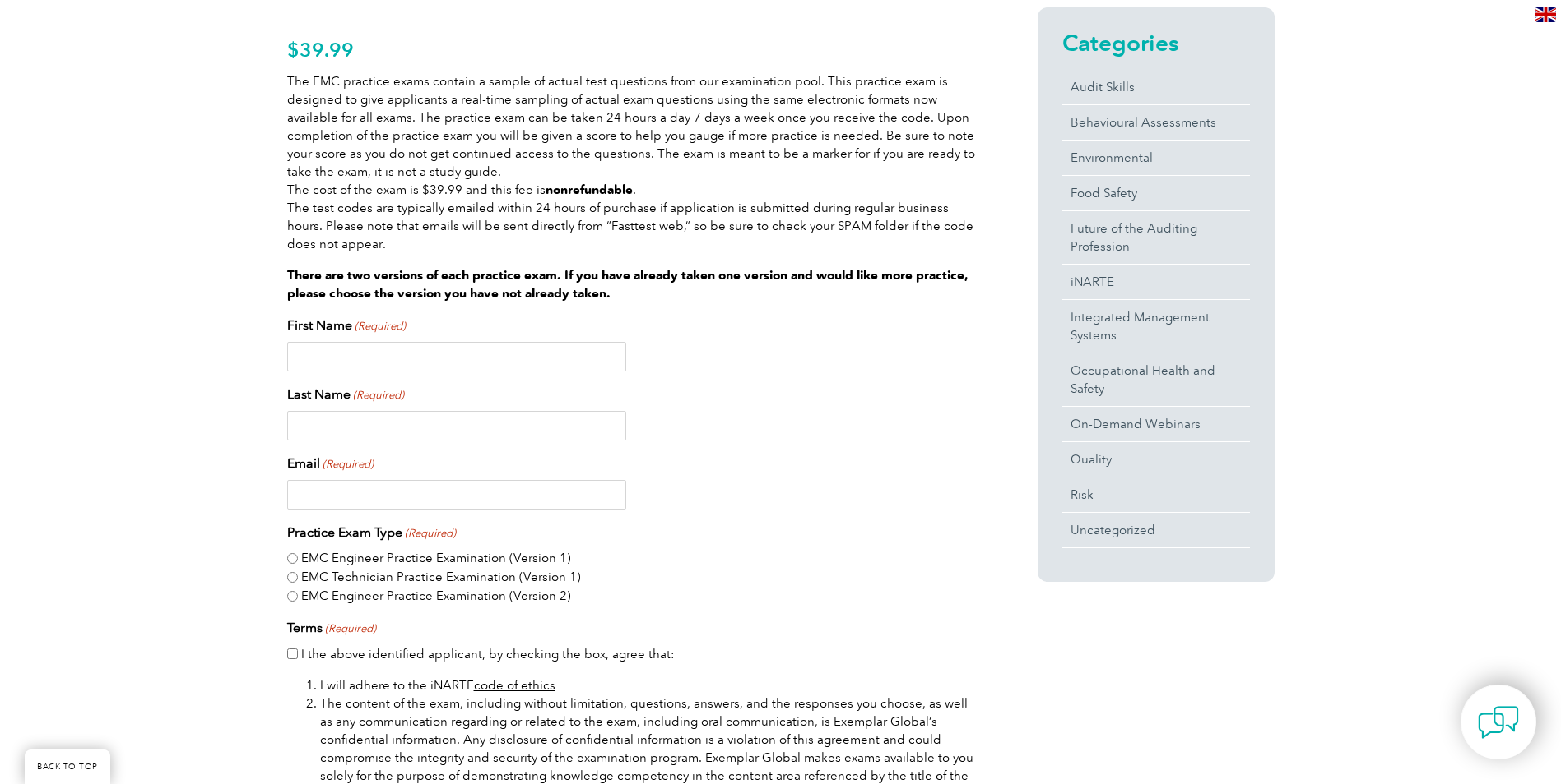
click at [845, 534] on fieldset "Practice Exam Type (Required) EMC Engineer Practice Examination (Version 1) EMC…" at bounding box center [633, 563] width 691 height 82
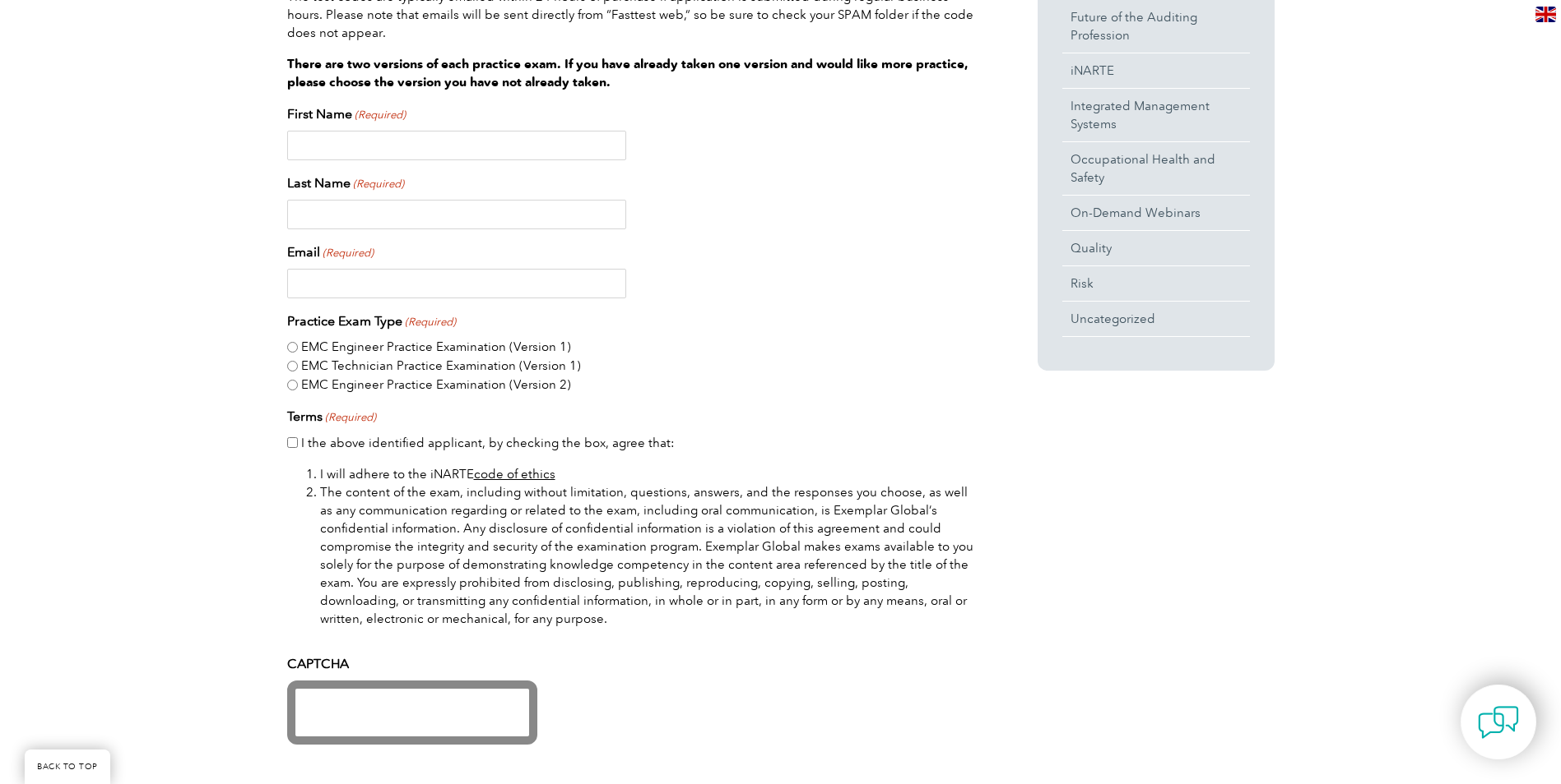
scroll to position [658, 0]
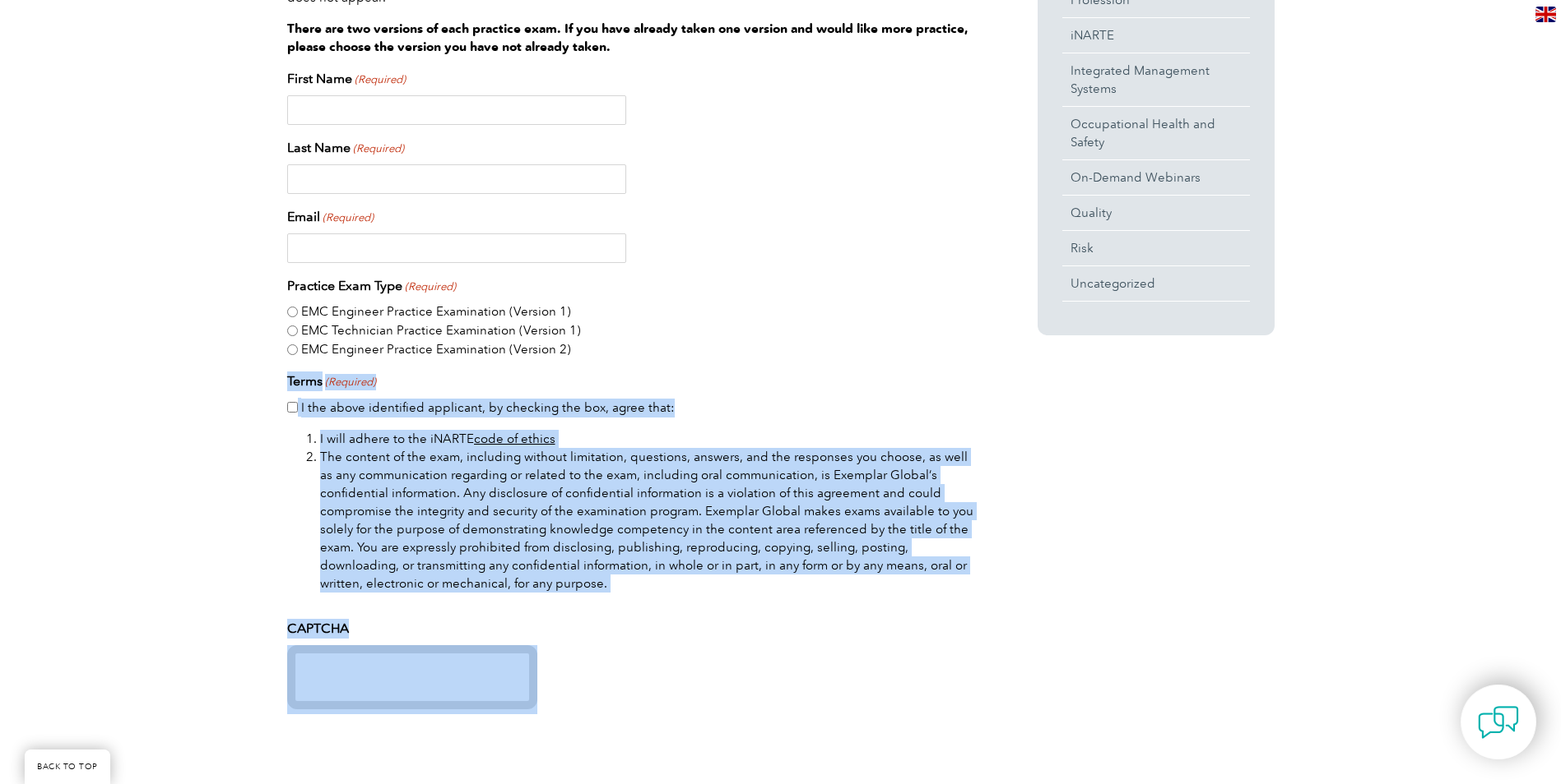
drag, startPoint x: 288, startPoint y: 385, endPoint x: 951, endPoint y: 720, distance: 742.8
click at [951, 720] on div "First Name (Required) Last Name (Required) Email (Required) Practice Exam Type …" at bounding box center [633, 404] width 691 height 672
drag, startPoint x: 951, startPoint y: 720, endPoint x: 930, endPoint y: 700, distance: 29.0
click at [932, 700] on div at bounding box center [633, 677] width 691 height 64
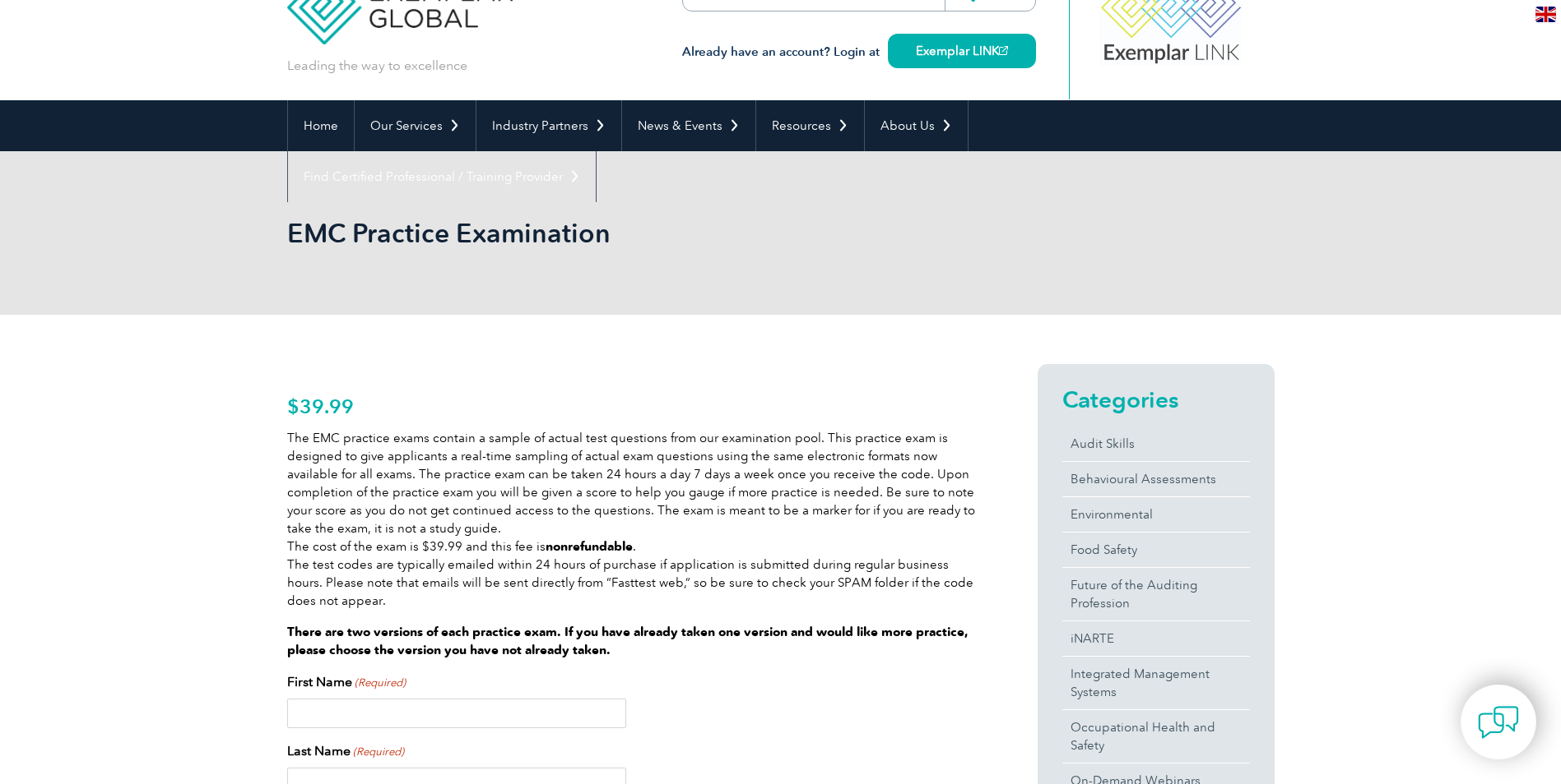
scroll to position [0, 0]
